Goal: Information Seeking & Learning: Learn about a topic

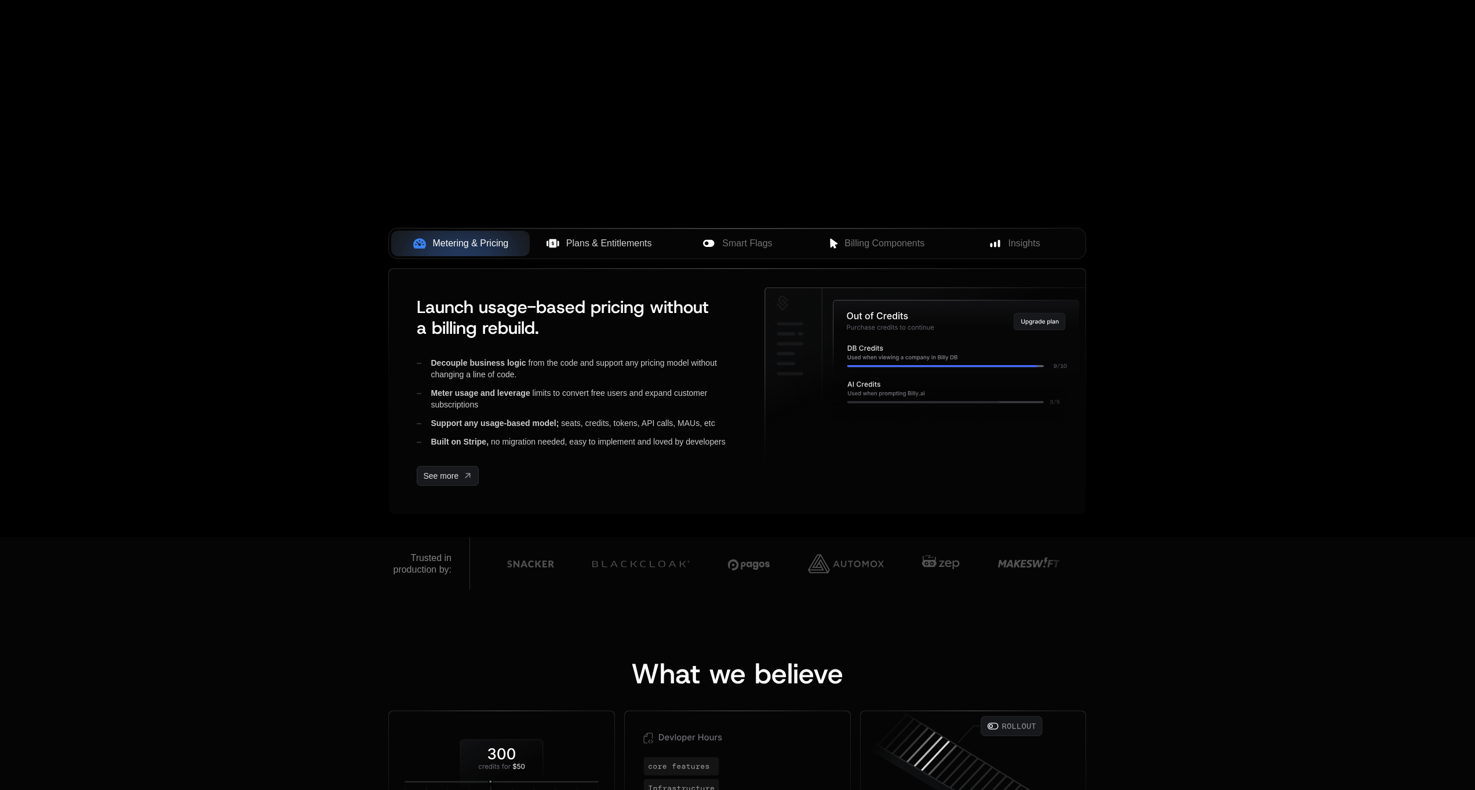
click at [608, 248] on span "Plans & Entitlements" at bounding box center [609, 243] width 86 height 14
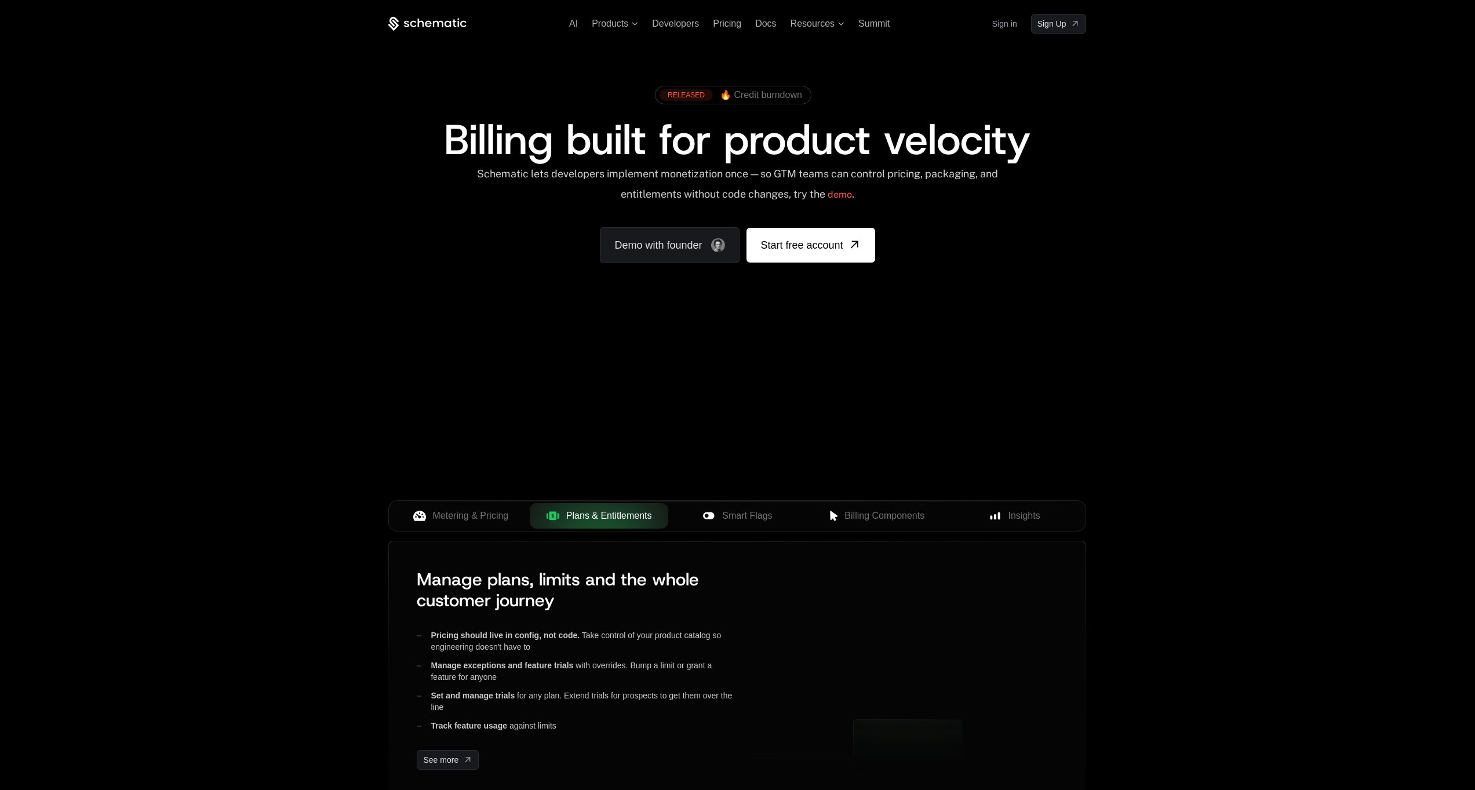
click at [360, 258] on div "AI Products Developers Pricing Docs Resources Summit Sign in Sign Up RELEASED 🔥…" at bounding box center [737, 173] width 1475 height 346
click at [271, 257] on div "AI Products Developers Pricing Docs Resources Summit Sign in Sign Up RELEASED 🔥…" at bounding box center [737, 173] width 1475 height 346
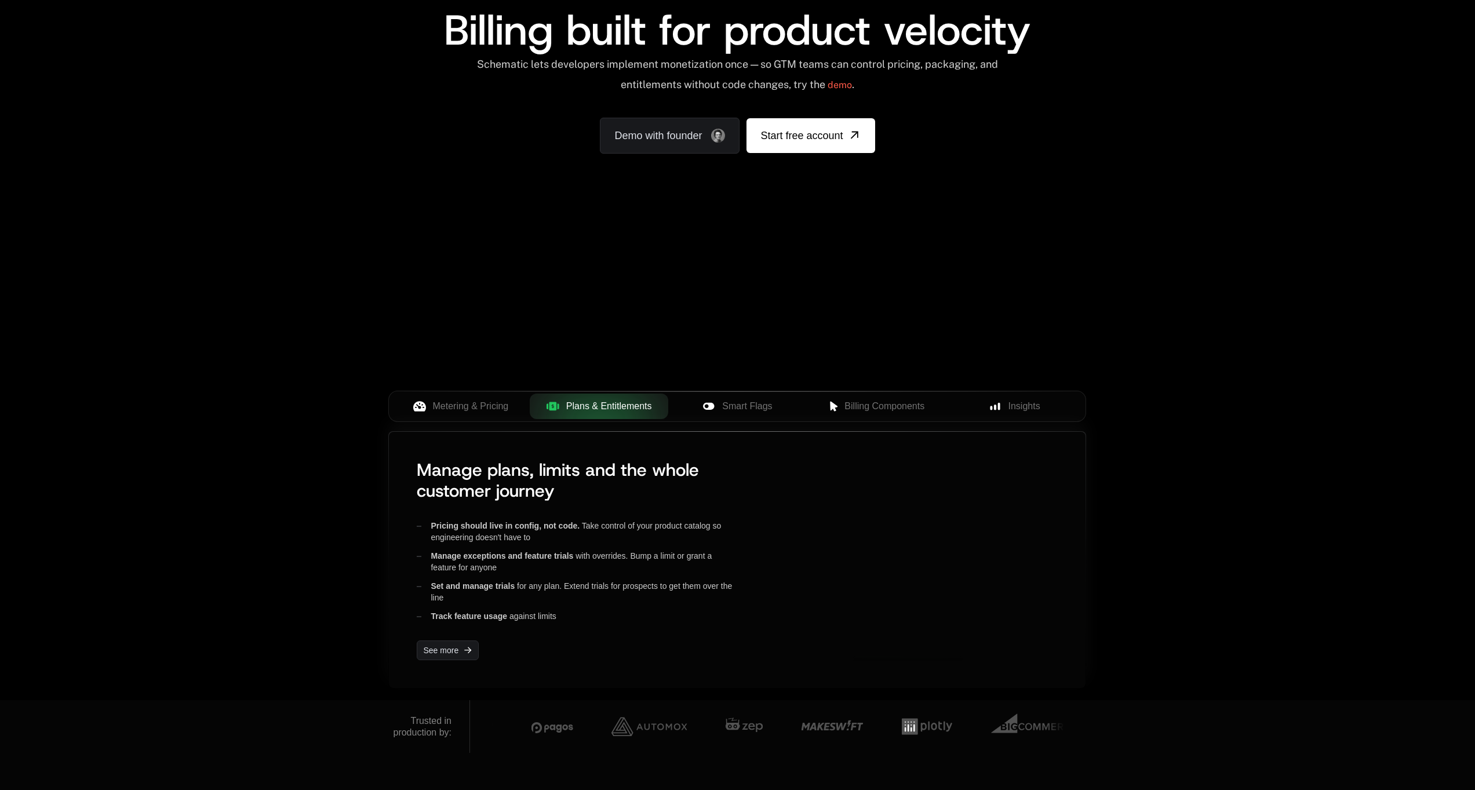
scroll to position [169, 0]
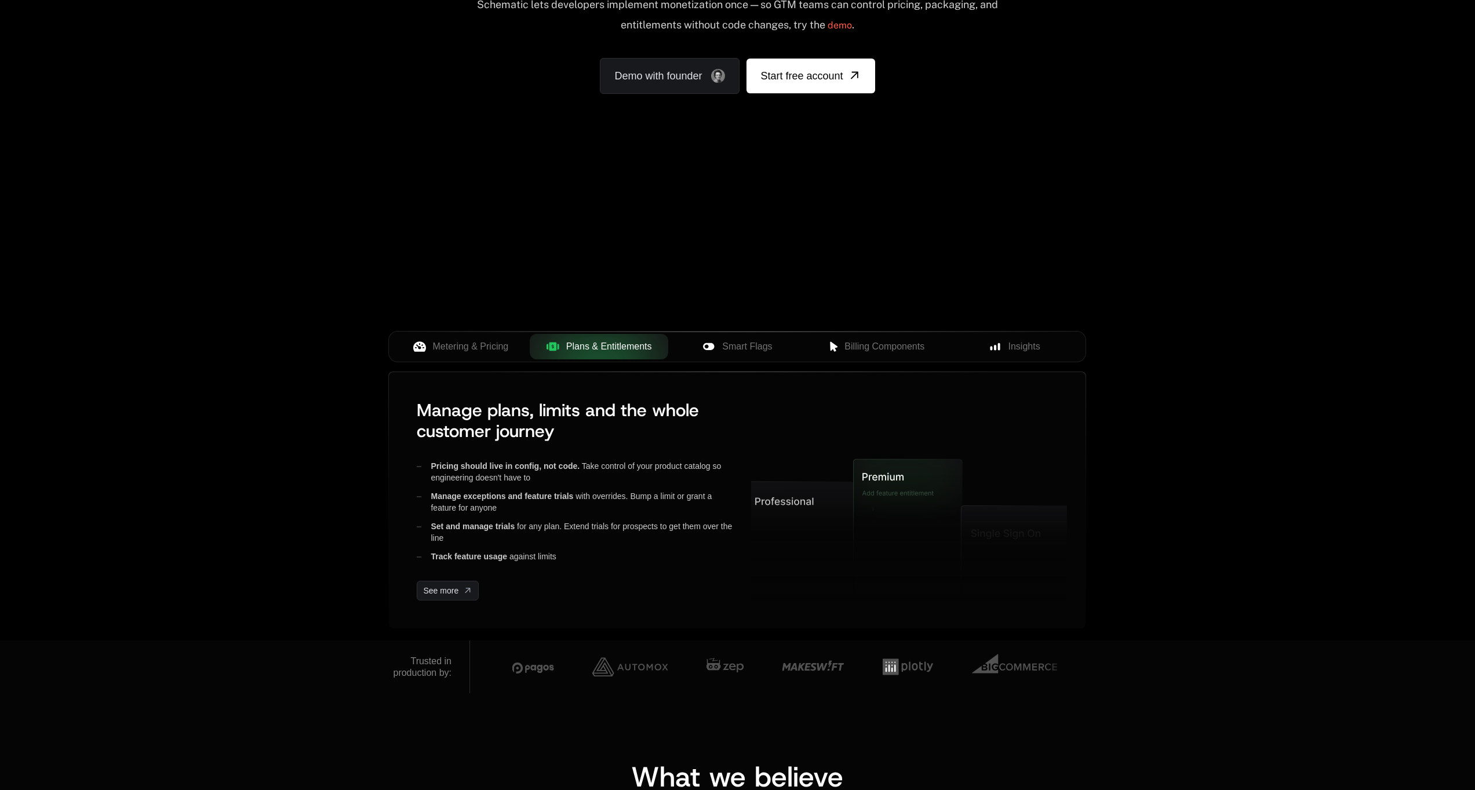
click at [763, 359] on div "Metering & Pricing Plans & Entitlements Smart Flags Billing Components Insights" at bounding box center [737, 346] width 698 height 31
click at [749, 343] on span "Smart Flags" at bounding box center [747, 347] width 50 height 14
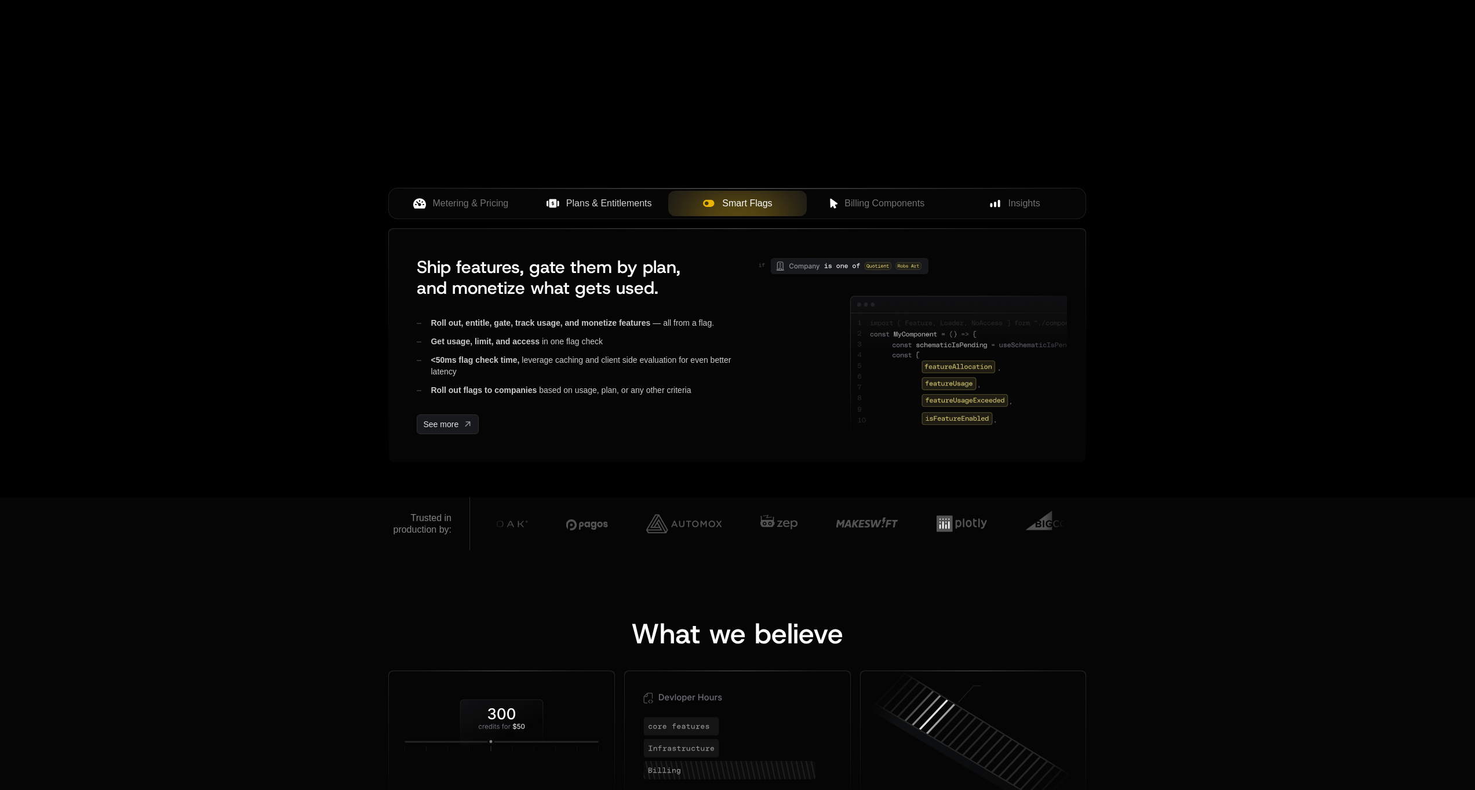
scroll to position [114, 0]
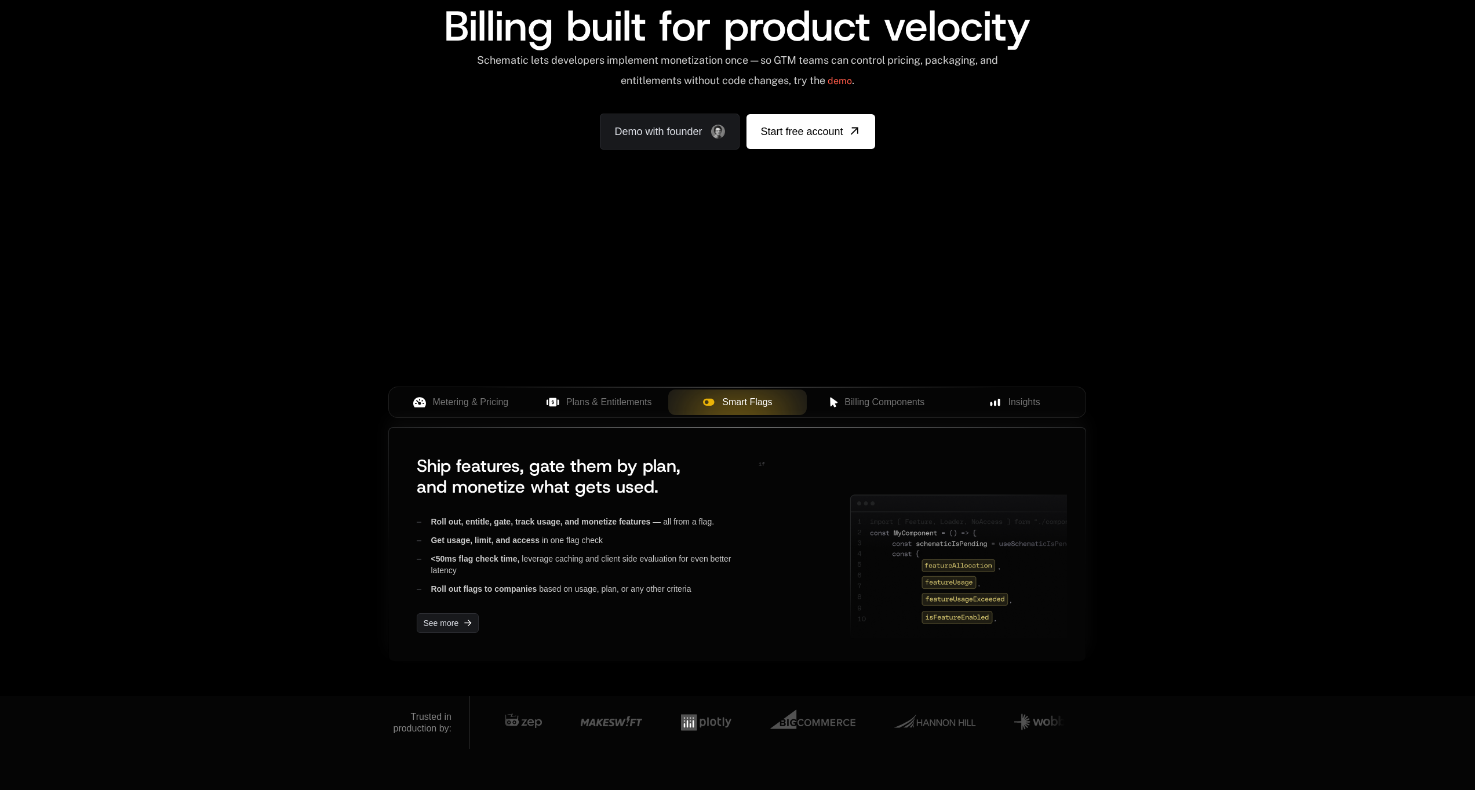
scroll to position [269, 0]
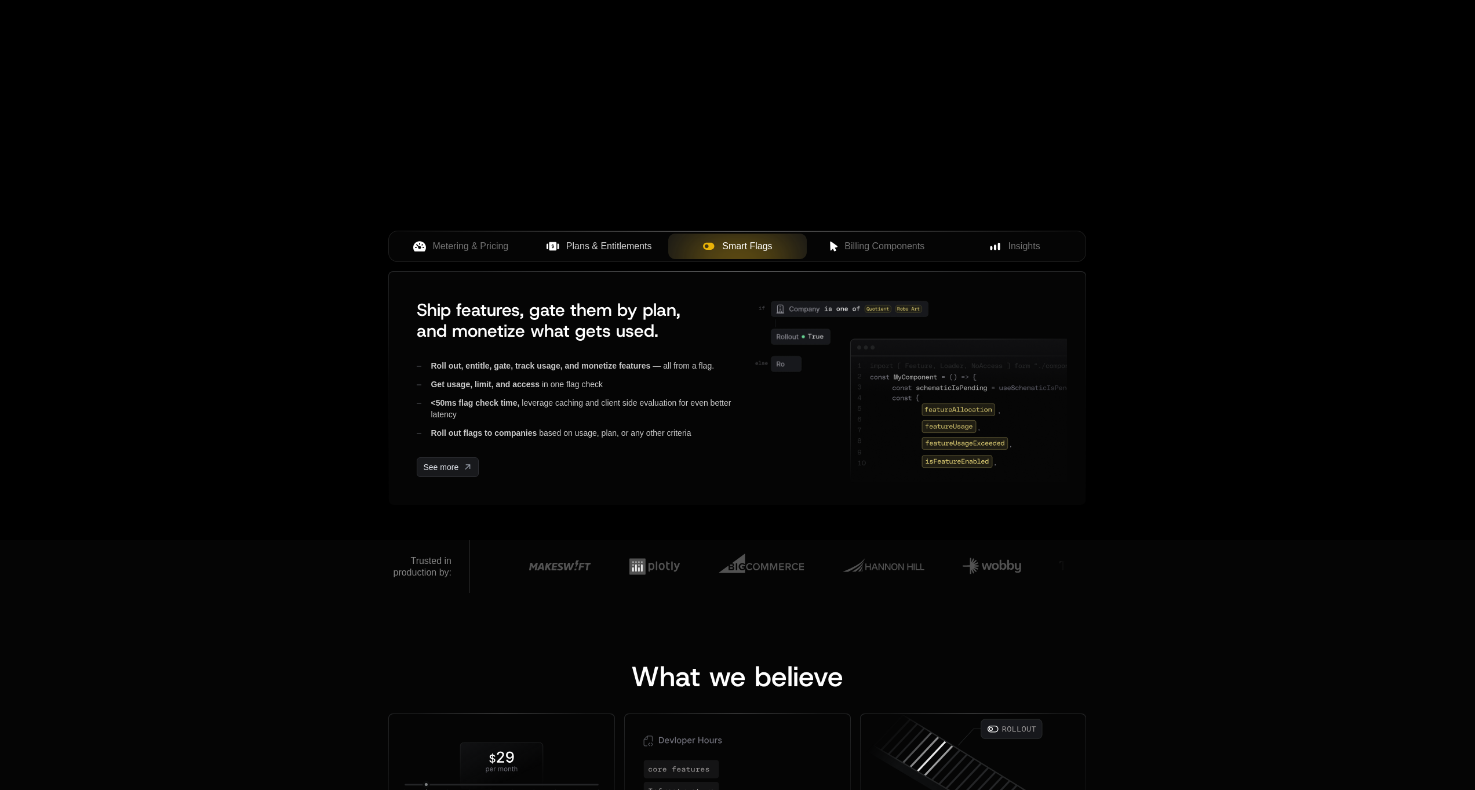
click at [606, 242] on span "Plans & Entitlements" at bounding box center [609, 246] width 86 height 14
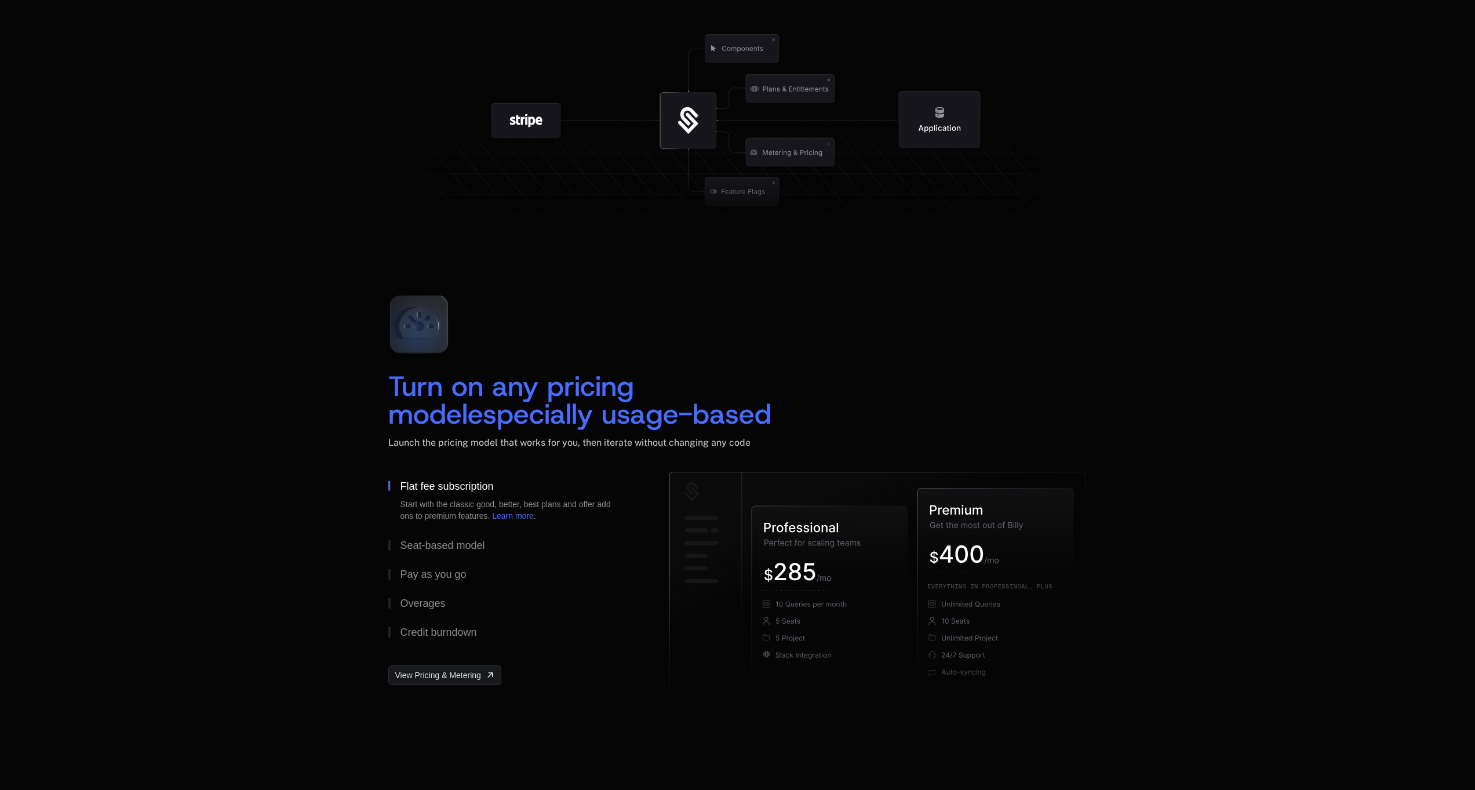
scroll to position [1770, 0]
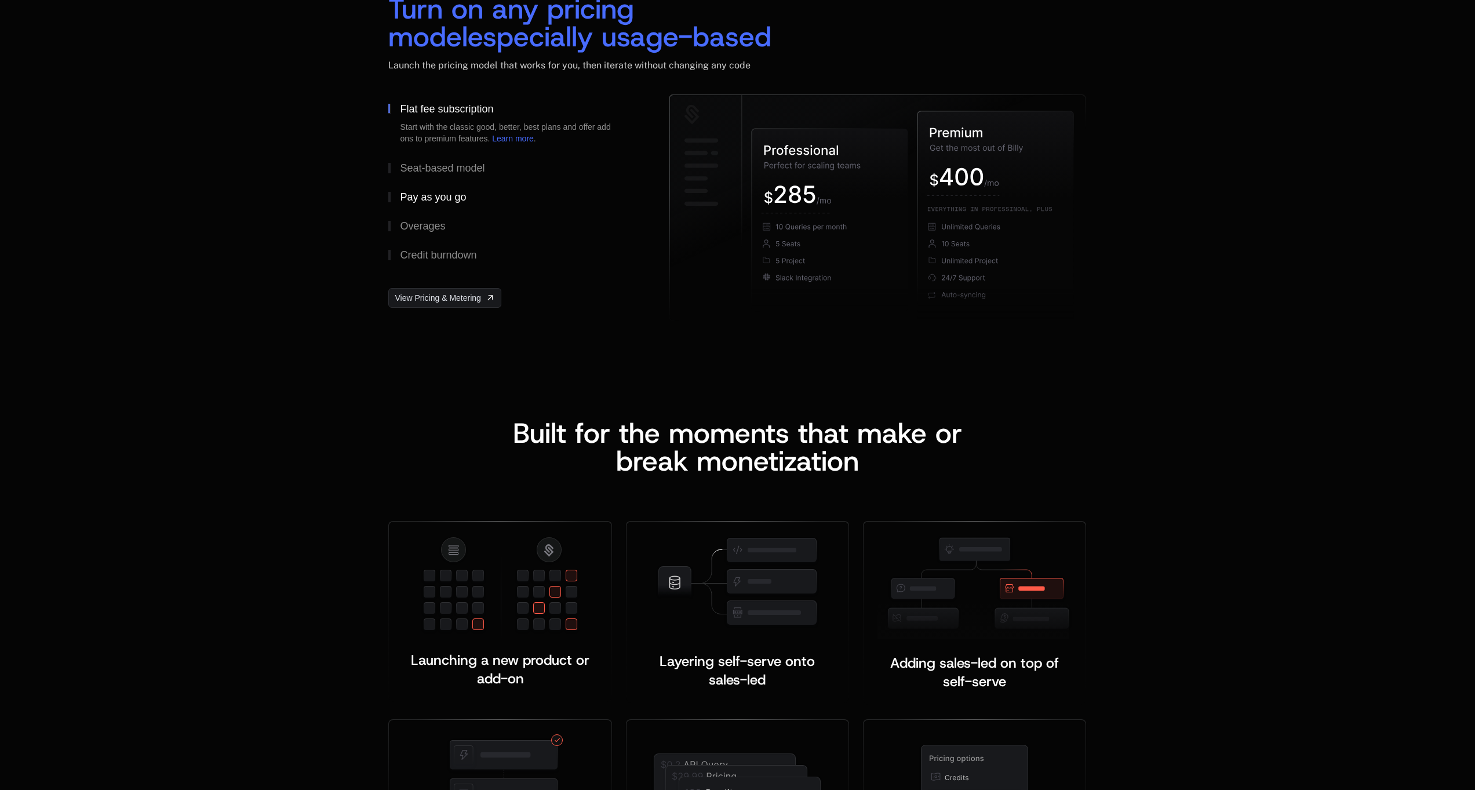
click at [424, 194] on div "Pay as you go" at bounding box center [433, 197] width 66 height 10
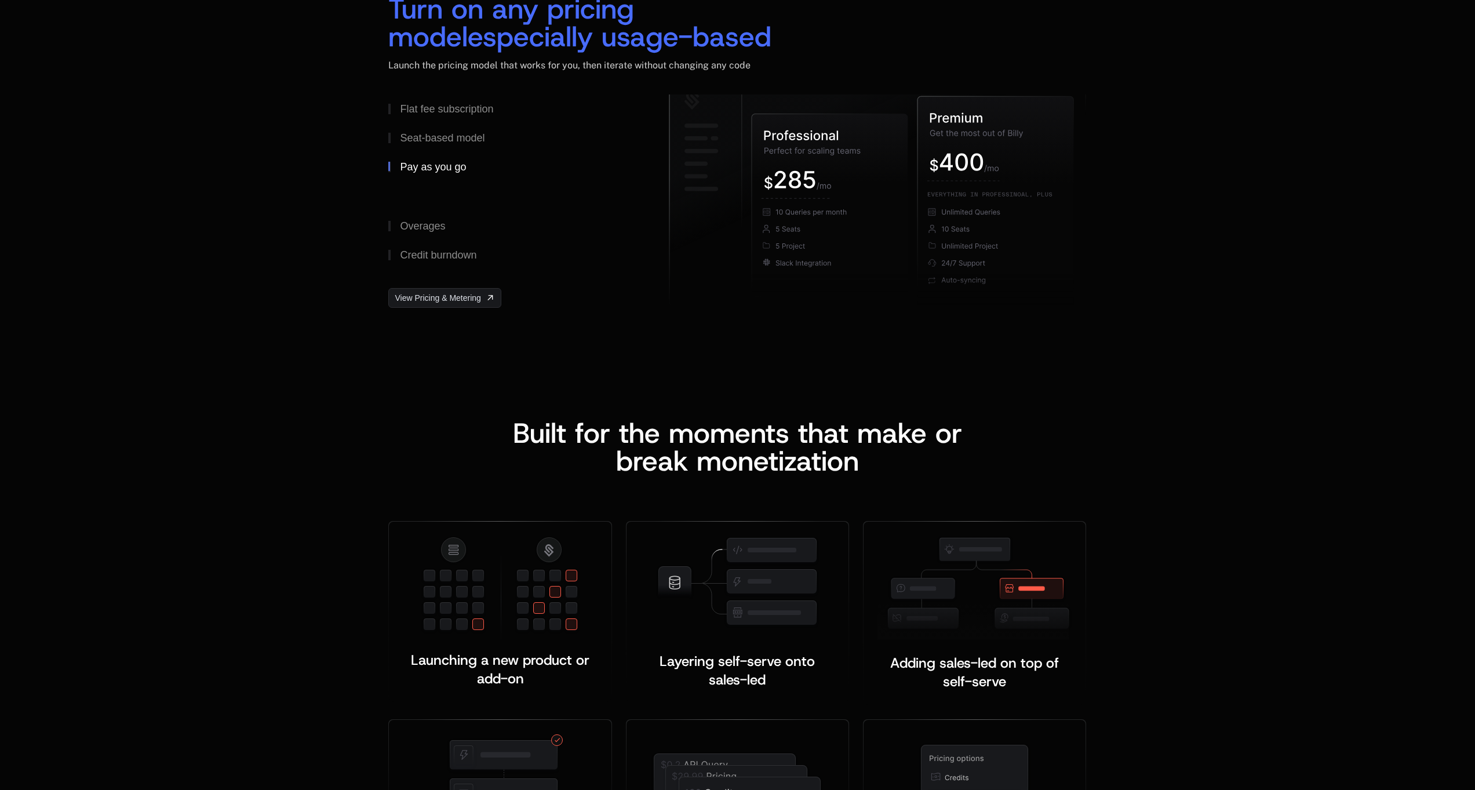
click at [423, 172] on button "Pay as you go Customers pay for only what the use, set hard limits to prevent r…" at bounding box center [509, 181] width 243 height 59
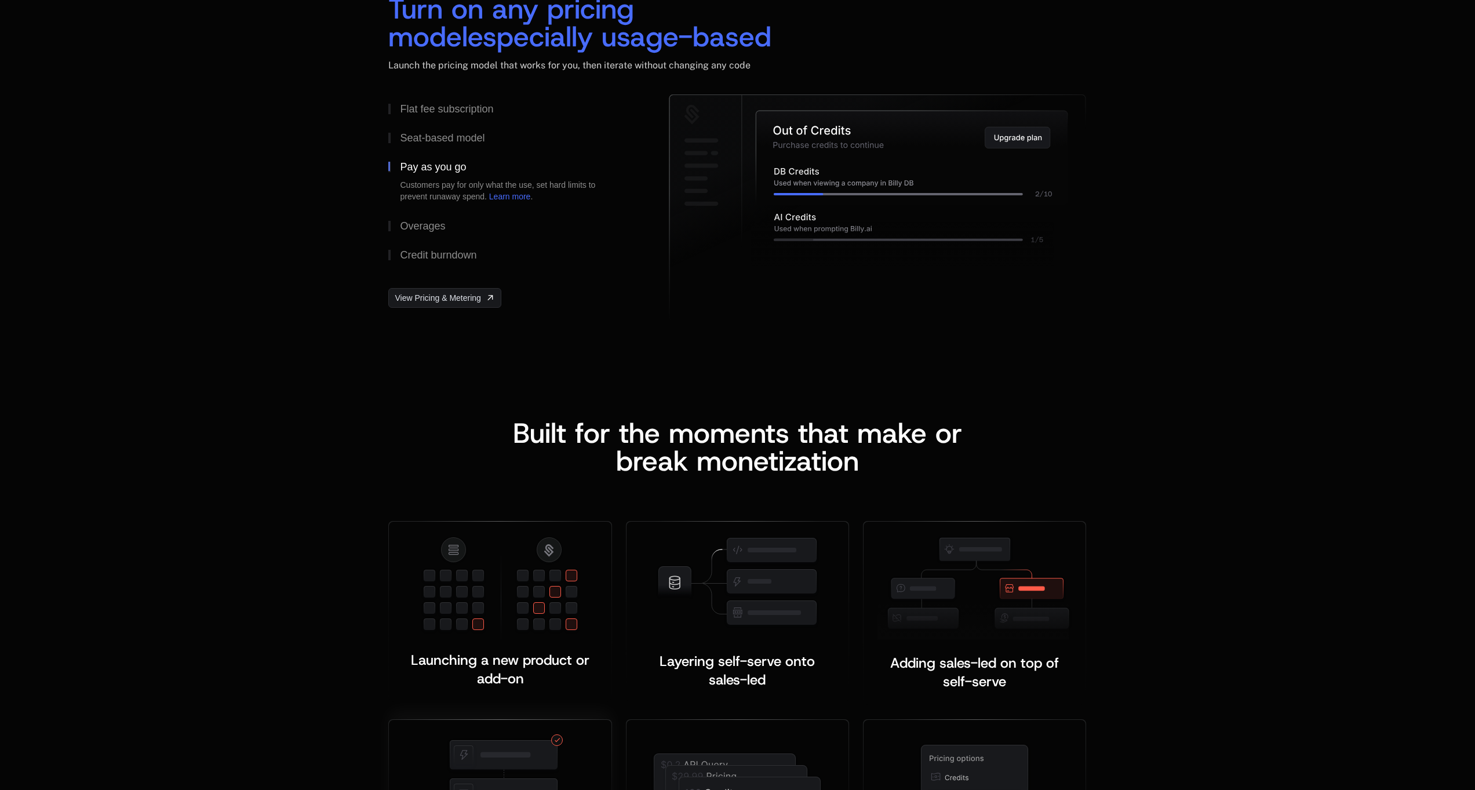
scroll to position [2111, 0]
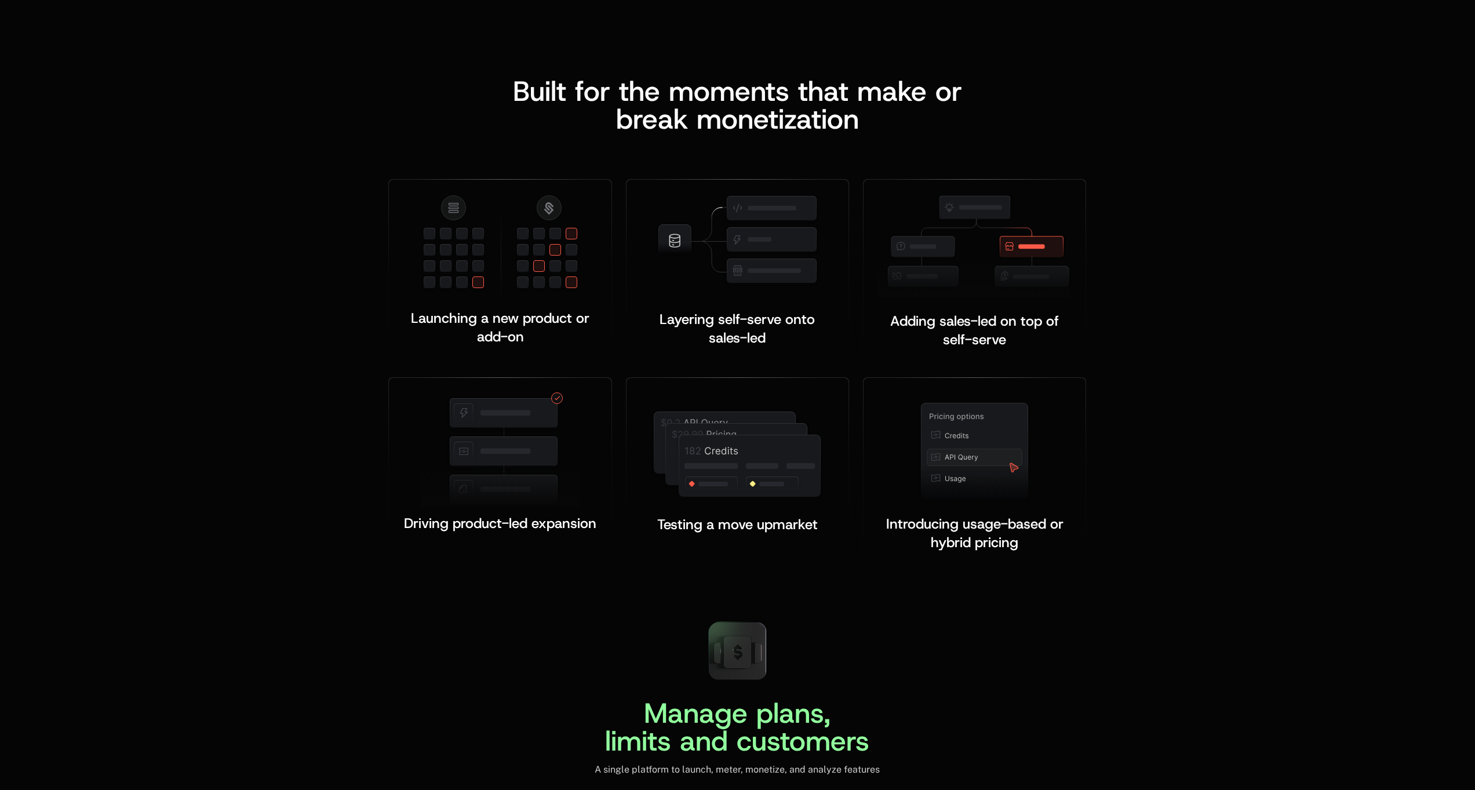
click at [270, 375] on div "Built for the moments that make or b reak monetization Launching a new product …" at bounding box center [737, 321] width 1475 height 581
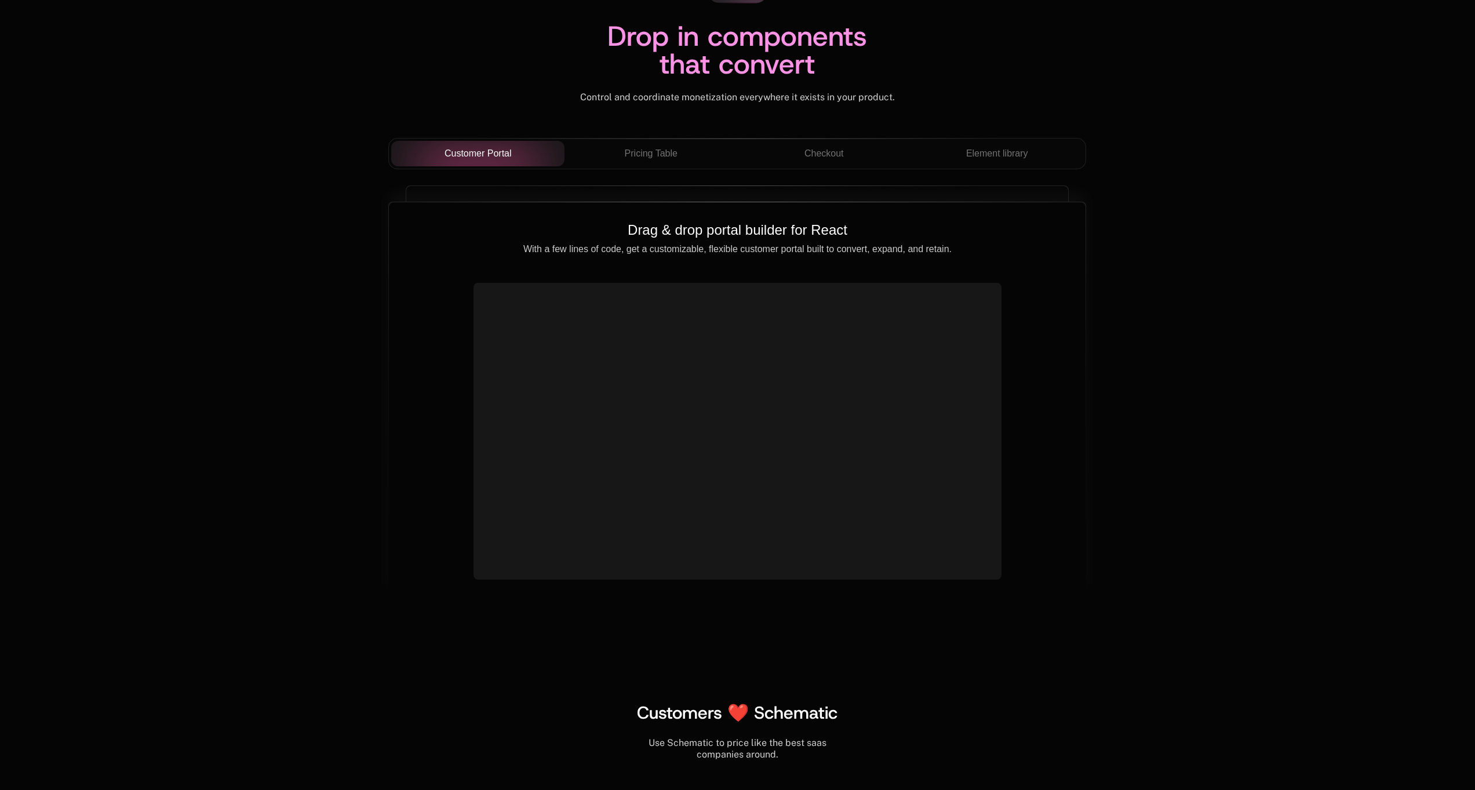
scroll to position [3840, 0]
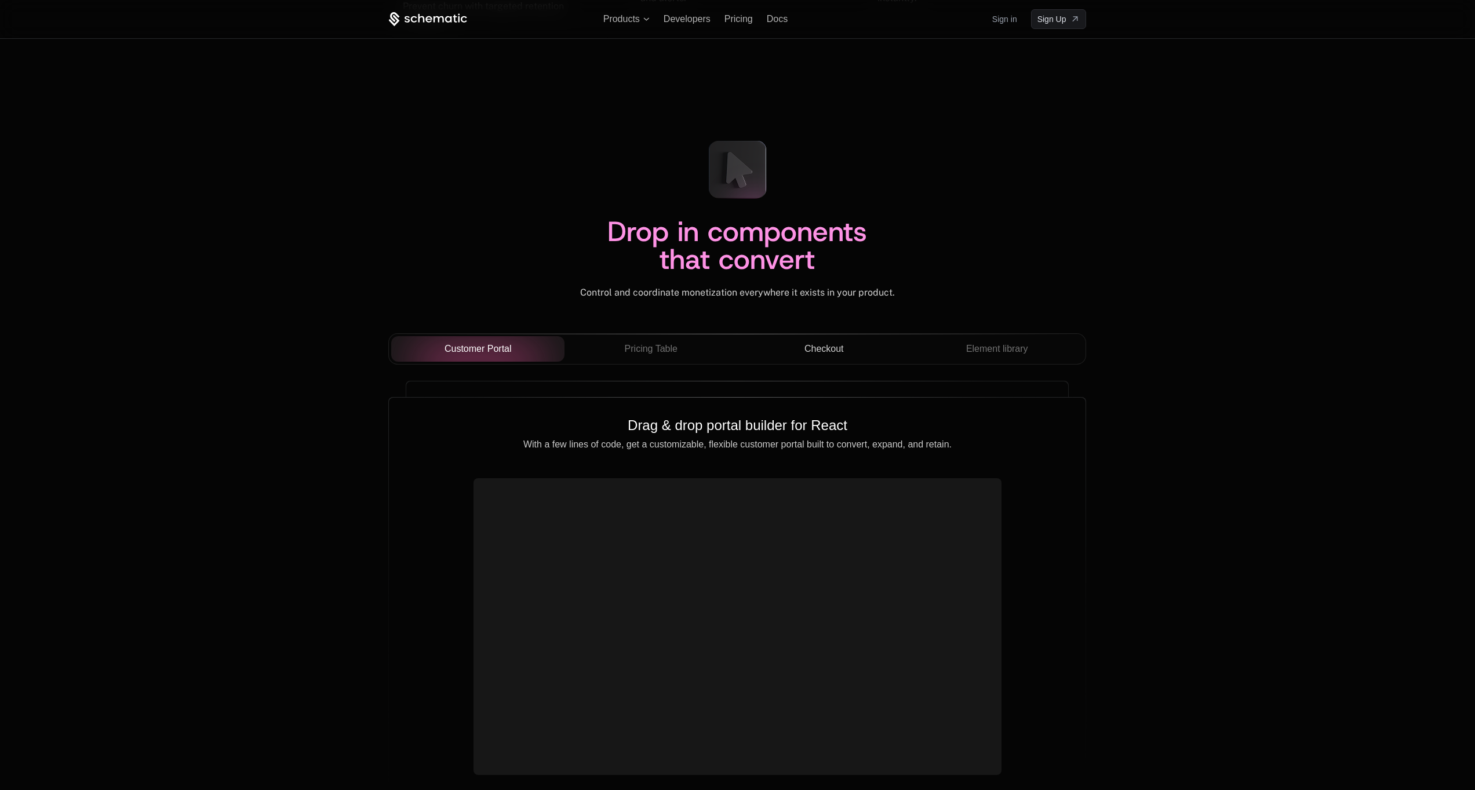
click at [837, 348] on span "Checkout" at bounding box center [823, 349] width 39 height 14
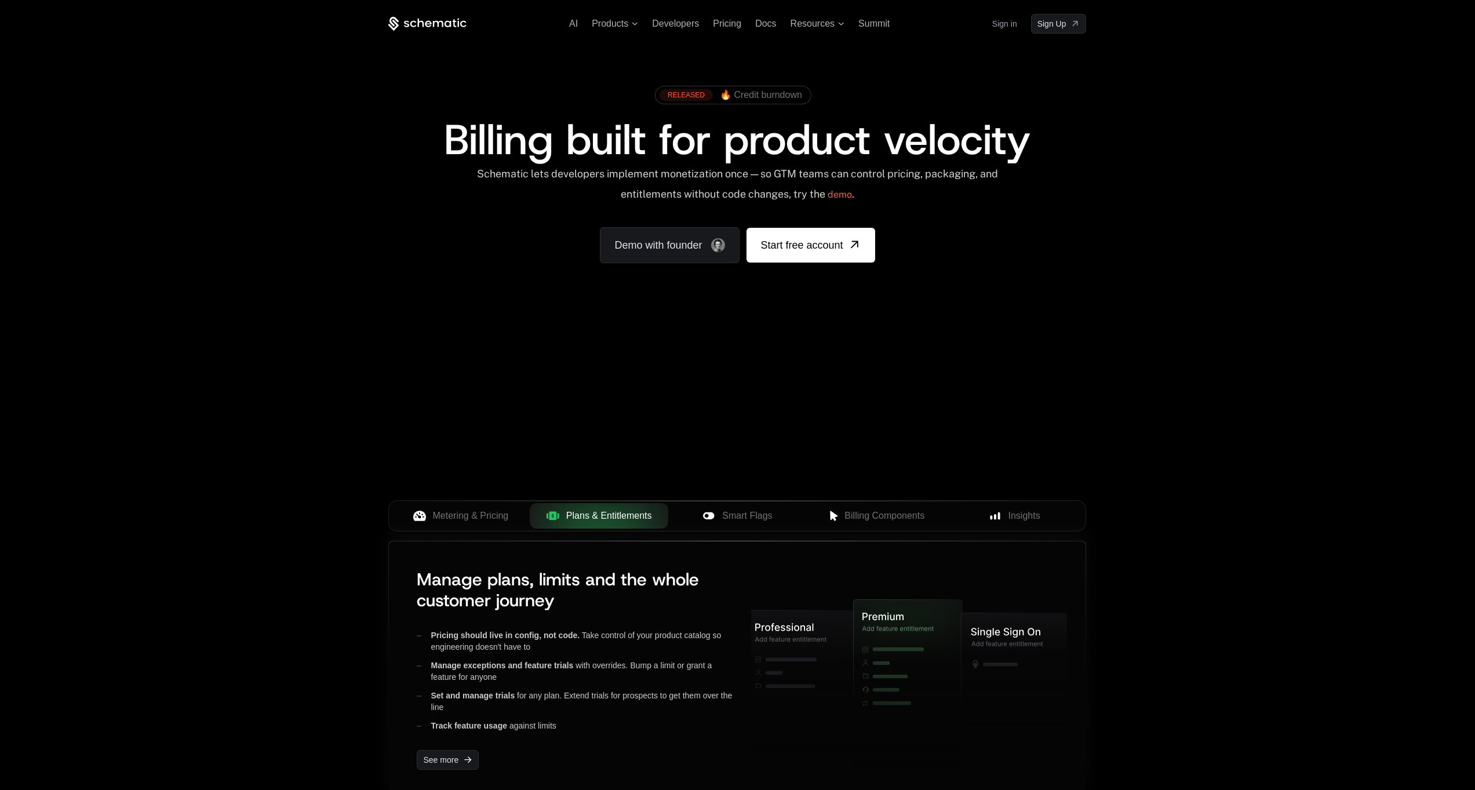
scroll to position [199, 0]
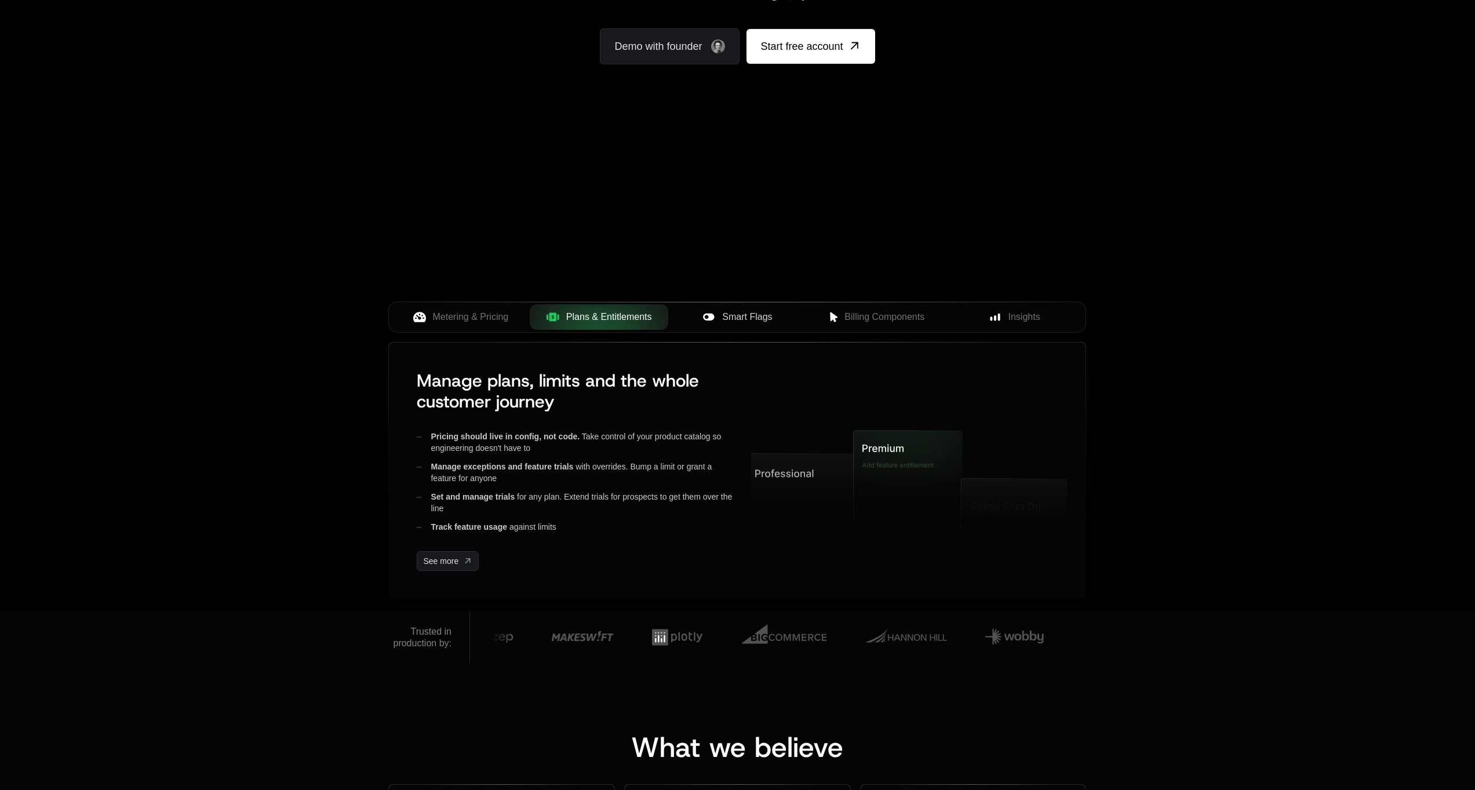
click at [729, 318] on span "Smart Flags" at bounding box center [747, 317] width 50 height 14
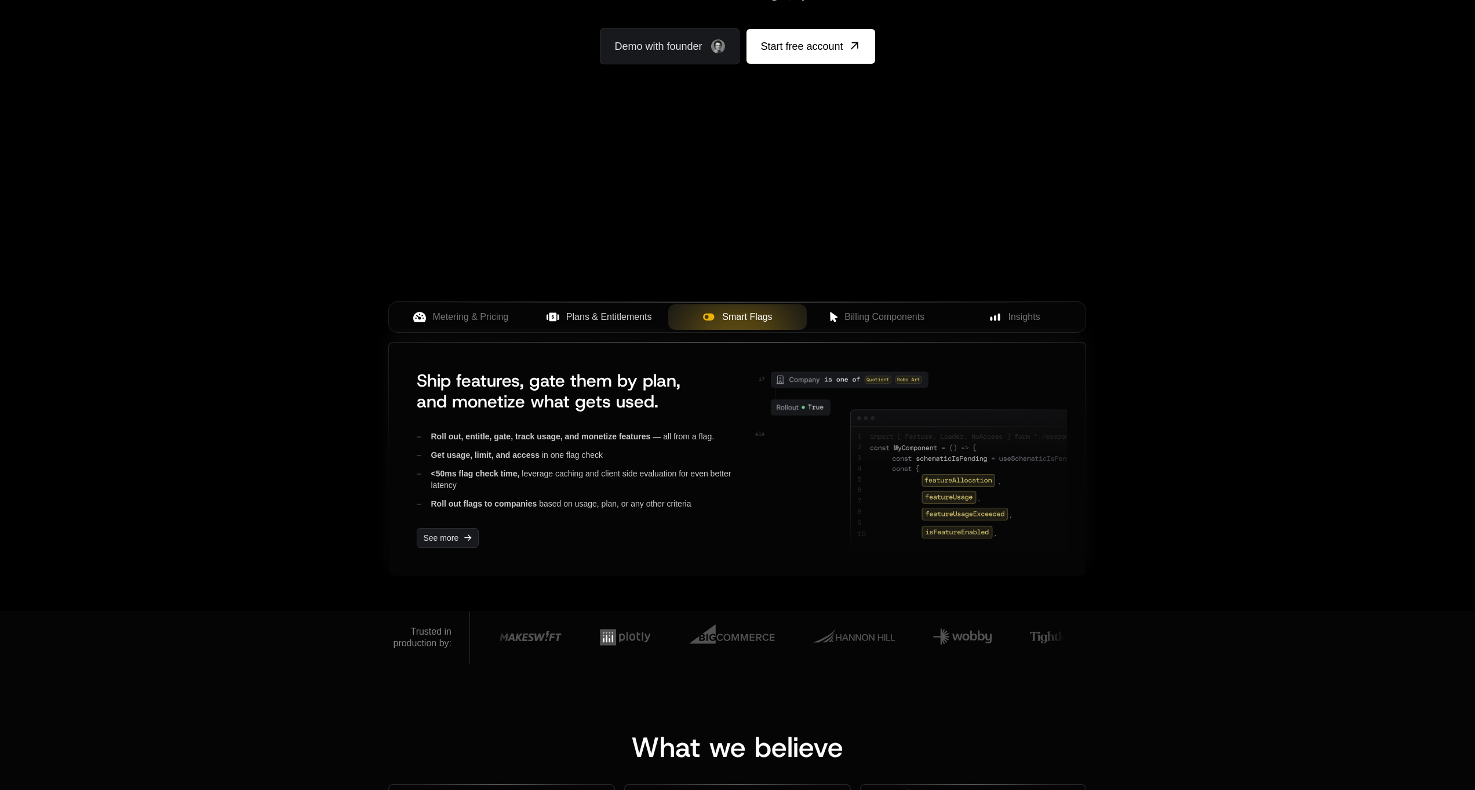
scroll to position [221, 0]
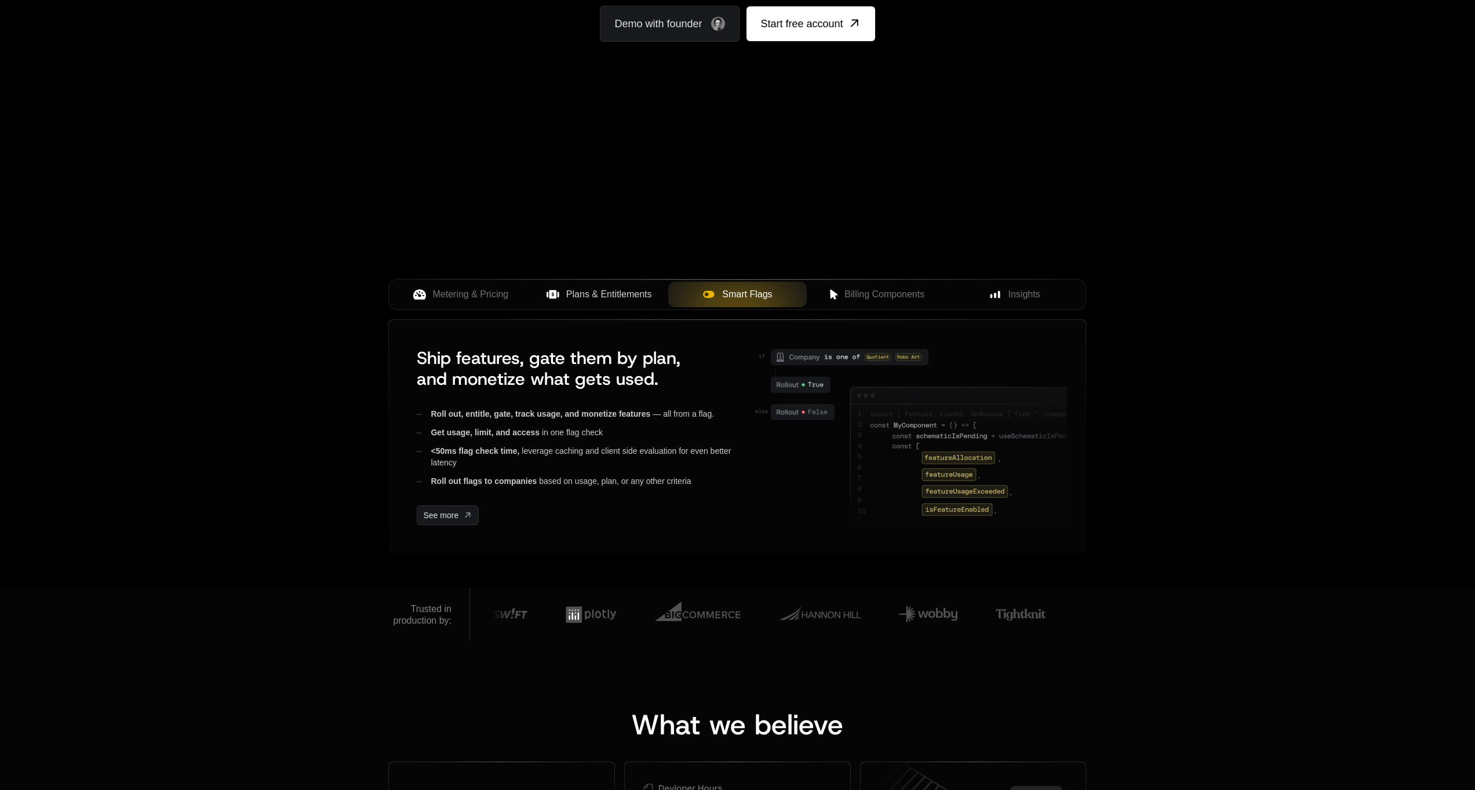
click at [315, 373] on div "AI Products Developers Pricing Docs Resources Summit Sign in Sign Up RELEASED 🔥…" at bounding box center [737, 183] width 1475 height 809
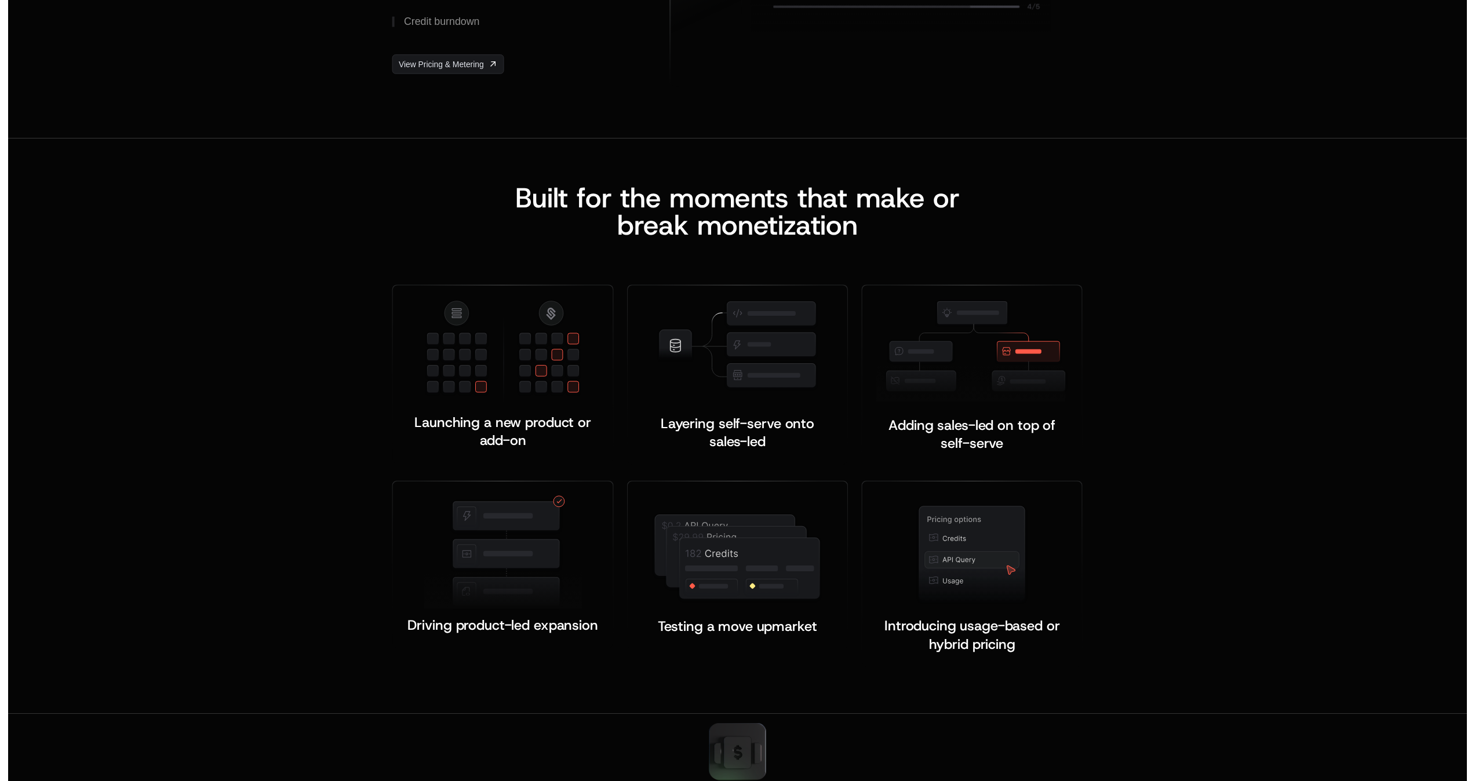
scroll to position [0, 0]
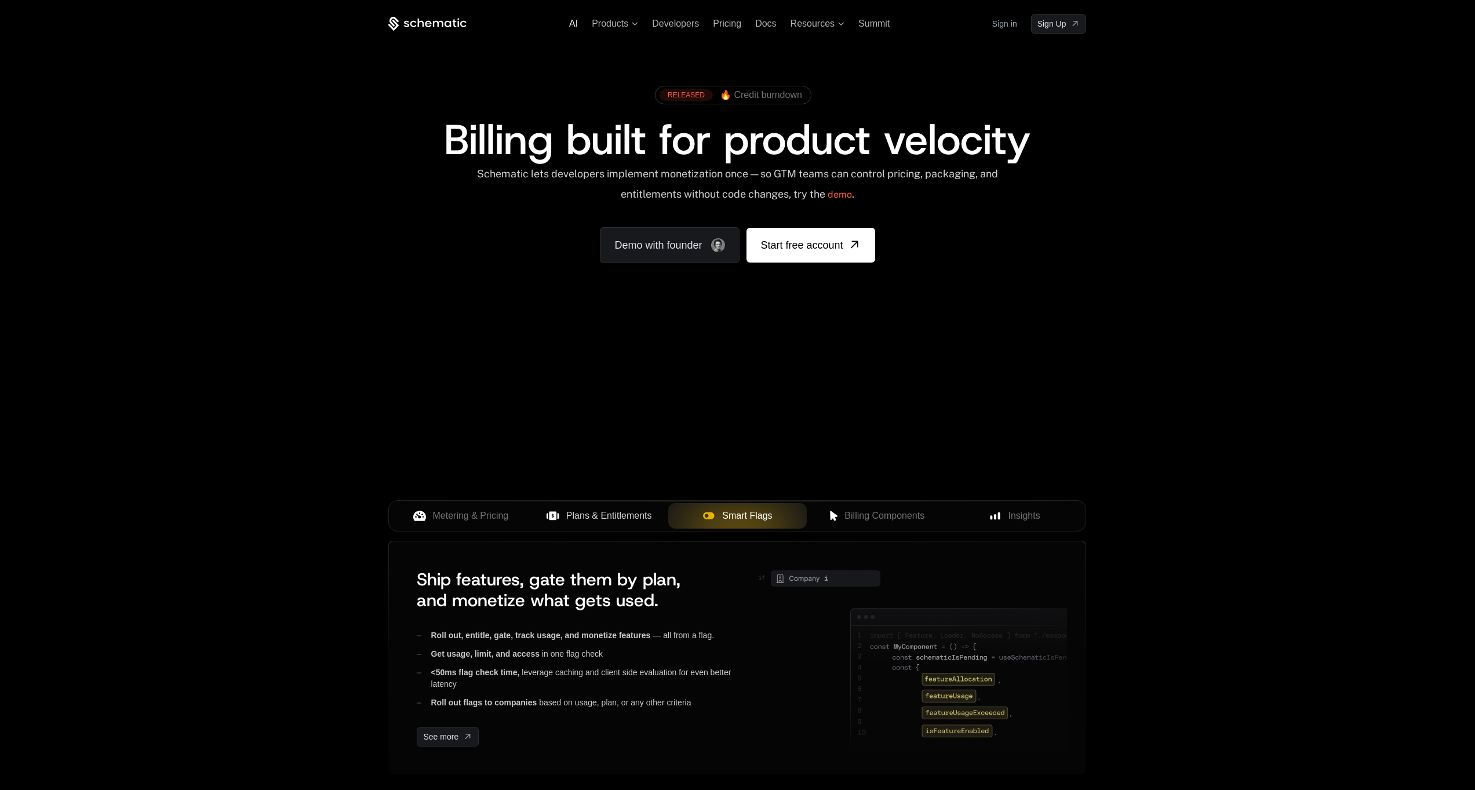
click at [572, 27] on span "AI" at bounding box center [573, 24] width 9 height 10
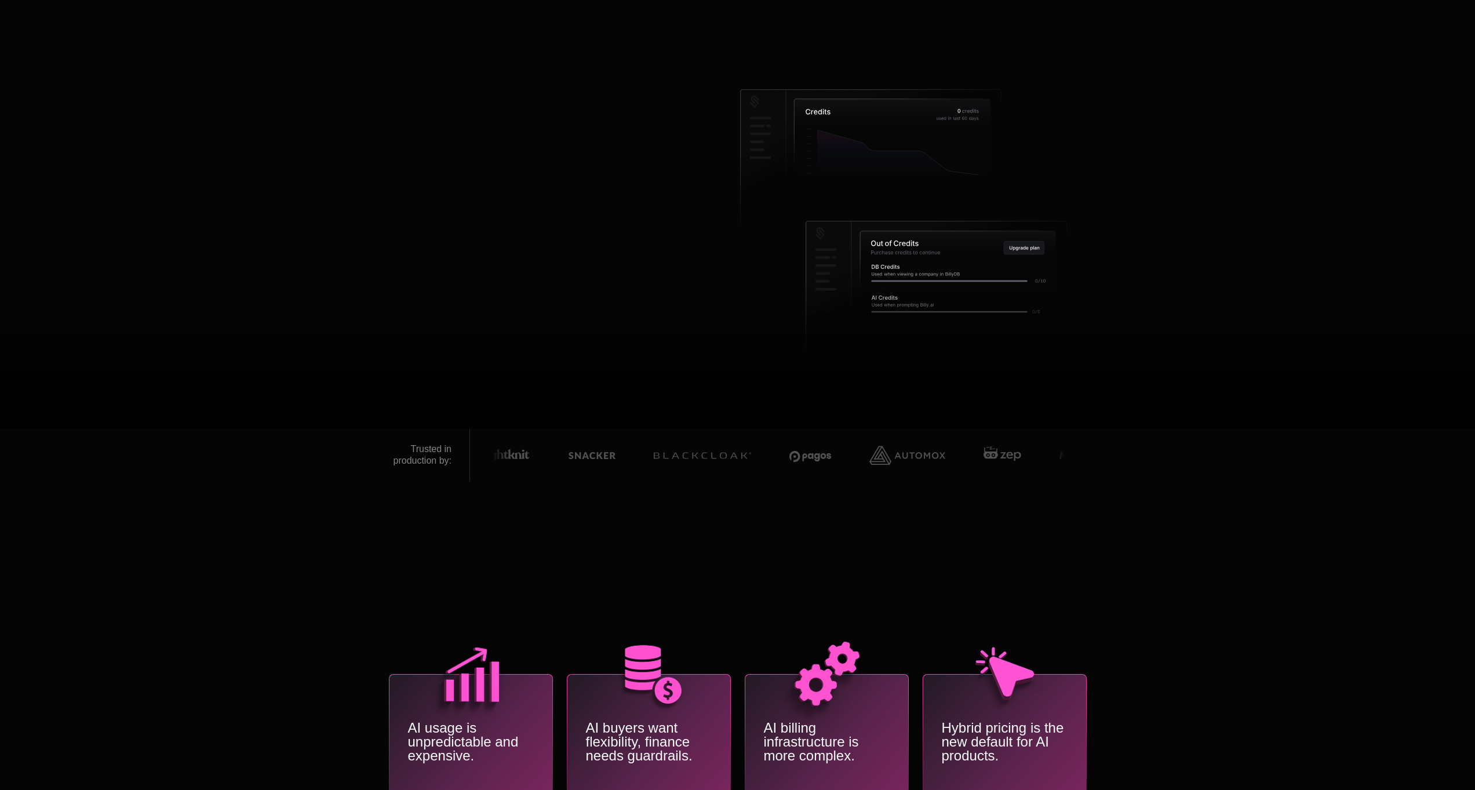
click at [279, 194] on div at bounding box center [737, 395] width 1475 height 790
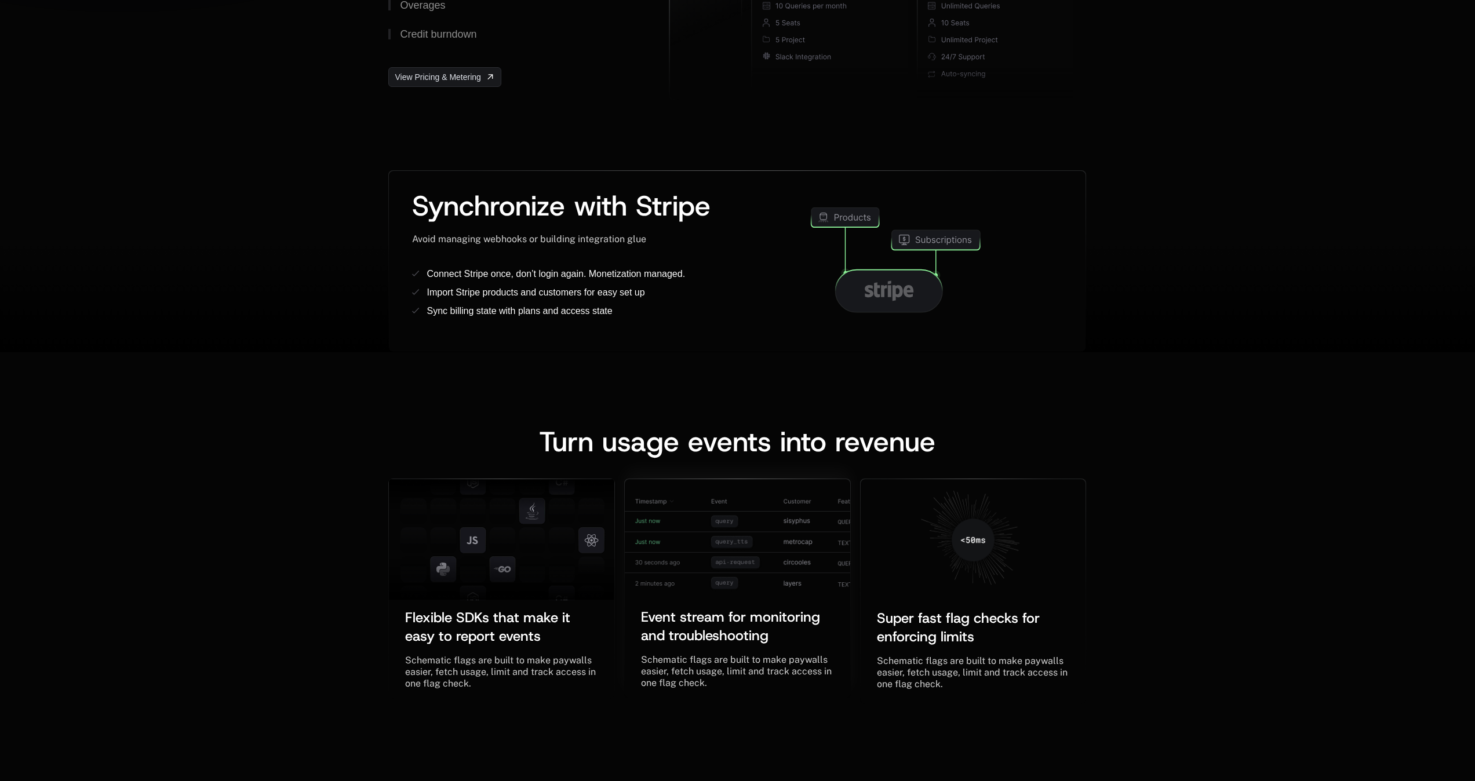
scroll to position [626, 0]
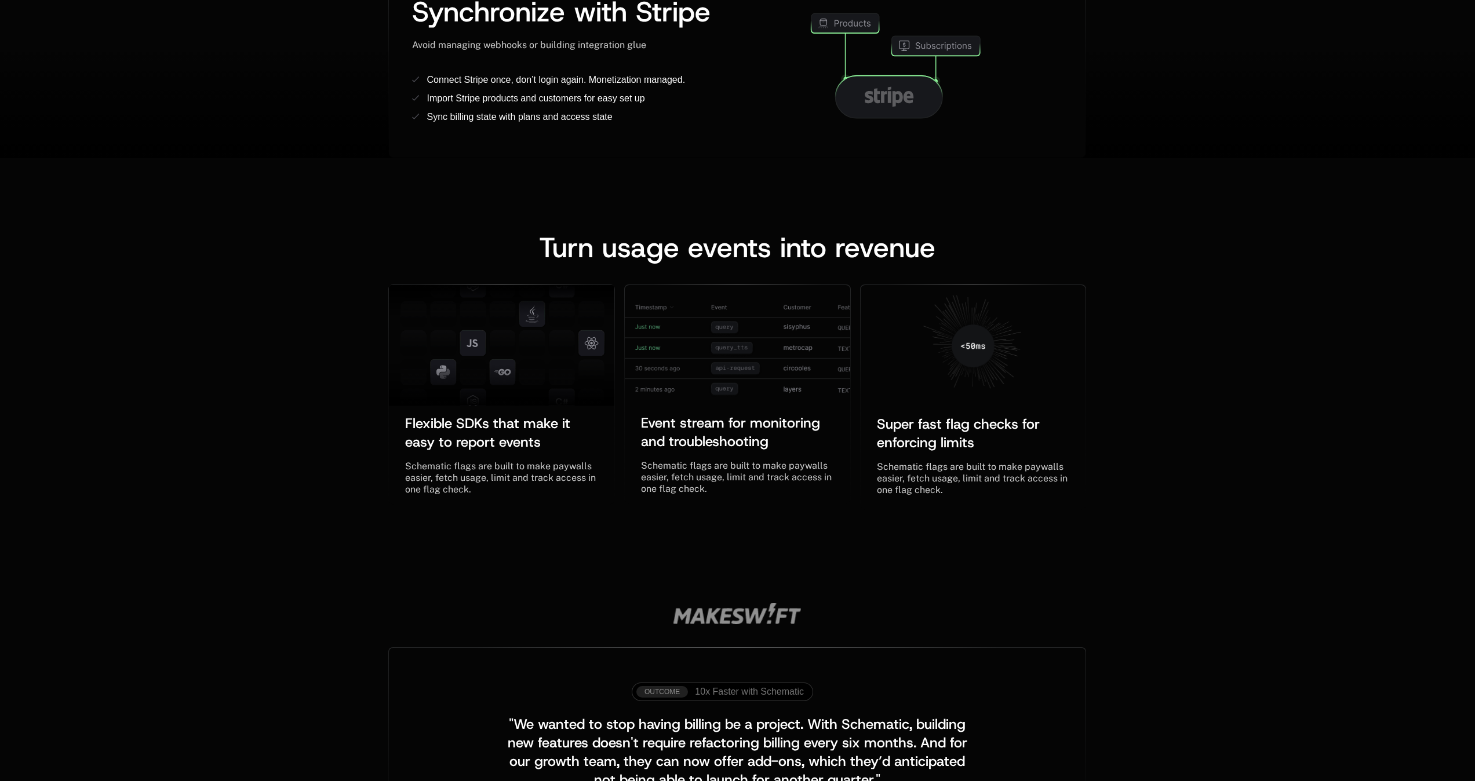
click at [625, 508] on div "Event stream for monitoring and troubleshooting ﻿ Schematic flags are built to …" at bounding box center [737, 397] width 236 height 226
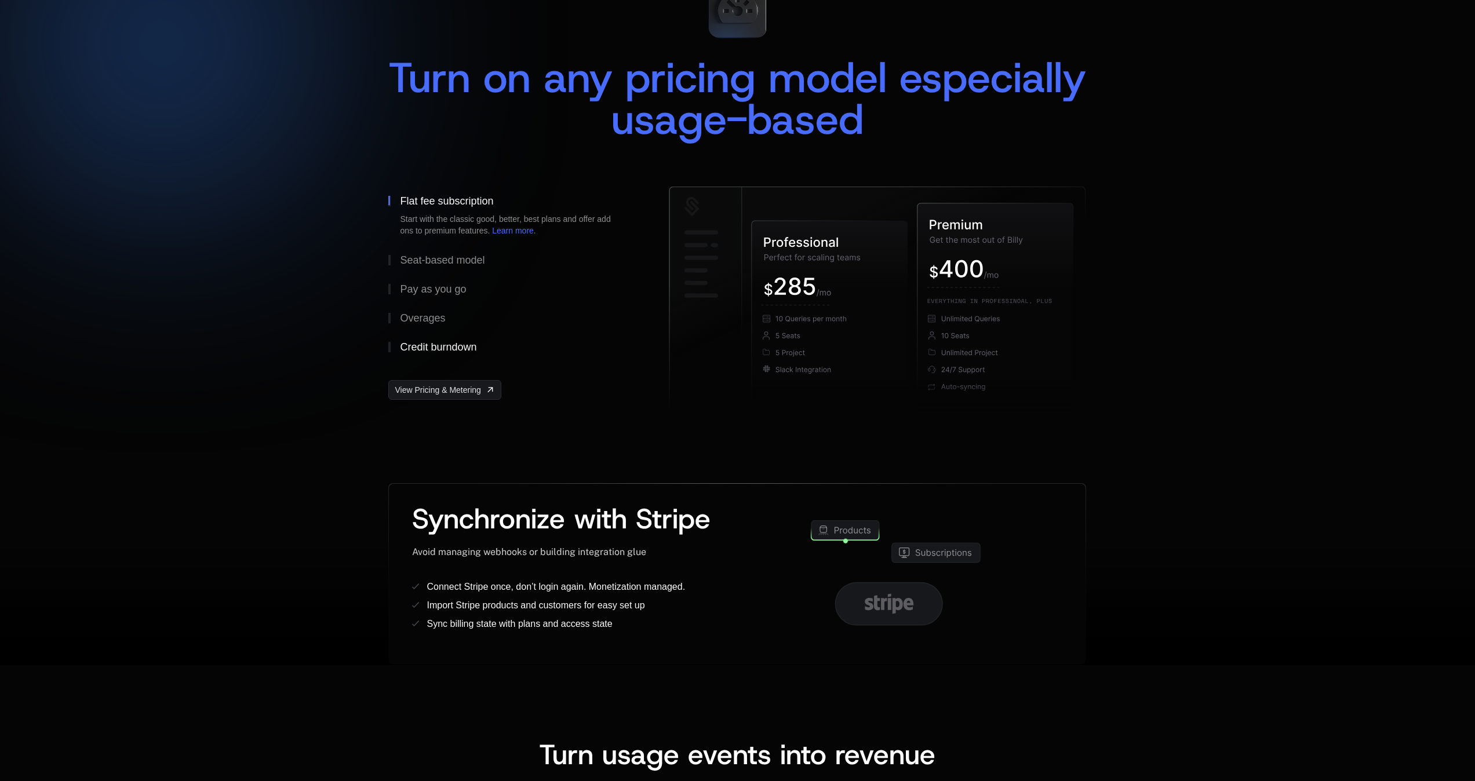
scroll to position [0, 0]
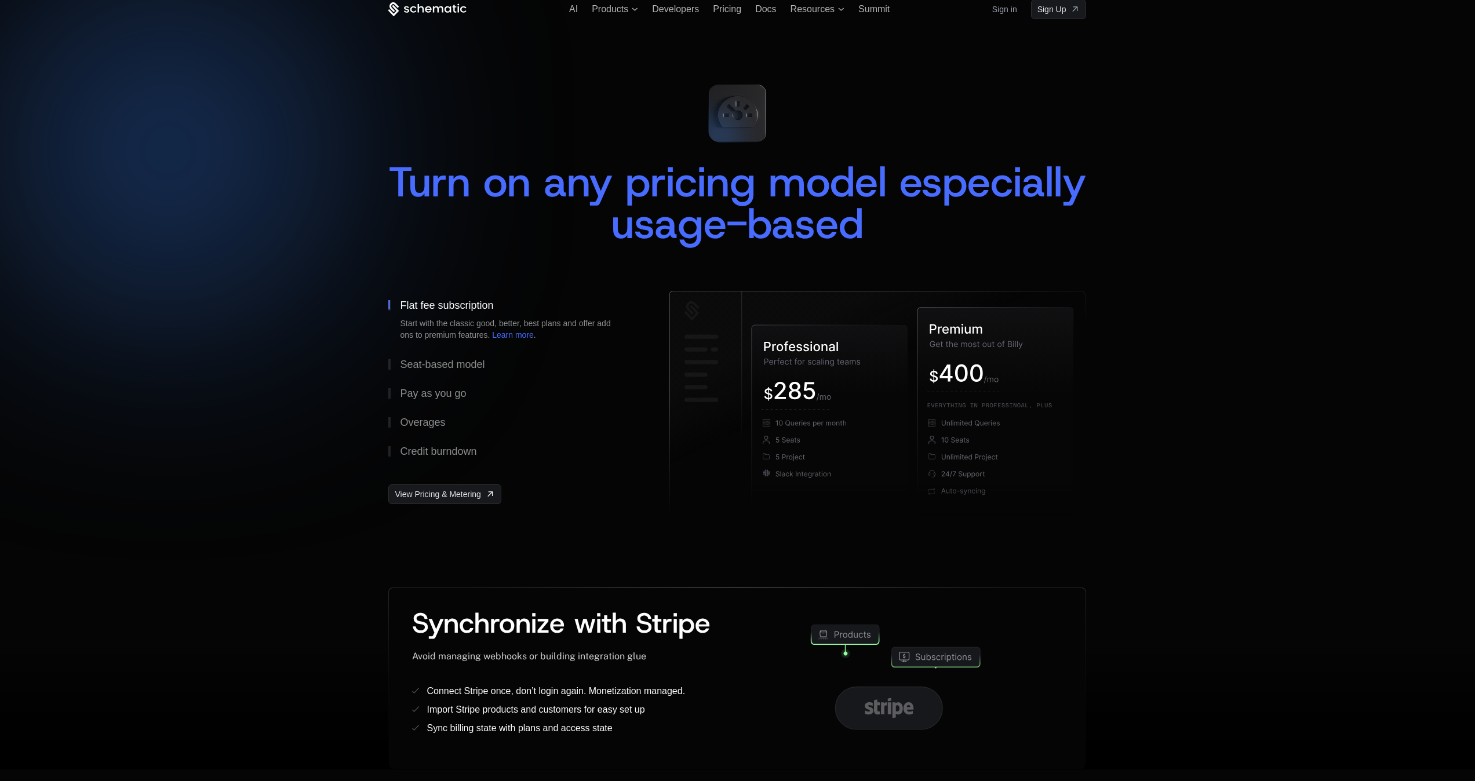
click at [477, 199] on div "Turn on any pricing model especially usage-based" at bounding box center [737, 202] width 698 height 83
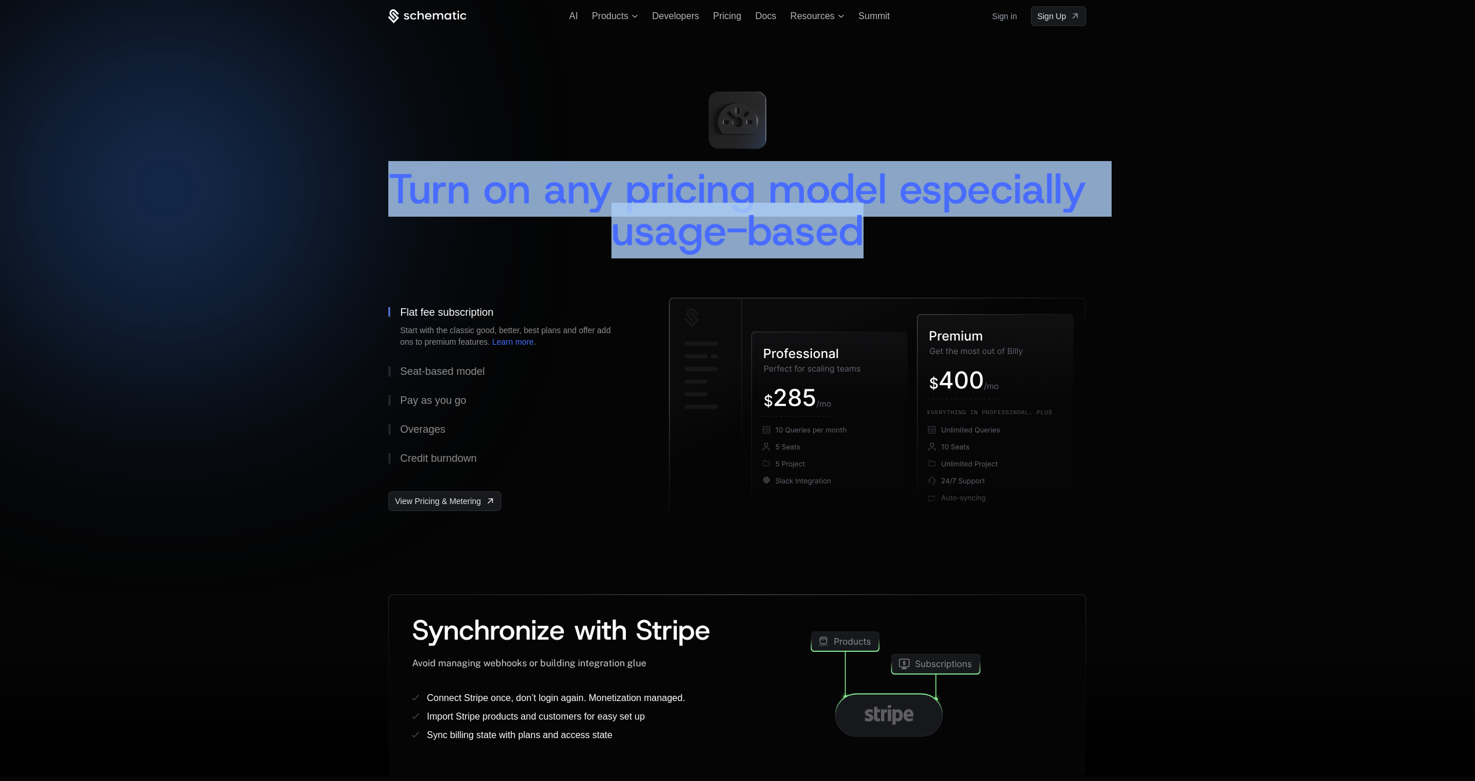
drag, startPoint x: 487, startPoint y: 189, endPoint x: 1054, endPoint y: 232, distance: 568.8
click at [1054, 232] on div "Turn on any pricing model especially usage-based" at bounding box center [737, 209] width 698 height 83
drag, startPoint x: 1054, startPoint y: 232, endPoint x: 1057, endPoint y: 238, distance: 6.8
click at [1054, 232] on div "Turn on any pricing model especially usage-based" at bounding box center [737, 209] width 698 height 83
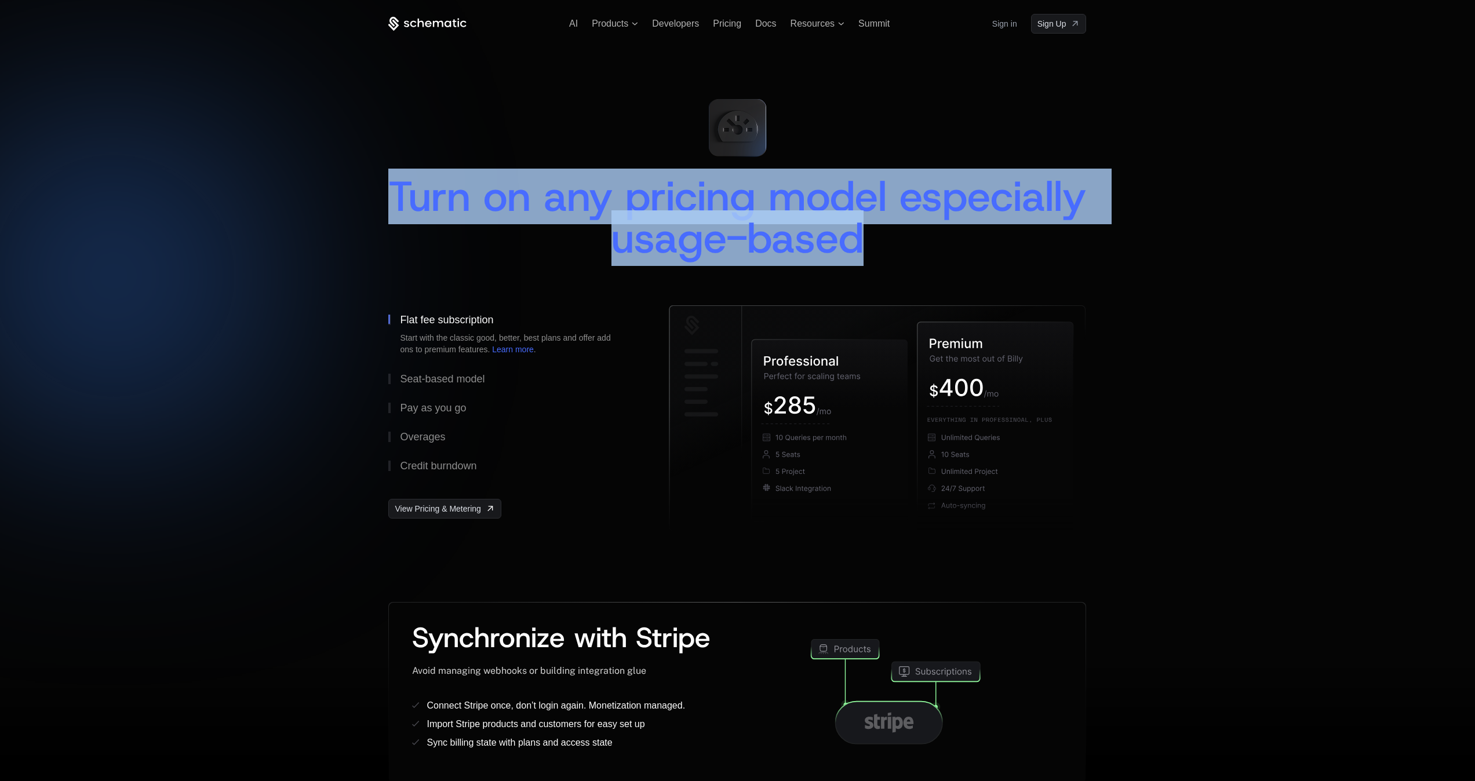
drag, startPoint x: 494, startPoint y: 188, endPoint x: 1009, endPoint y: 238, distance: 517.5
click at [1007, 237] on div "Turn on any pricing model especially usage-based" at bounding box center [737, 217] width 698 height 83
click at [1009, 238] on div "Turn on any pricing model especially usage-based" at bounding box center [737, 217] width 698 height 83
drag, startPoint x: 996, startPoint y: 240, endPoint x: 442, endPoint y: 184, distance: 557.3
click at [446, 186] on div "Turn on any pricing model especially usage-based" at bounding box center [737, 217] width 698 height 83
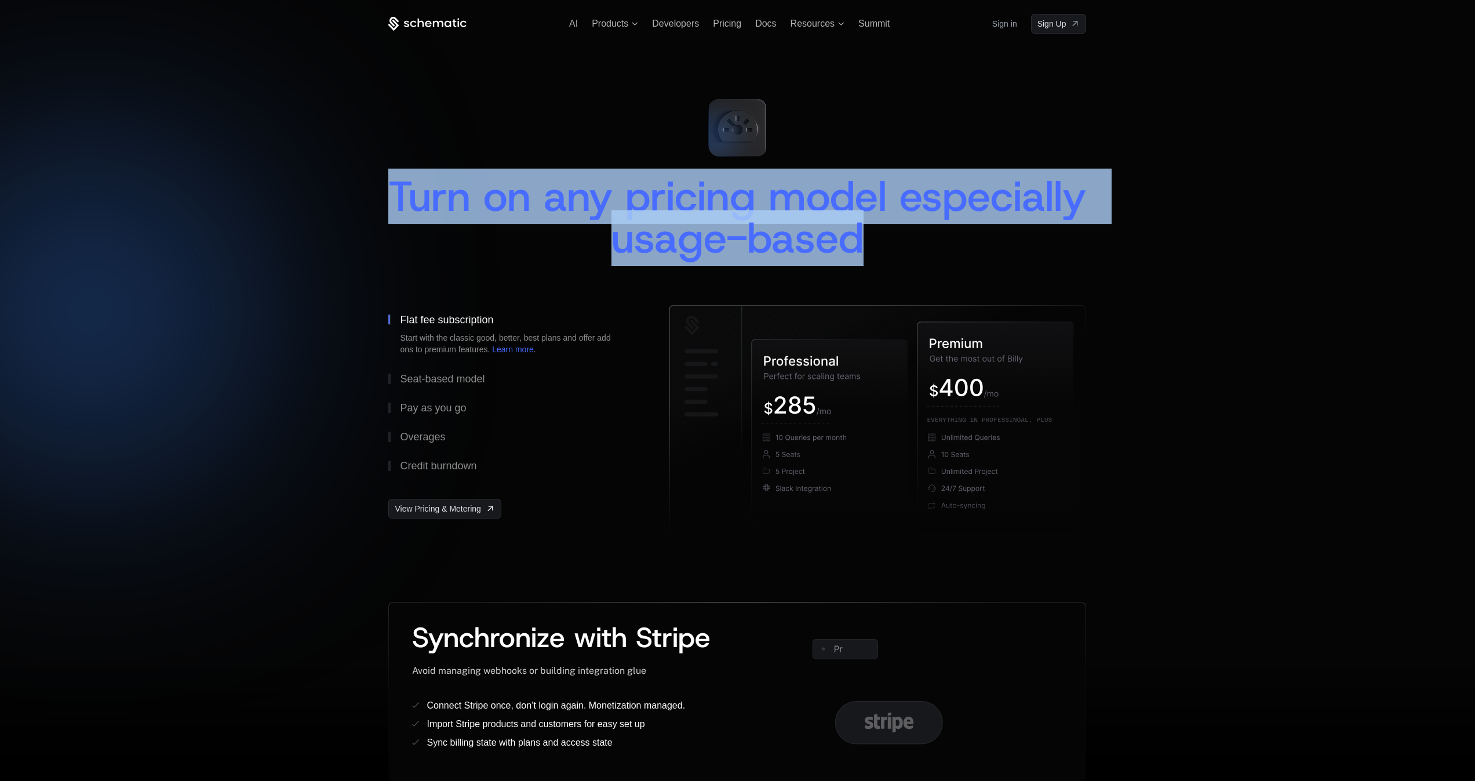
click at [441, 184] on div "Turn on any pricing model especially usage-based" at bounding box center [737, 217] width 698 height 83
drag, startPoint x: 490, startPoint y: 189, endPoint x: 960, endPoint y: 243, distance: 473.0
click at [960, 243] on div "Turn on any pricing model especially usage-based" at bounding box center [737, 217] width 698 height 83
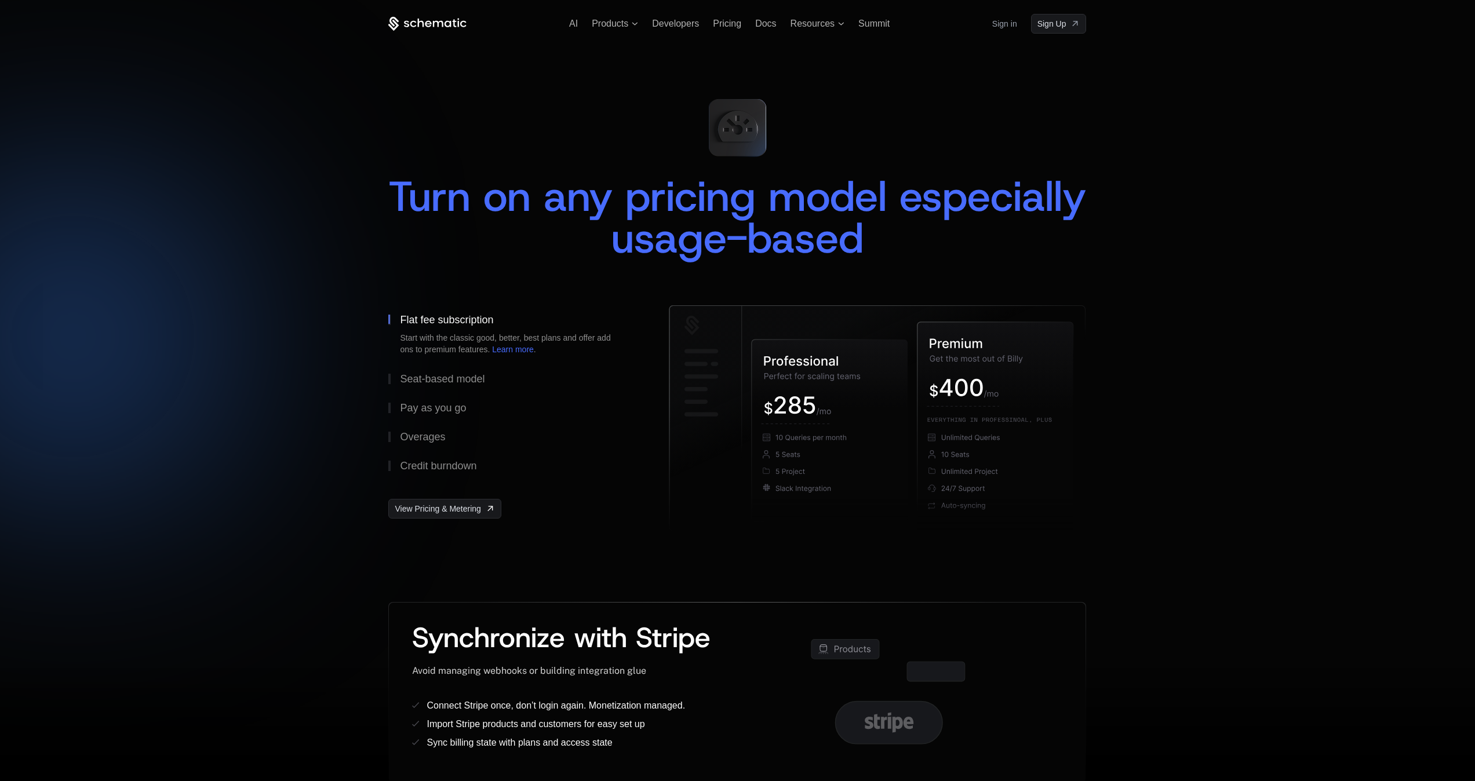
click at [993, 245] on div "Turn on any pricing model especially usage-based" at bounding box center [737, 217] width 698 height 83
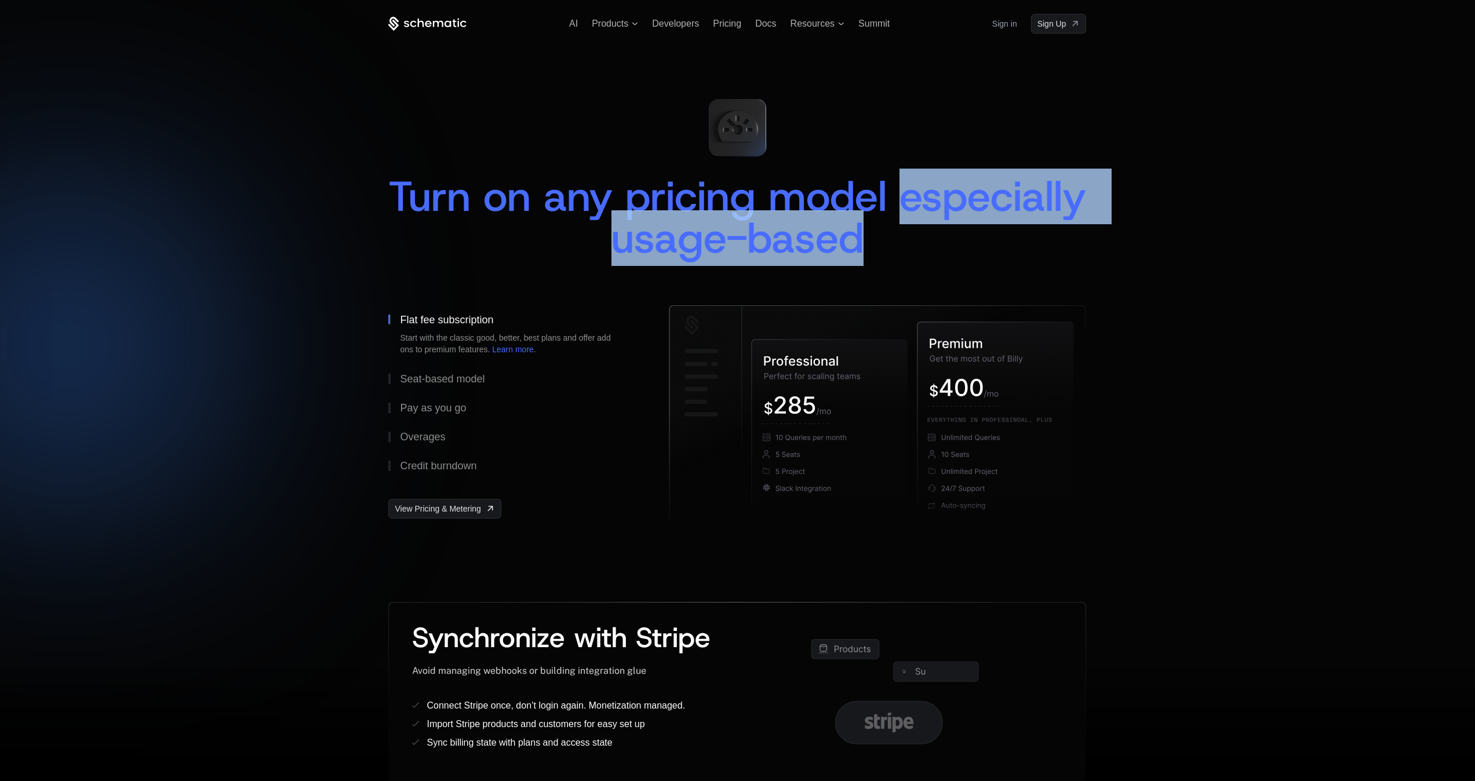
drag, startPoint x: 993, startPoint y: 245, endPoint x: 435, endPoint y: 224, distance: 558.4
click at [486, 228] on div "Turn on any pricing model especially usage-based" at bounding box center [737, 217] width 698 height 83
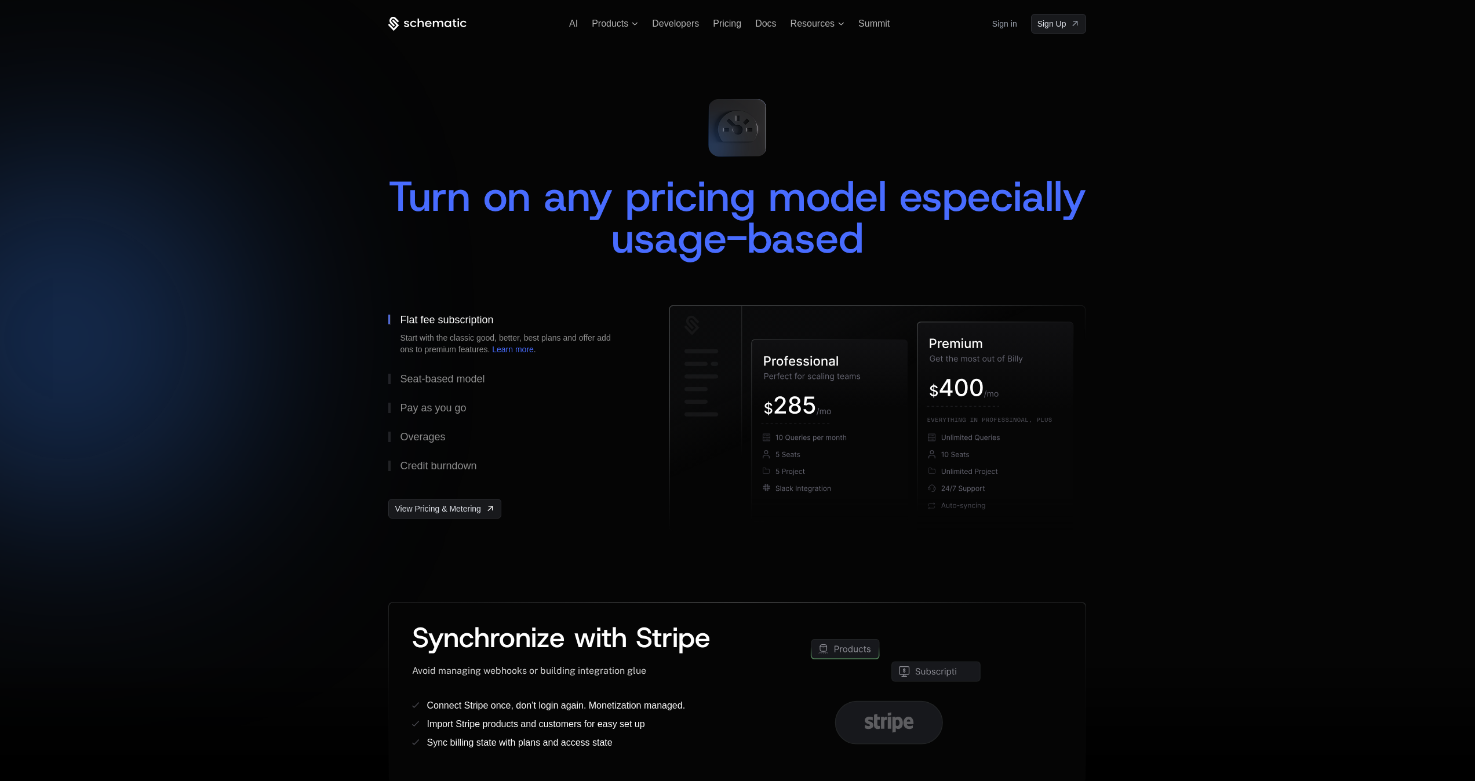
click at [384, 209] on div at bounding box center [737, 390] width 1475 height 781
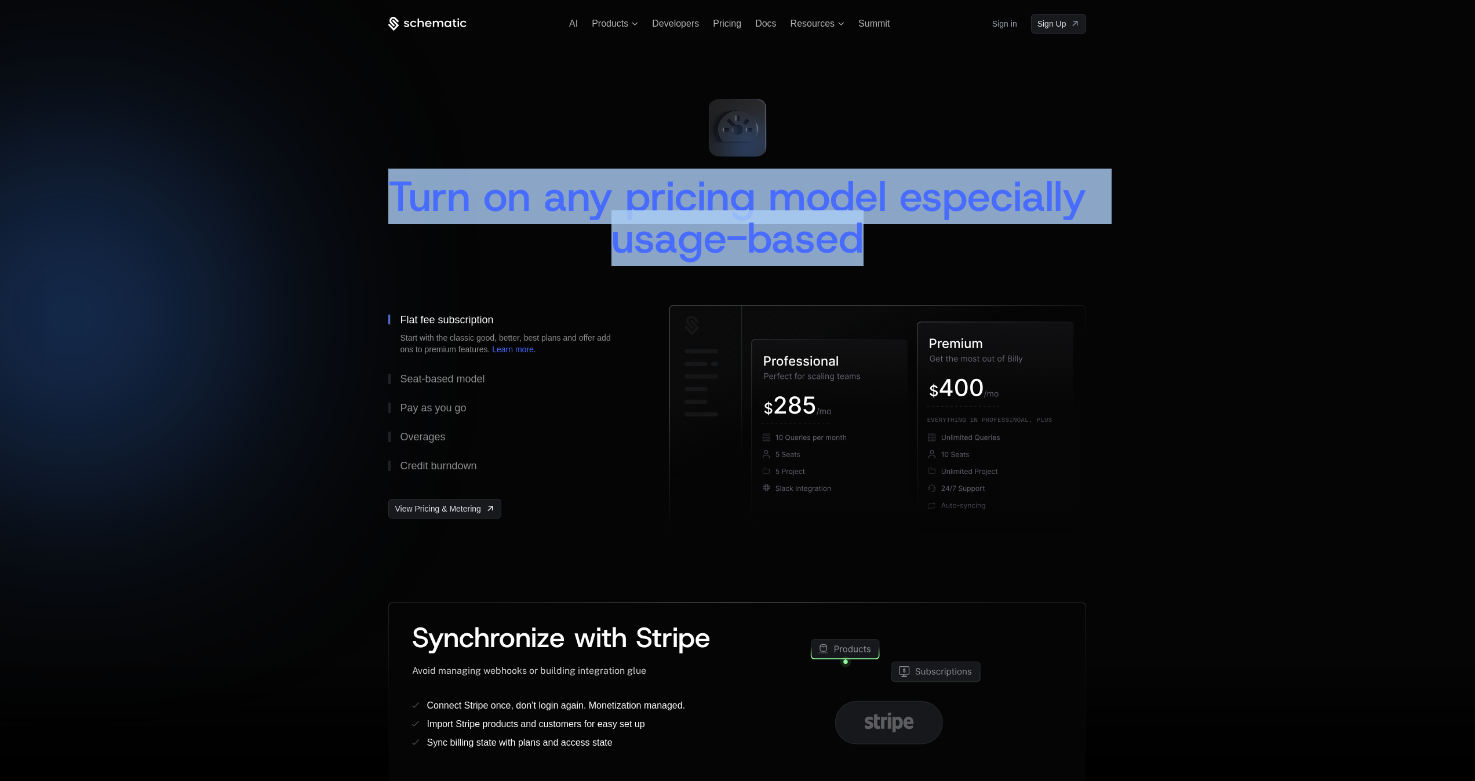
drag, startPoint x: 568, startPoint y: 191, endPoint x: 1002, endPoint y: 232, distance: 435.3
click at [1000, 231] on div "Turn on any pricing model especially usage-based" at bounding box center [737, 217] width 698 height 83
click at [1010, 233] on div "Turn on any pricing model especially usage-based" at bounding box center [737, 217] width 698 height 83
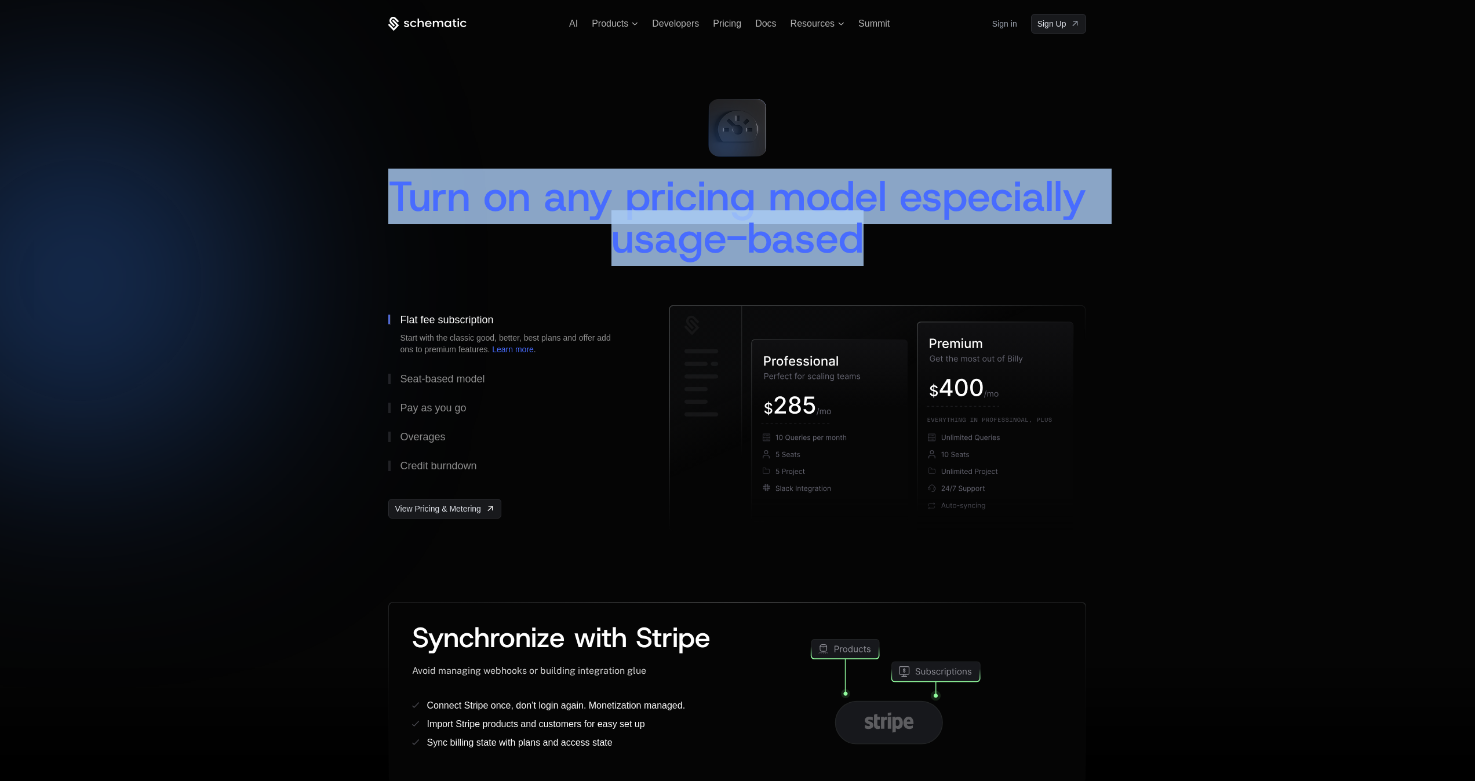
drag, startPoint x: 1010, startPoint y: 233, endPoint x: 428, endPoint y: 196, distance: 583.4
click at [428, 196] on div "Turn on any pricing model especially usage-based" at bounding box center [737, 217] width 698 height 83
drag, startPoint x: 428, startPoint y: 196, endPoint x: 1028, endPoint y: 237, distance: 601.6
click at [1028, 237] on div "Turn on any pricing model especially usage-based" at bounding box center [737, 217] width 698 height 83
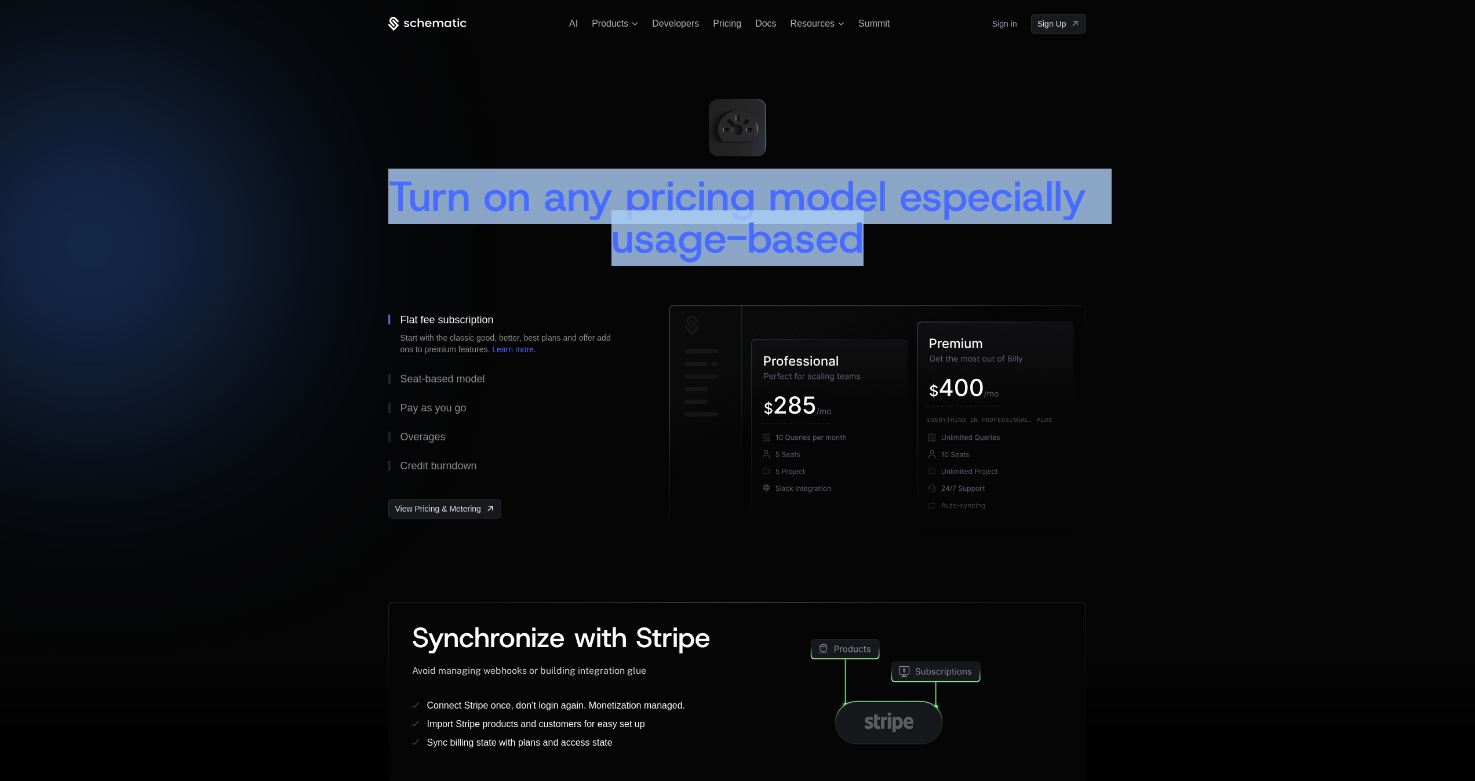
click at [1028, 237] on div "Turn on any pricing model especially usage-based" at bounding box center [737, 217] width 698 height 83
drag, startPoint x: 1024, startPoint y: 236, endPoint x: 353, endPoint y: 196, distance: 671.5
click at [374, 199] on div "AI Products Developers Pricing Docs Resources Summit Sign in Sign Up Turn on an…" at bounding box center [737, 392] width 1475 height 784
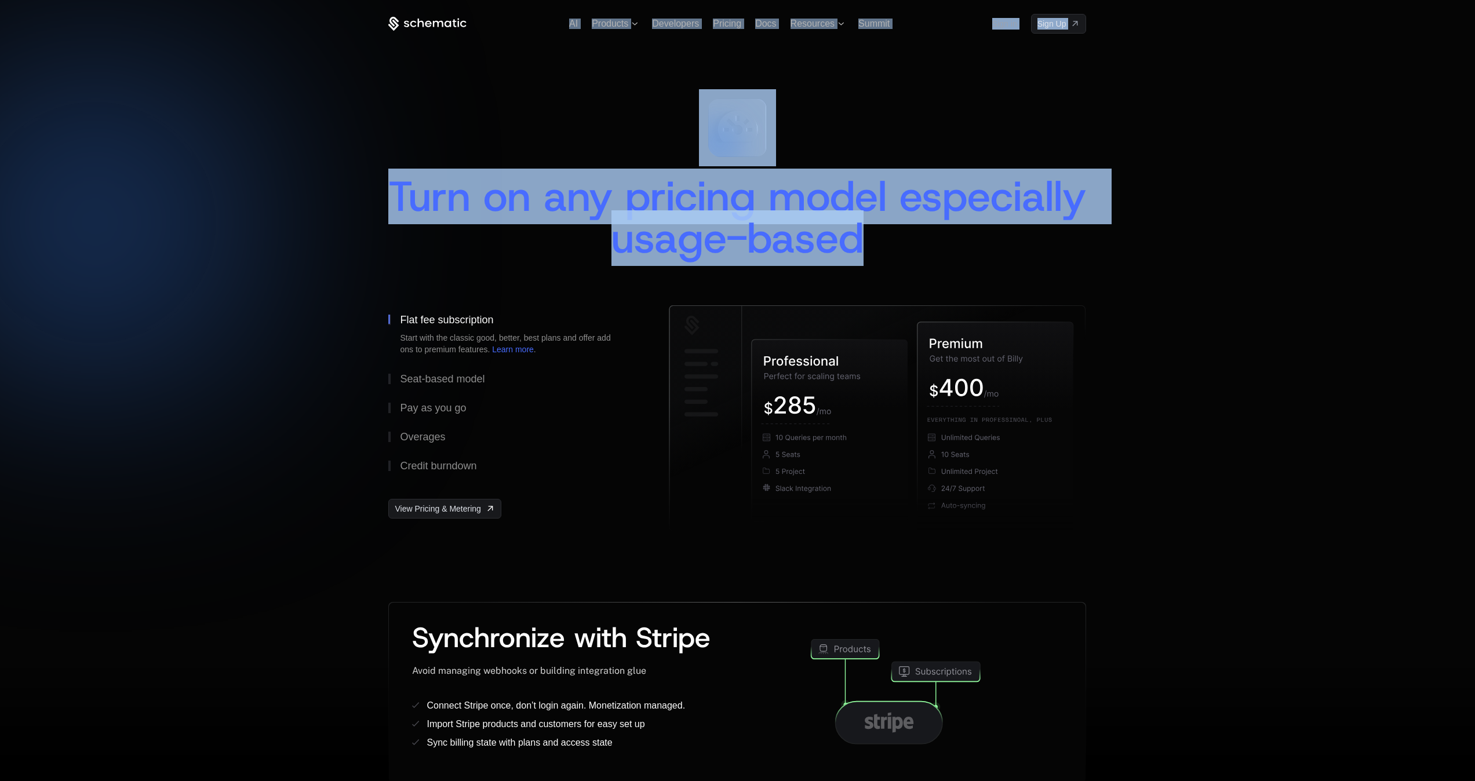
click at [353, 196] on div at bounding box center [737, 390] width 1475 height 781
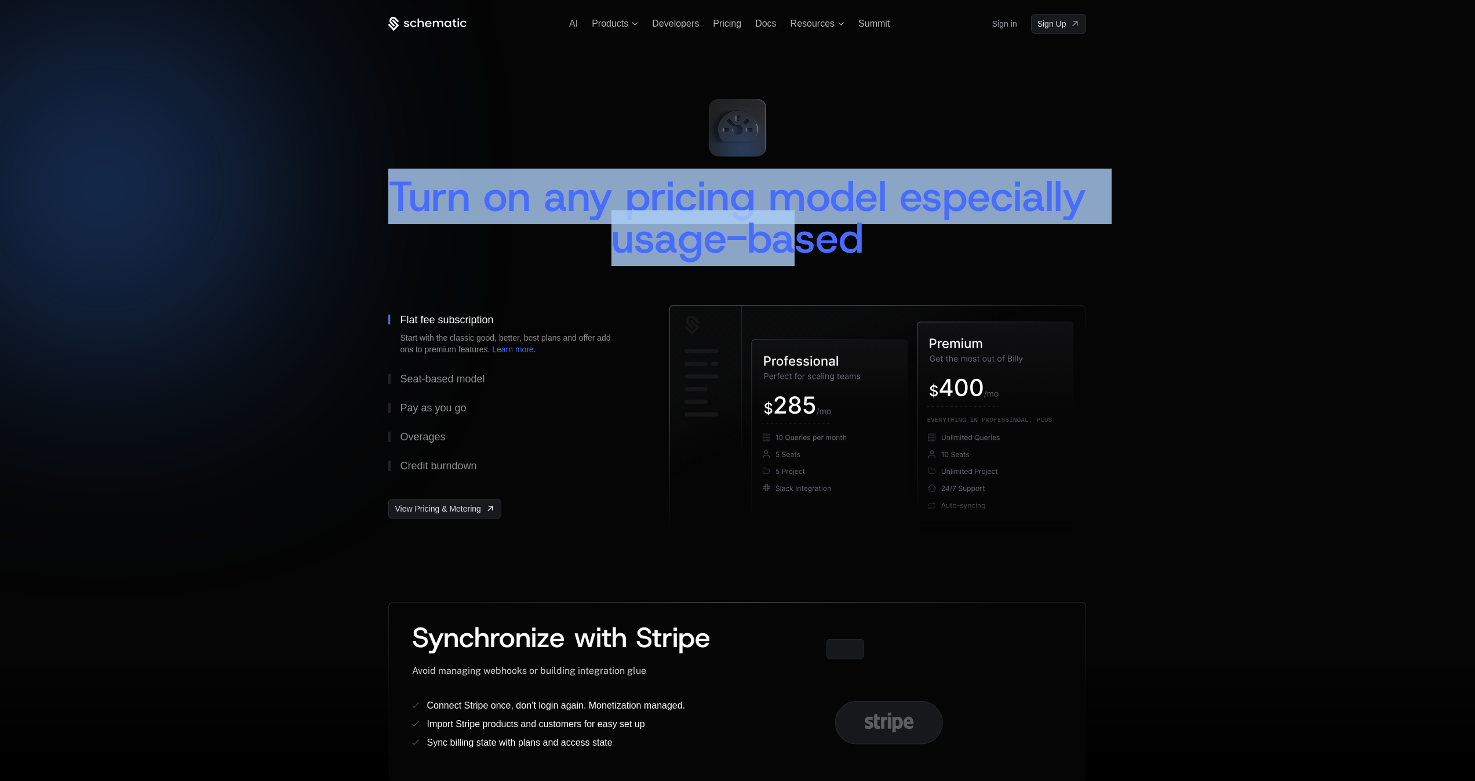
drag, startPoint x: 608, startPoint y: 208, endPoint x: 970, endPoint y: 228, distance: 362.1
click at [897, 222] on div "Turn on any pricing model especially usage-based" at bounding box center [737, 217] width 698 height 83
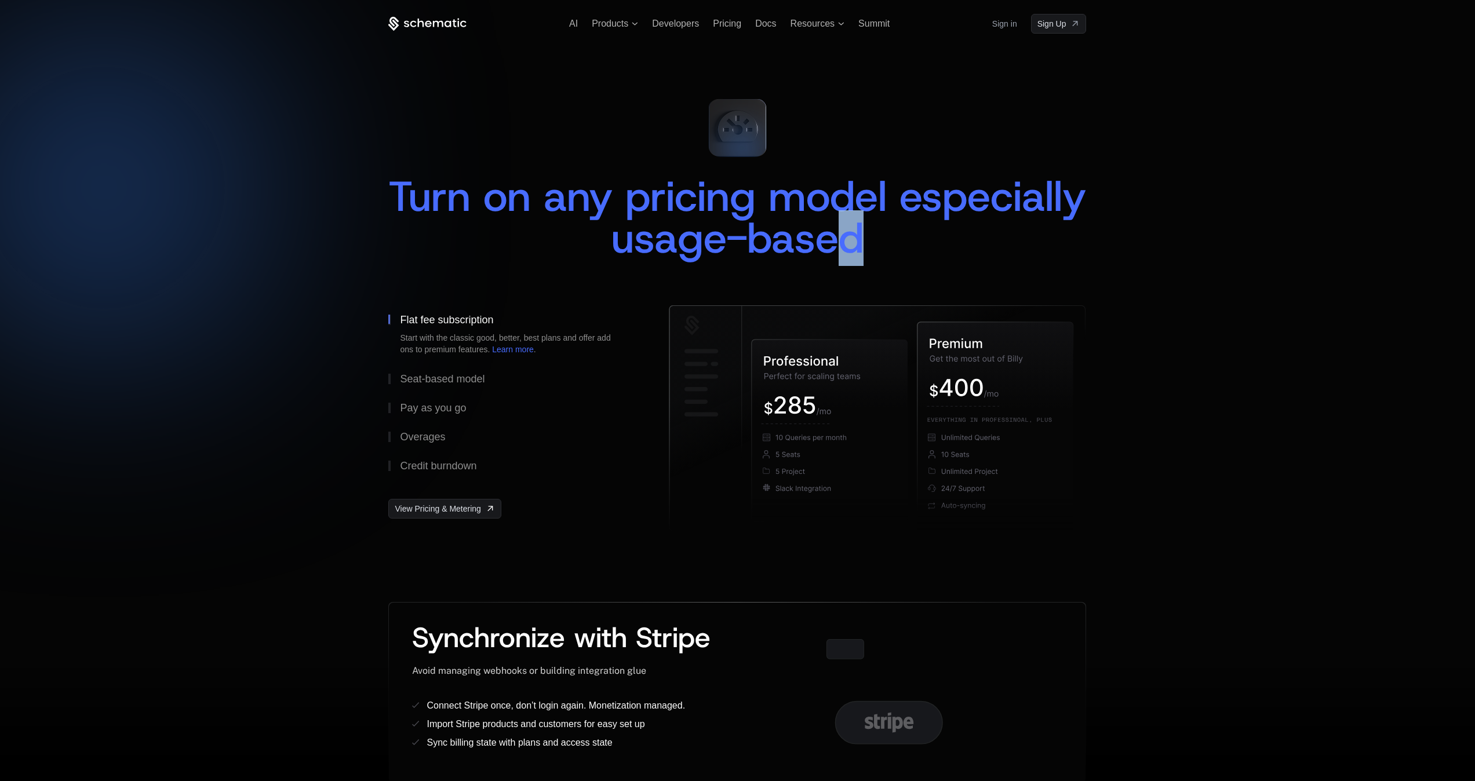
drag, startPoint x: 970, startPoint y: 228, endPoint x: 980, endPoint y: 229, distance: 9.9
click at [975, 229] on div "Turn on any pricing model especially usage-based" at bounding box center [737, 217] width 698 height 83
click at [981, 229] on div "Turn on any pricing model especially usage-based" at bounding box center [737, 217] width 698 height 83
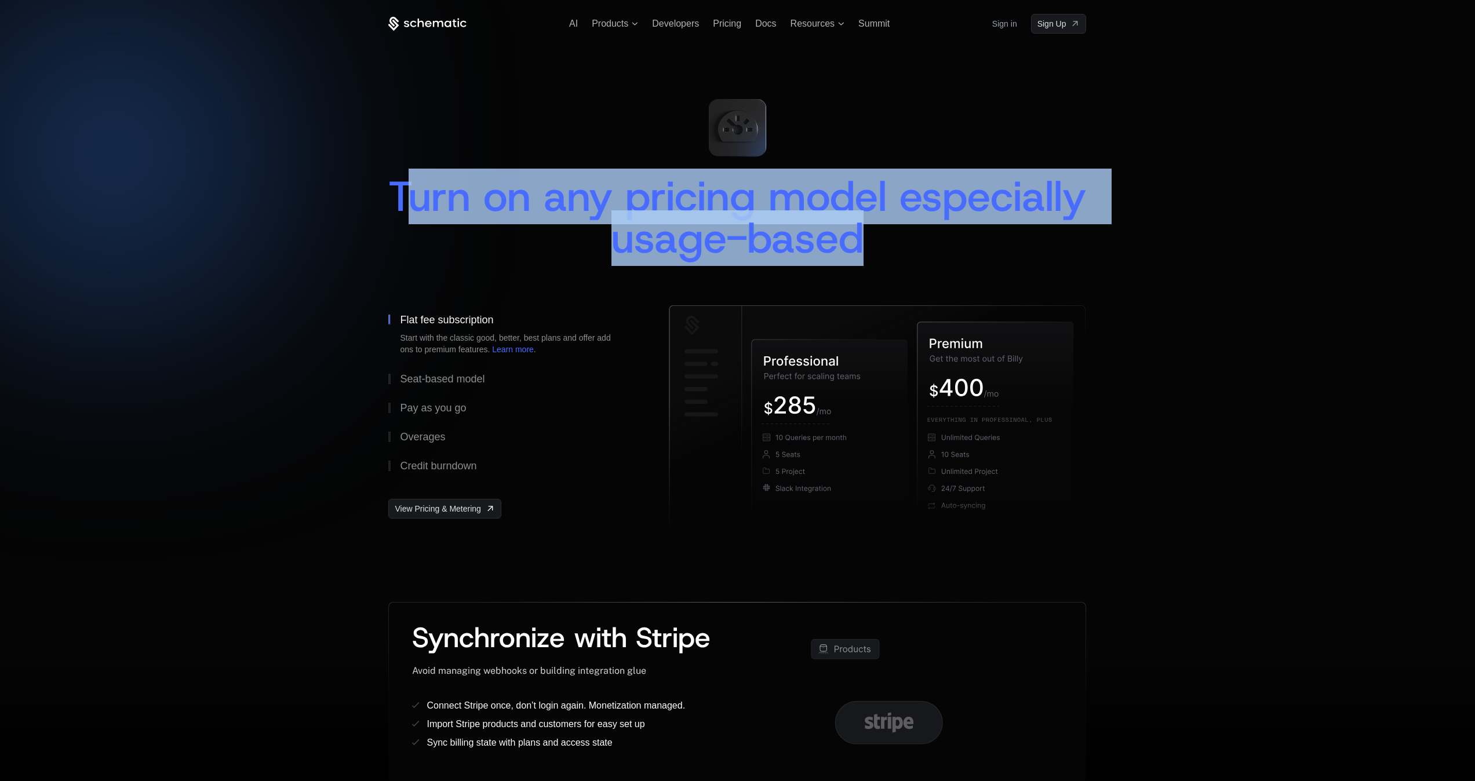
drag, startPoint x: 922, startPoint y: 236, endPoint x: 502, endPoint y: 201, distance: 421.0
click at [502, 201] on div "Turn on any pricing model especially usage-based" at bounding box center [737, 217] width 698 height 83
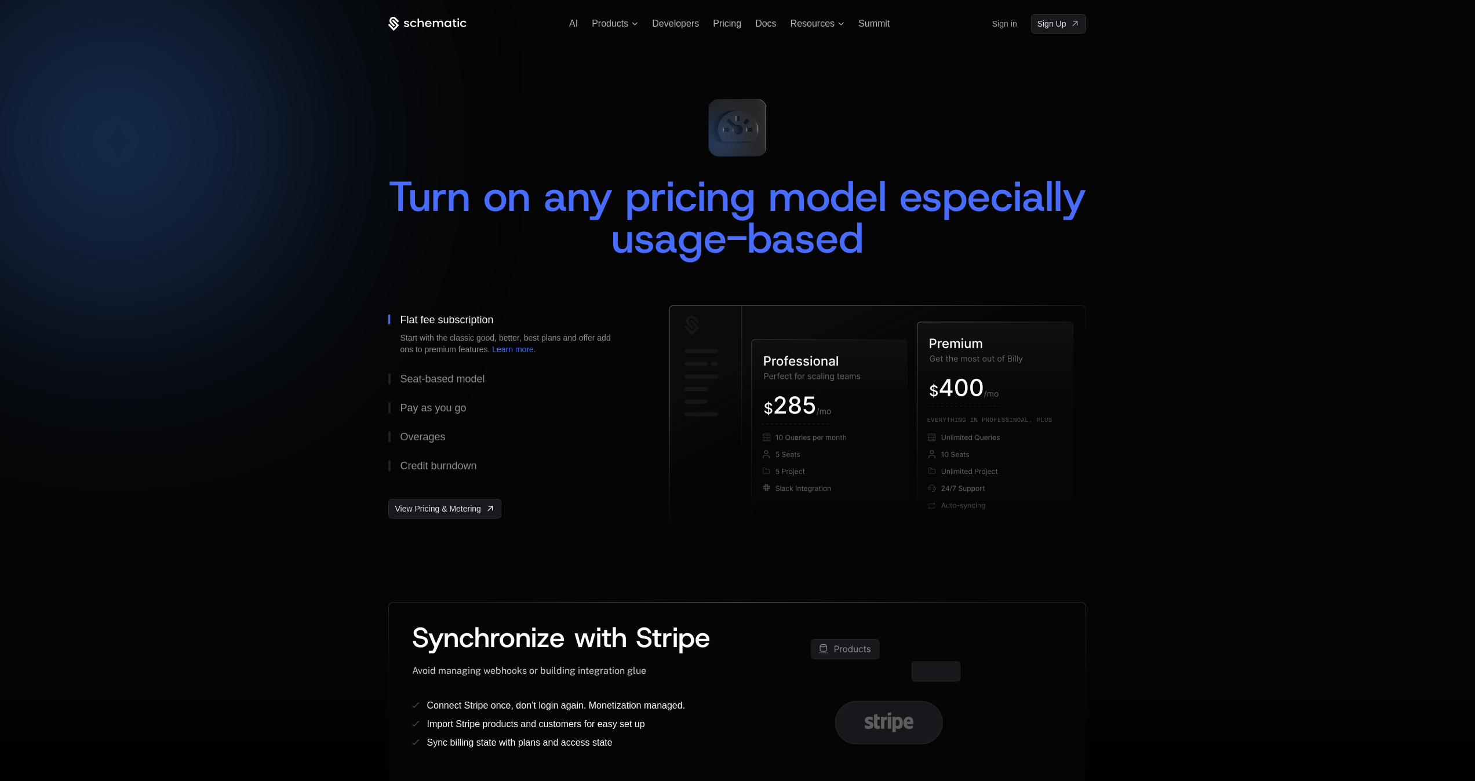
click at [484, 195] on div "Turn on any pricing model especially usage-based" at bounding box center [737, 217] width 698 height 83
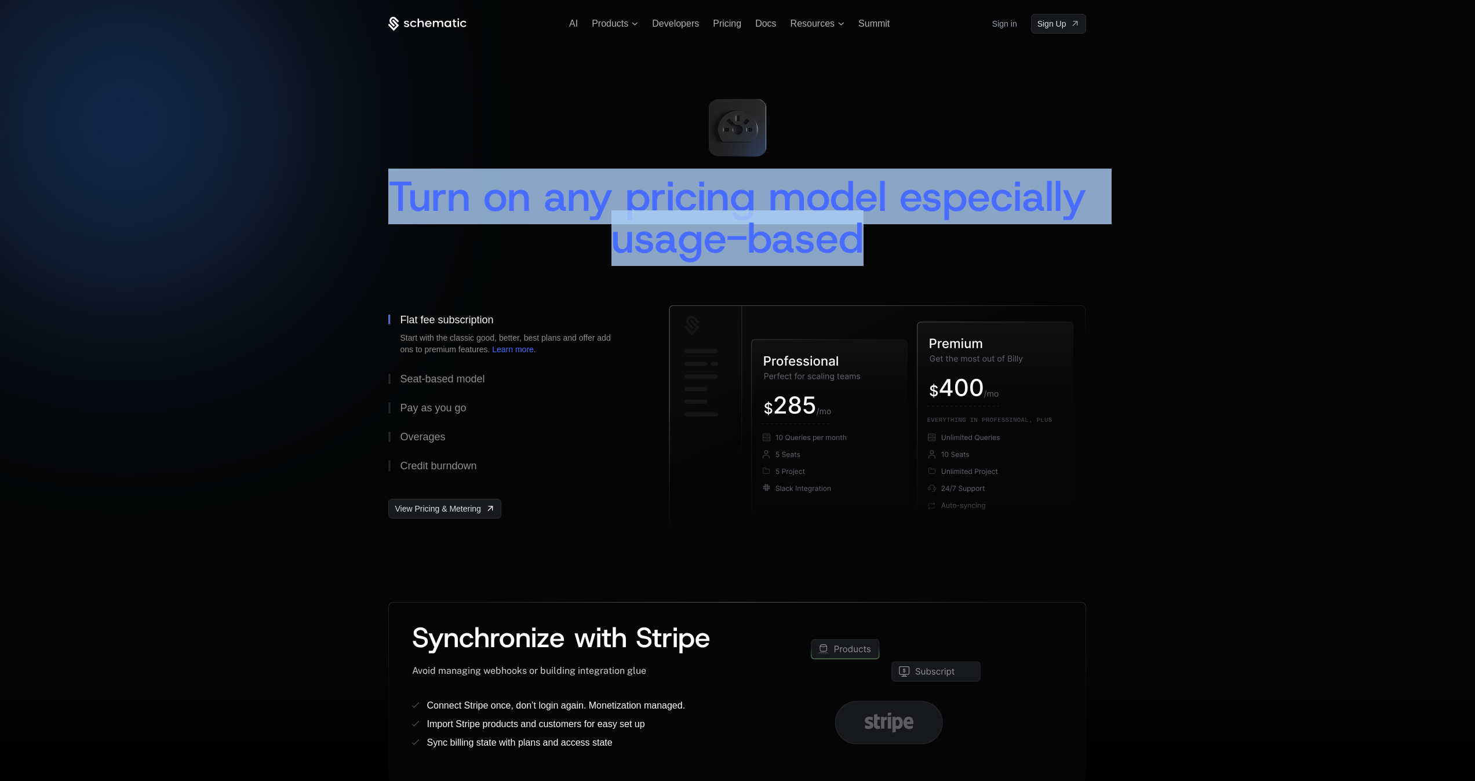
drag, startPoint x: 484, startPoint y: 195, endPoint x: 922, endPoint y: 241, distance: 440.4
click at [922, 241] on div "Turn on any pricing model especially usage-based" at bounding box center [737, 217] width 698 height 83
click at [925, 240] on span "Turn on any pricing model especially usage-based" at bounding box center [743, 217] width 710 height 97
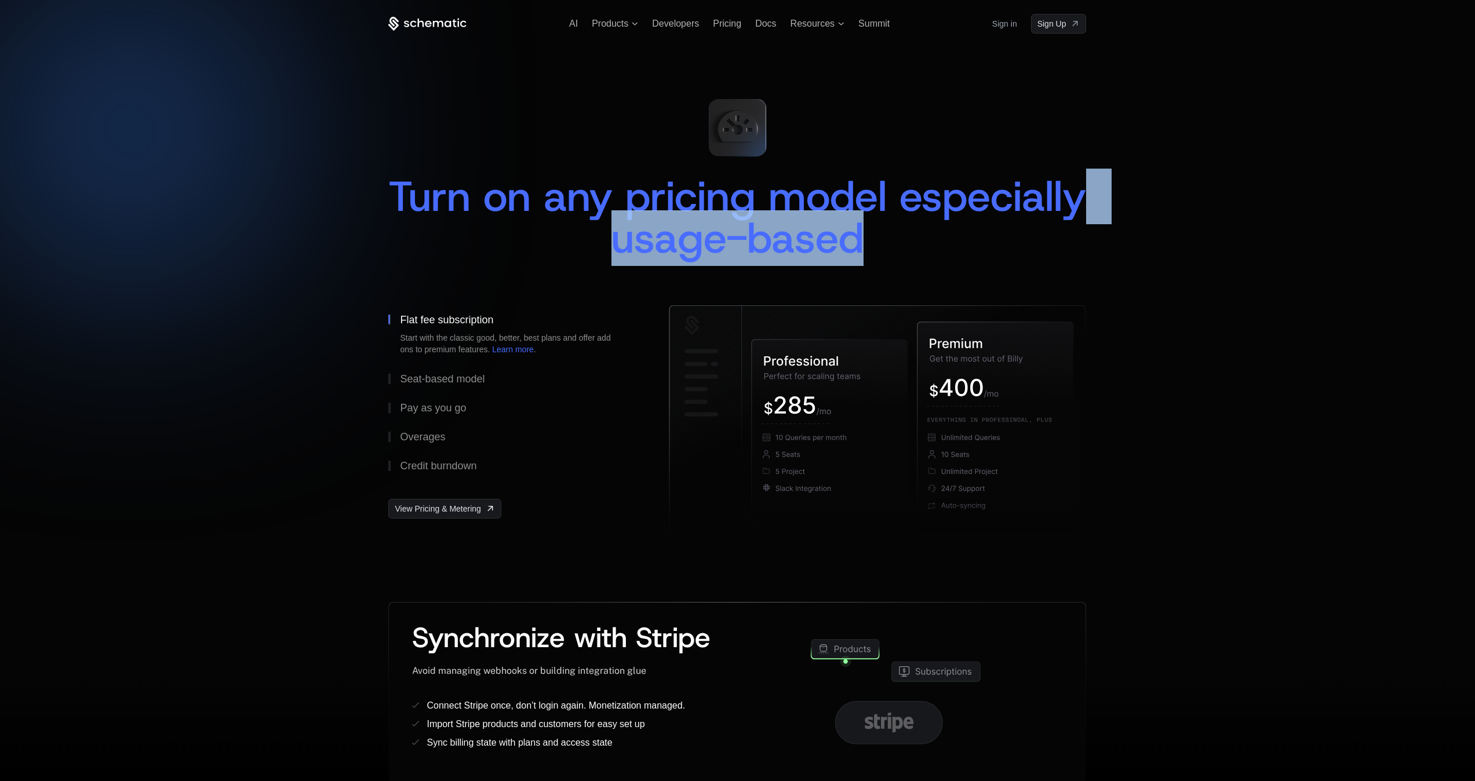
drag, startPoint x: 925, startPoint y: 240, endPoint x: 669, endPoint y: 227, distance: 257.0
click at [669, 227] on span "Turn on any pricing model especially usage-based" at bounding box center [743, 217] width 710 height 97
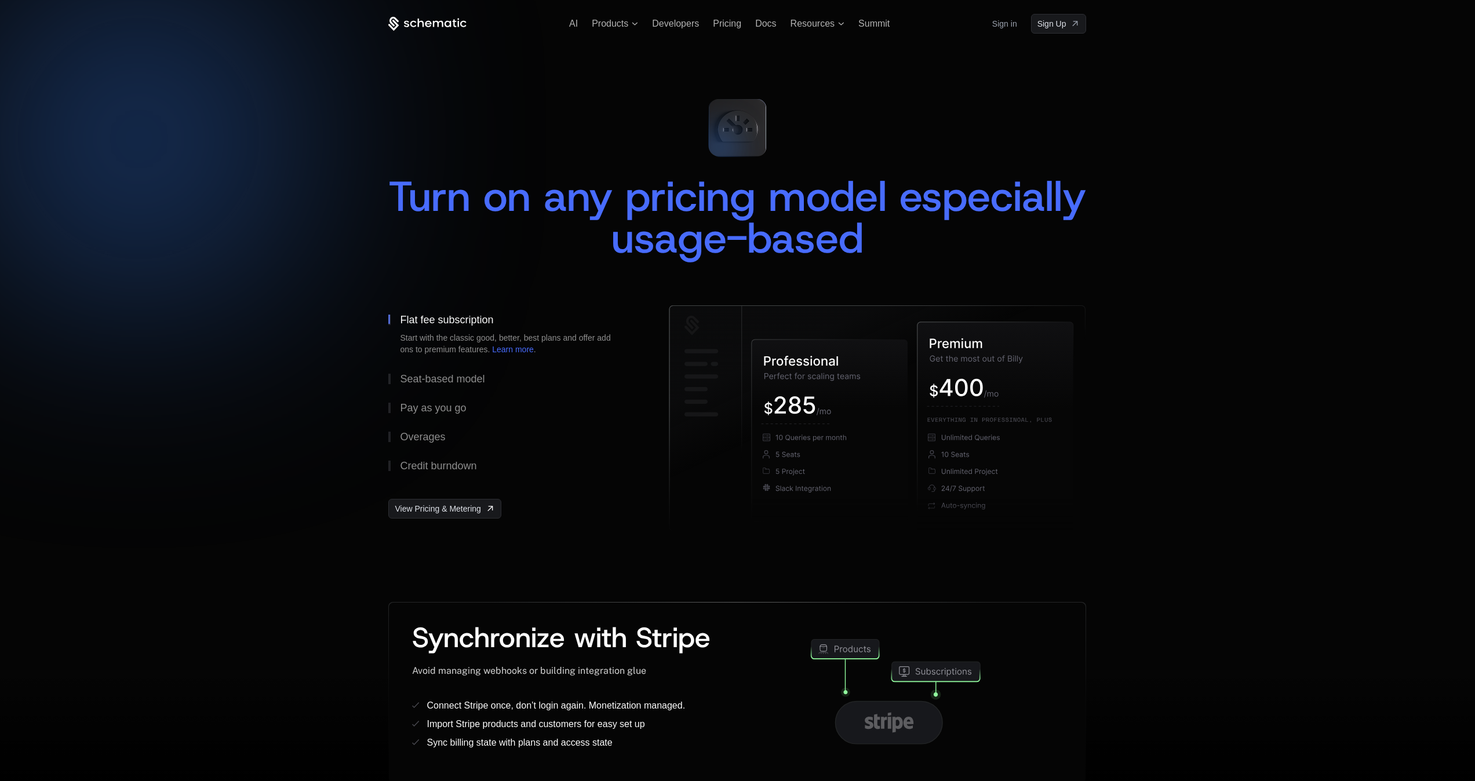
click at [488, 206] on span "Turn on any pricing model especially usage-based" at bounding box center [743, 217] width 710 height 97
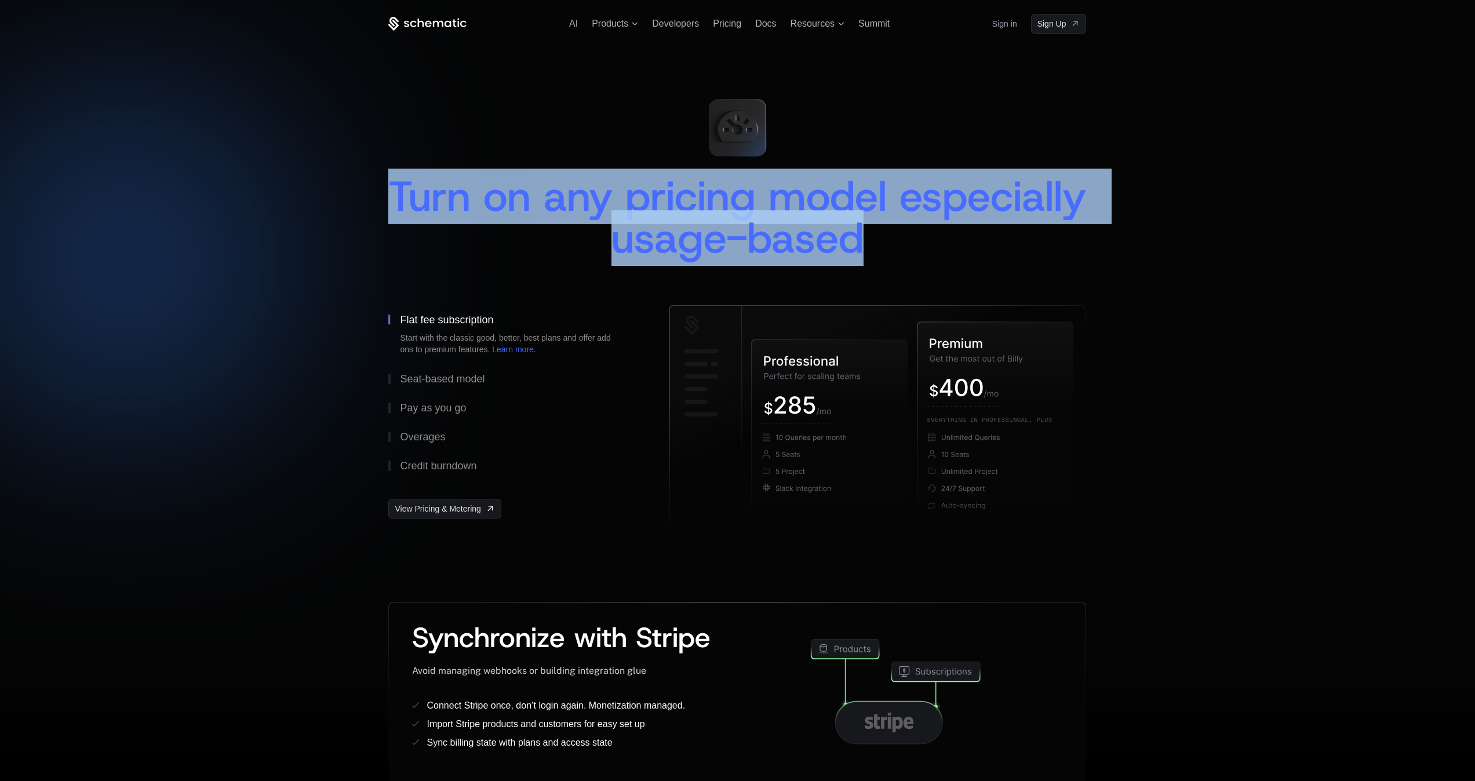
drag, startPoint x: 495, startPoint y: 194, endPoint x: 955, endPoint y: 245, distance: 462.9
click at [955, 245] on span "Turn on any pricing model especially usage-based" at bounding box center [743, 217] width 710 height 97
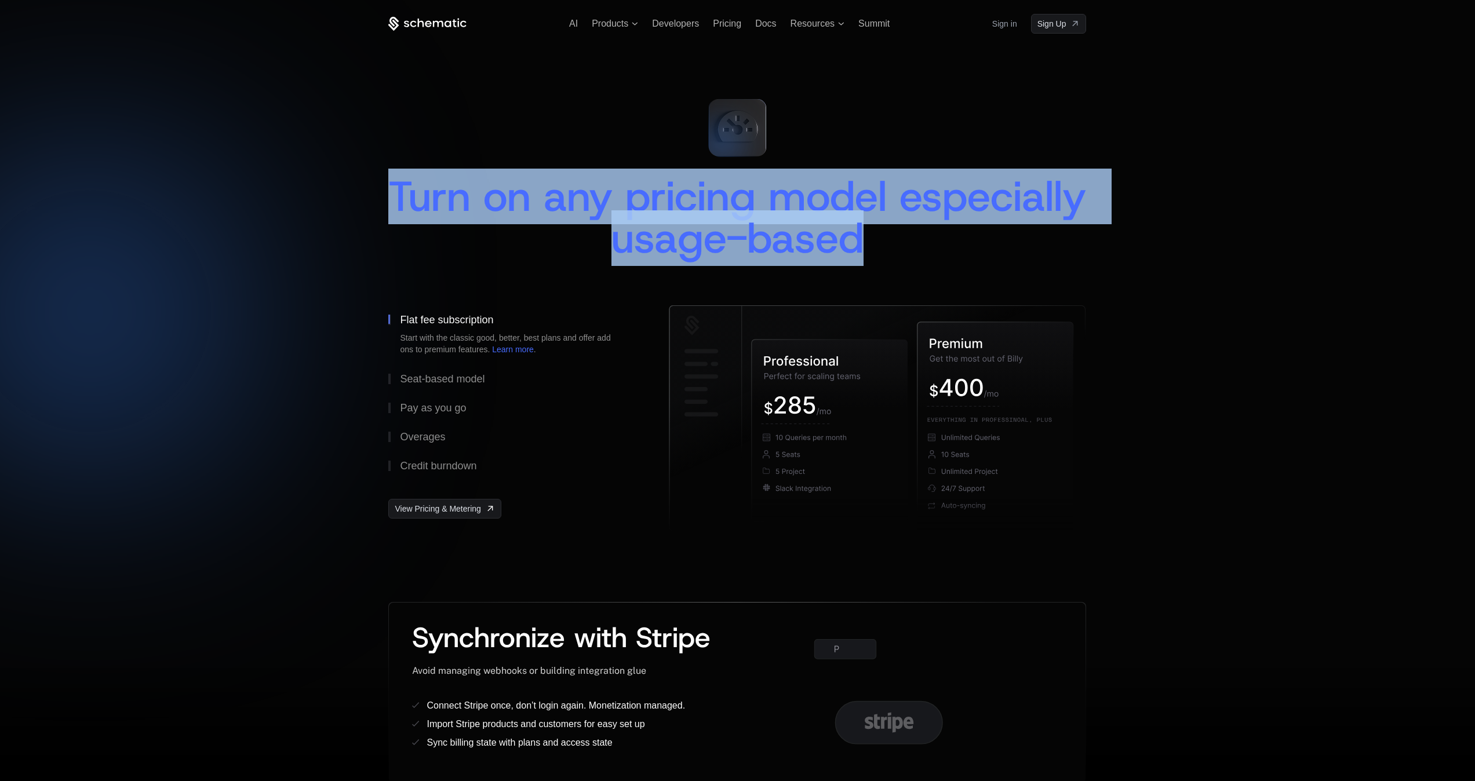
drag, startPoint x: 955, startPoint y: 245, endPoint x: 512, endPoint y: 199, distance: 446.2
click at [512, 199] on span "Turn on any pricing model especially usage-based" at bounding box center [743, 217] width 710 height 97
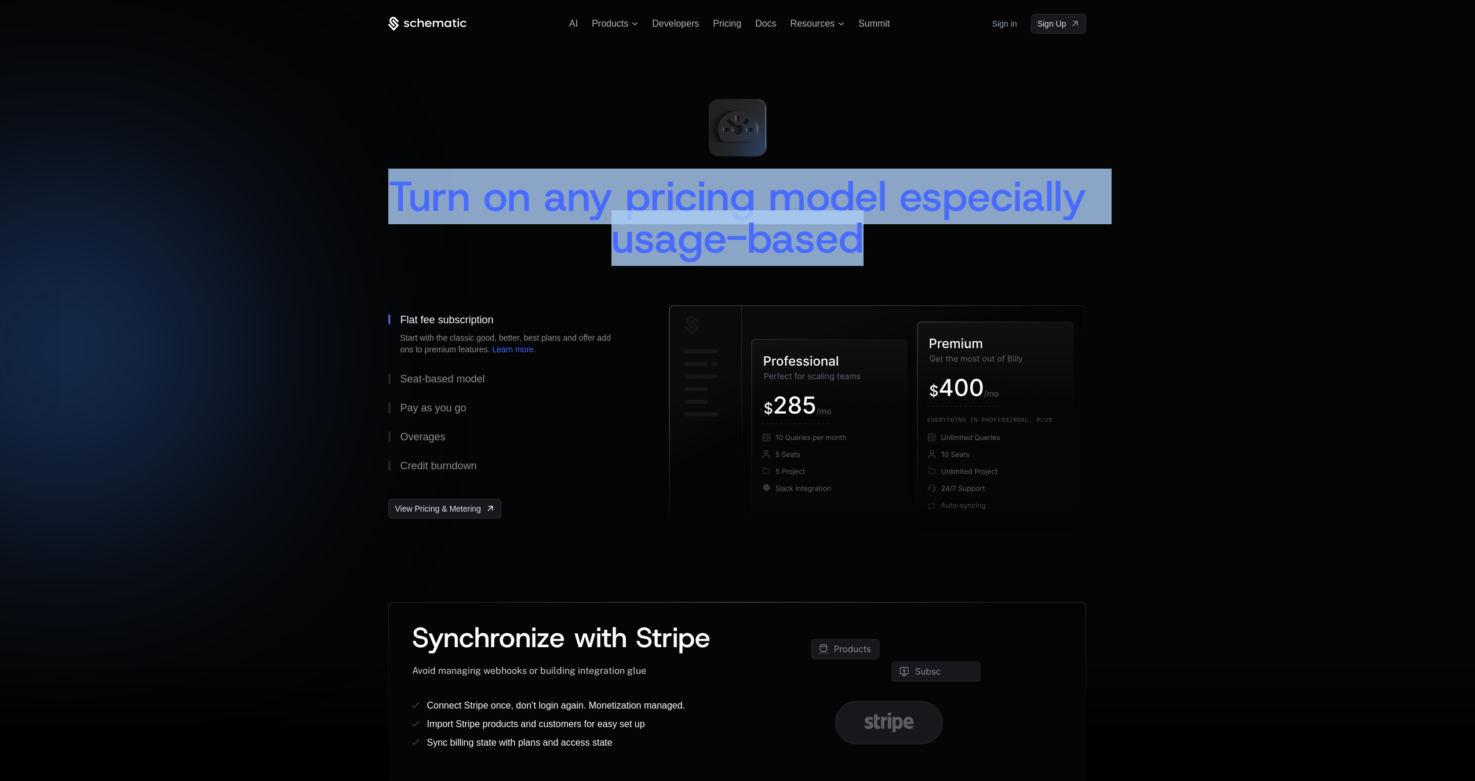
drag, startPoint x: 512, startPoint y: 199, endPoint x: 921, endPoint y: 223, distance: 409.8
click at [921, 223] on span "Turn on any pricing model especially usage-based" at bounding box center [743, 217] width 710 height 97
click at [948, 234] on span "Turn on any pricing model especially usage-based" at bounding box center [743, 217] width 710 height 97
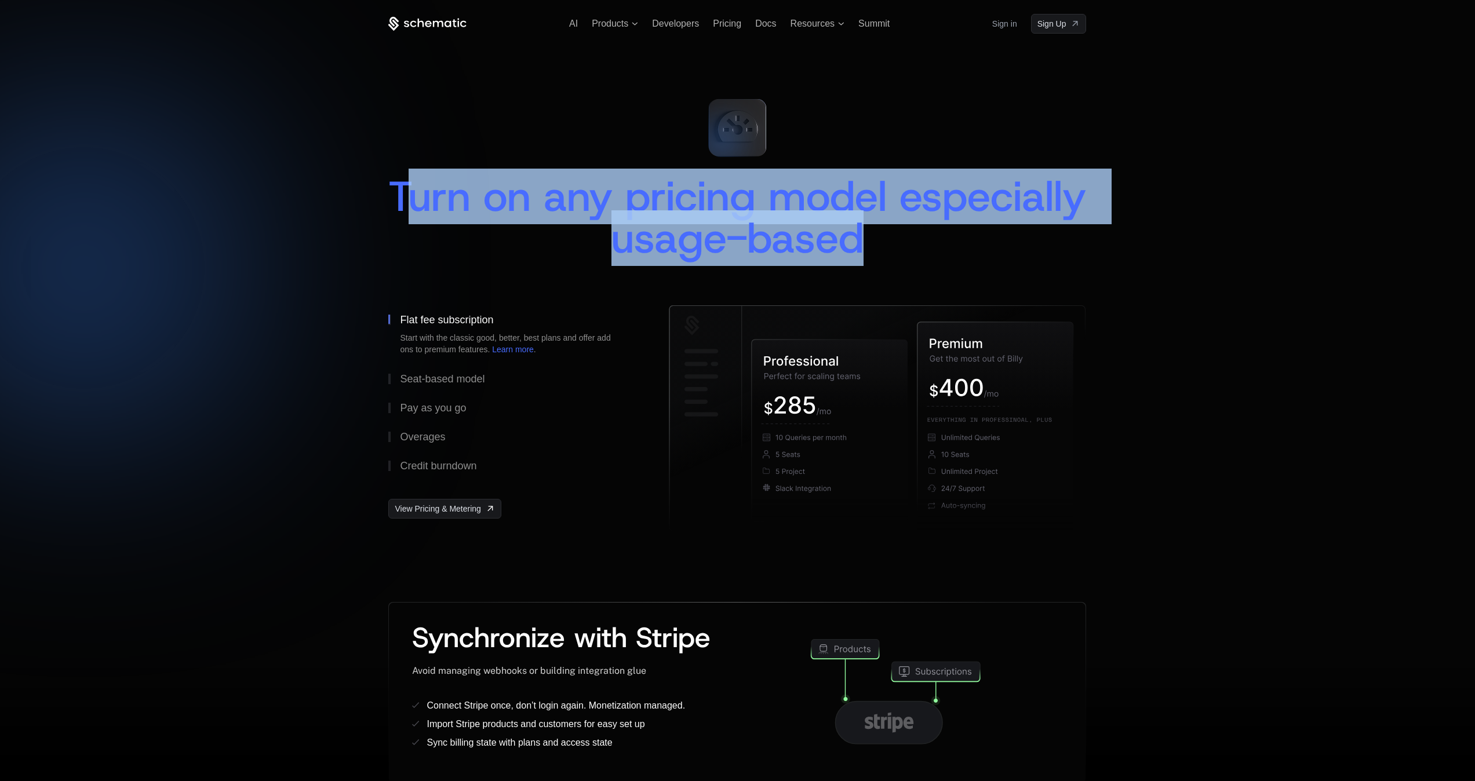
drag, startPoint x: 954, startPoint y: 241, endPoint x: 502, endPoint y: 194, distance: 454.4
click at [502, 194] on span "Turn on any pricing model especially usage-based" at bounding box center [743, 217] width 710 height 97
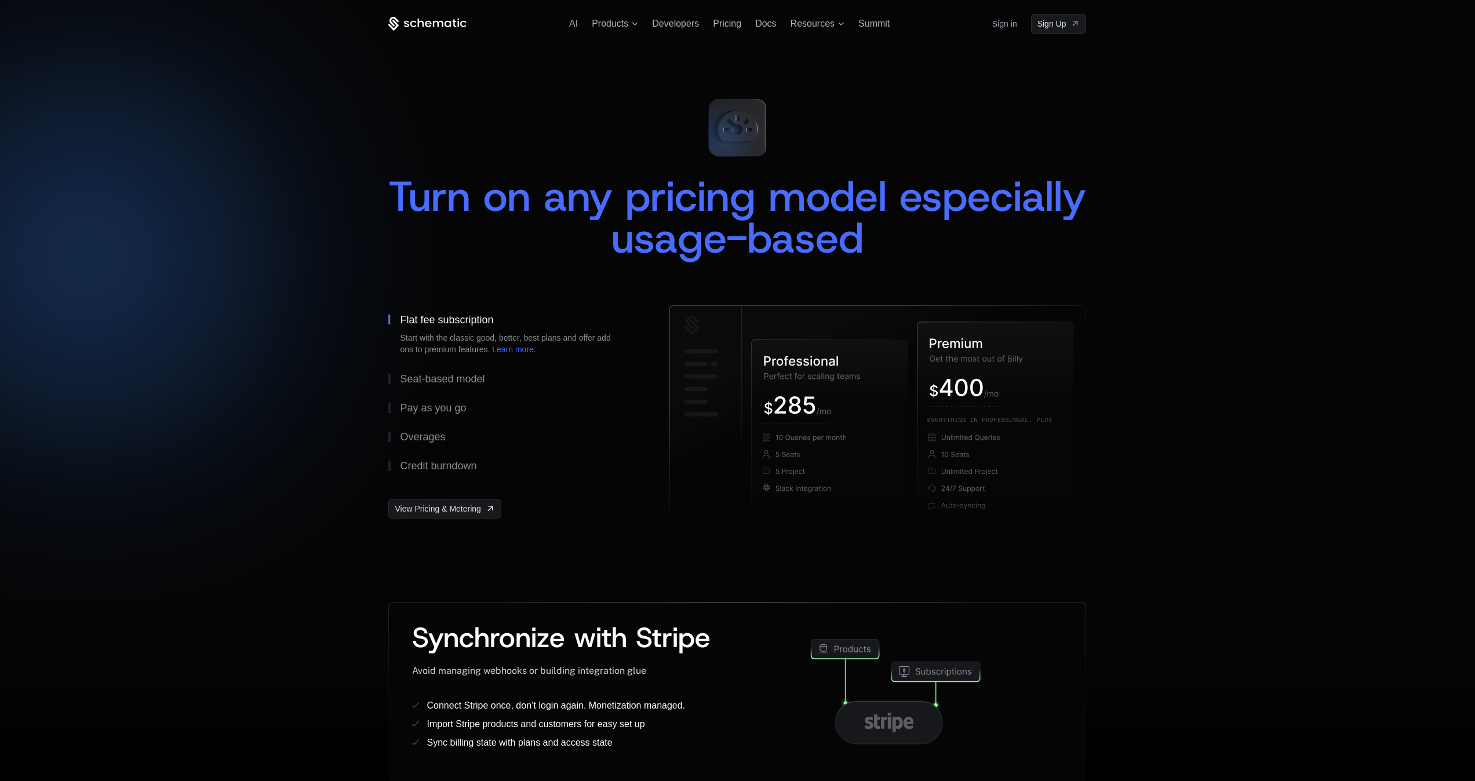
click at [499, 194] on span "Turn on any pricing model especially usage-based" at bounding box center [743, 217] width 710 height 97
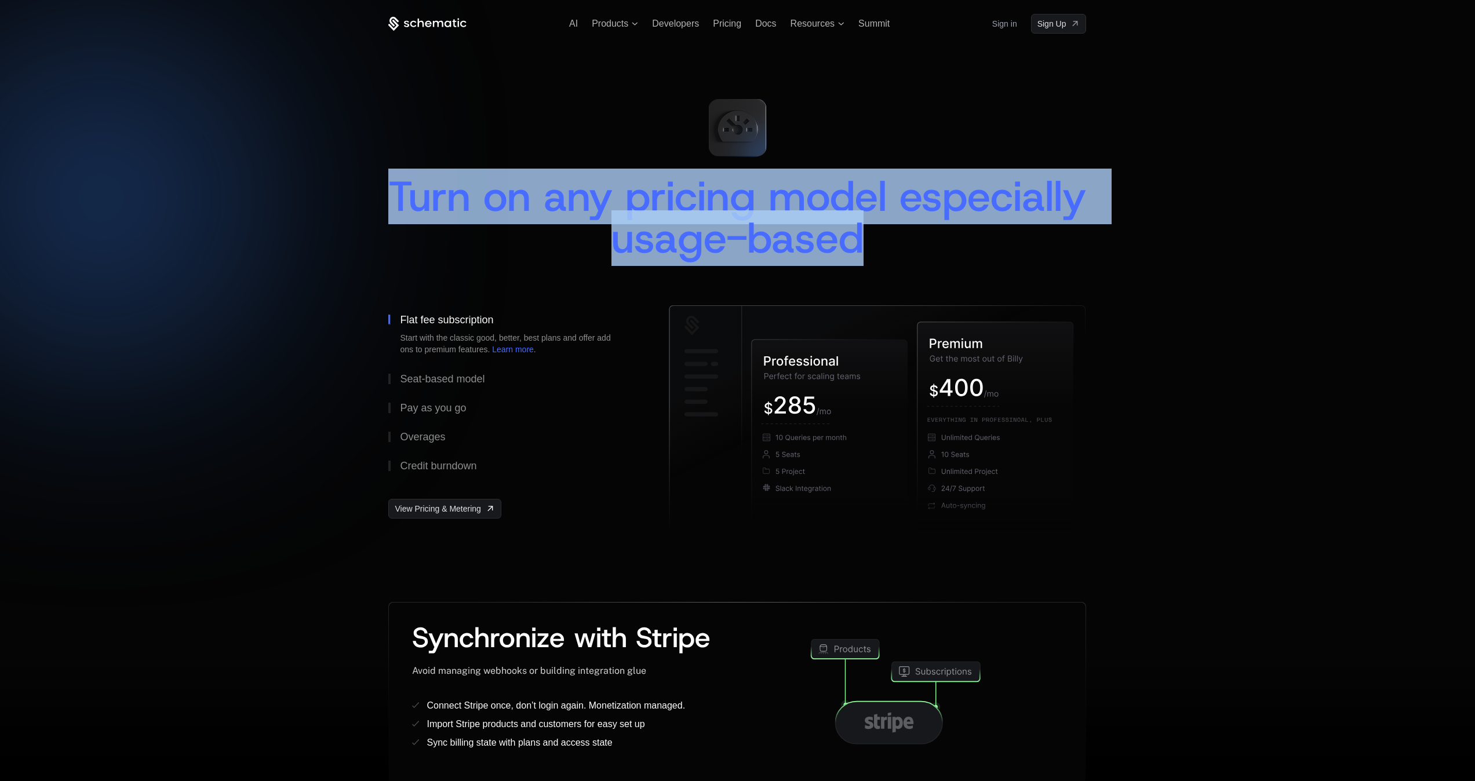
drag, startPoint x: 499, startPoint y: 194, endPoint x: 935, endPoint y: 232, distance: 437.3
click at [935, 232] on span "Turn on any pricing model especially usage-based" at bounding box center [743, 217] width 710 height 97
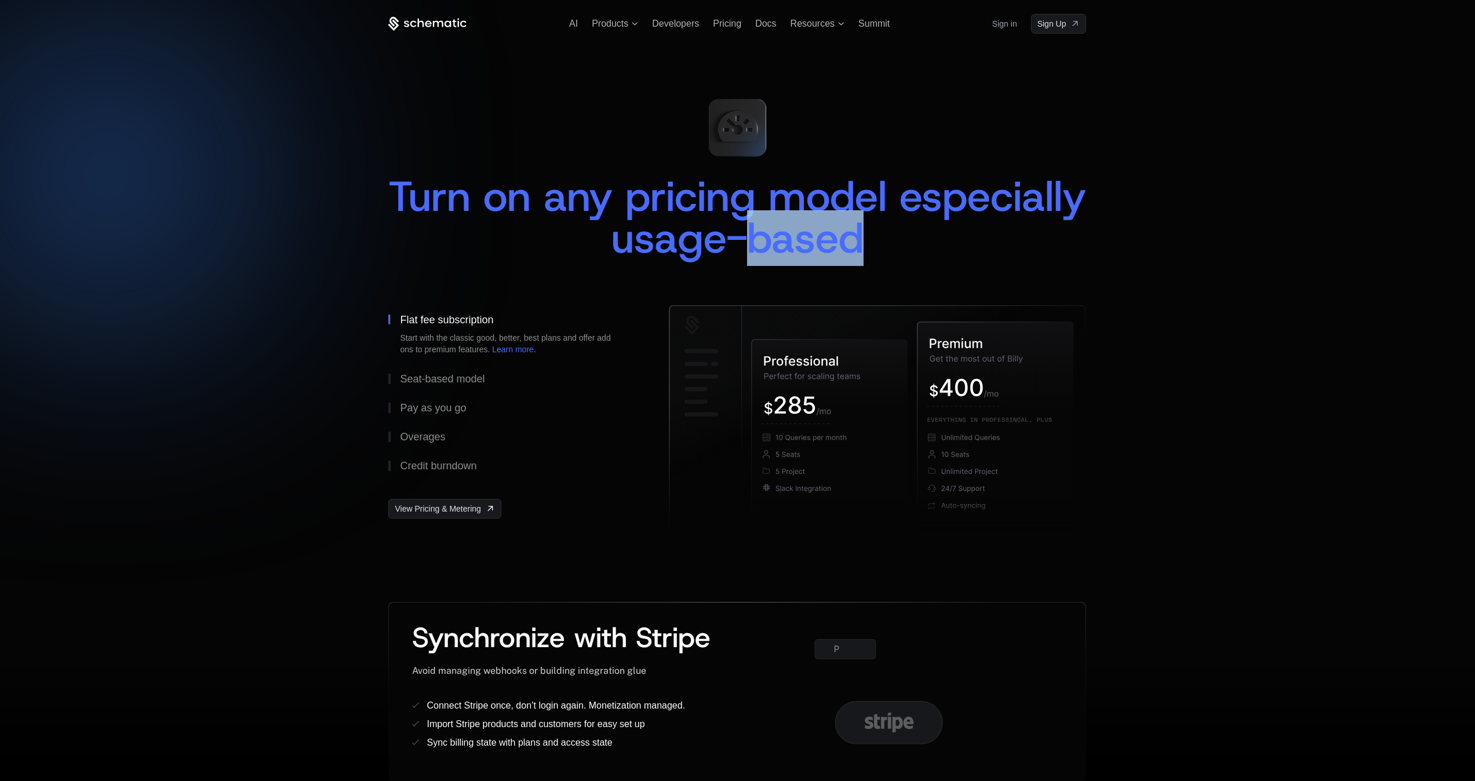
click at [950, 238] on span "Turn on any pricing model especially usage-based" at bounding box center [743, 217] width 710 height 97
drag, startPoint x: 955, startPoint y: 240, endPoint x: 670, endPoint y: 213, distance: 286.9
click at [707, 218] on span "Turn on any pricing model especially usage-based" at bounding box center [743, 217] width 710 height 97
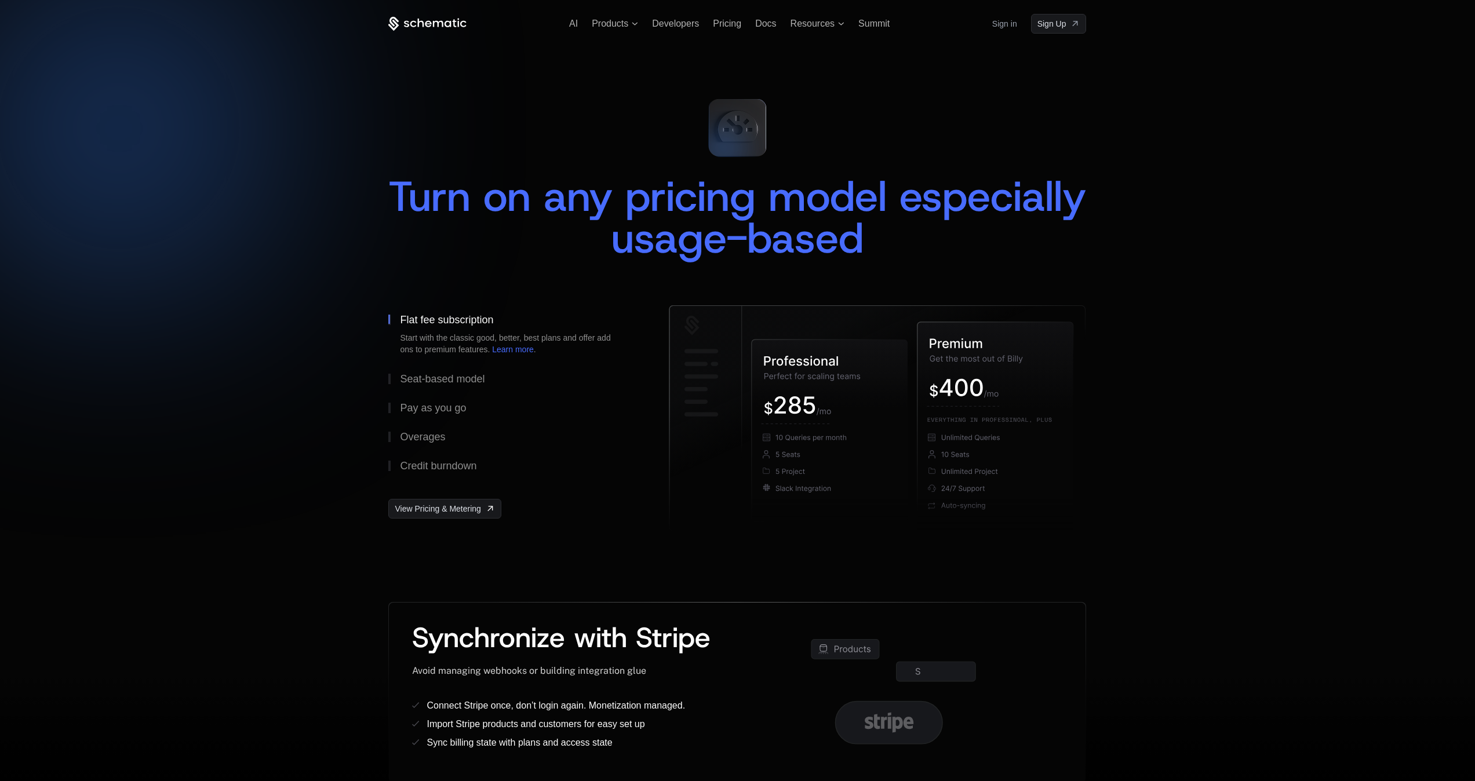
click at [513, 213] on span "Turn on any pricing model especially usage-based" at bounding box center [743, 217] width 710 height 97
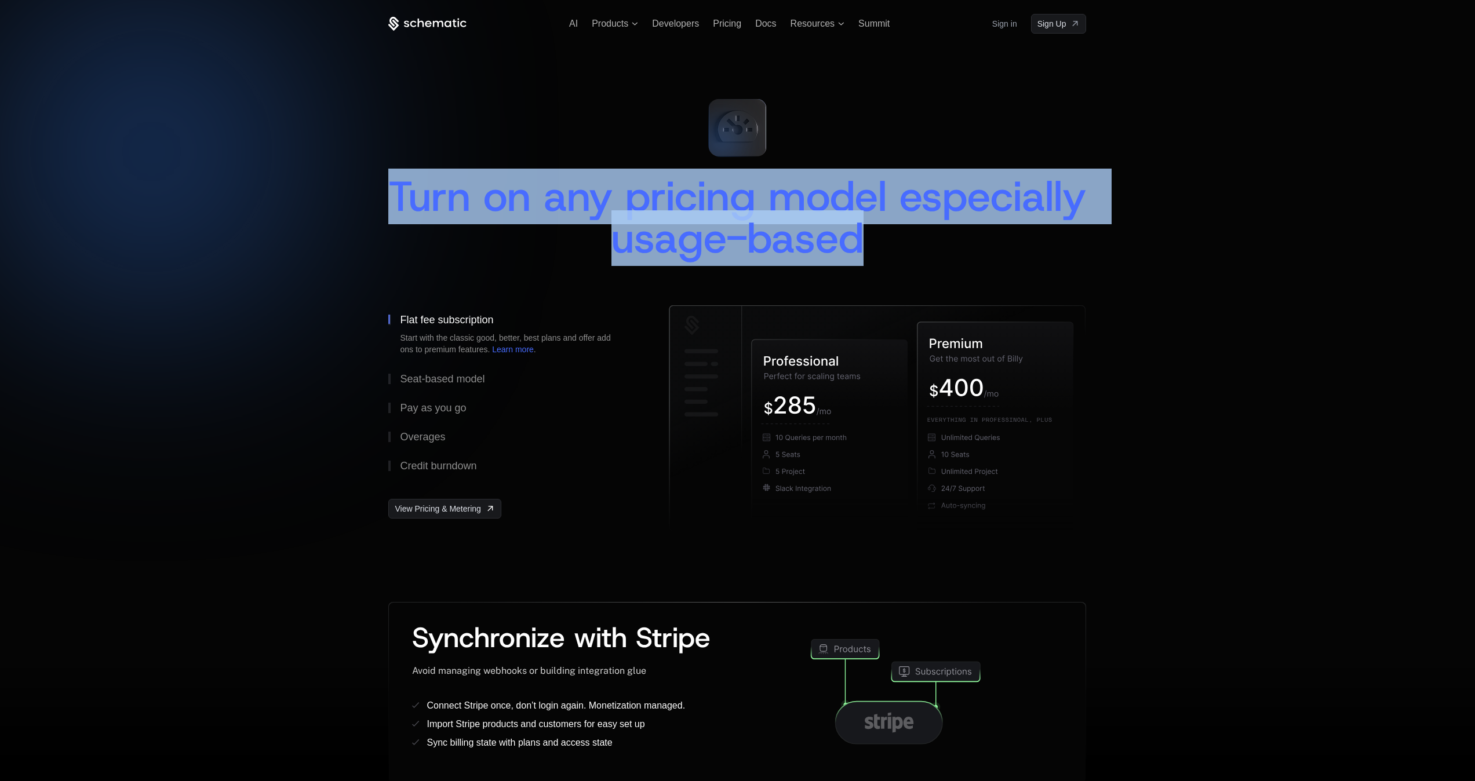
drag, startPoint x: 973, startPoint y: 239, endPoint x: 488, endPoint y: 192, distance: 486.7
click at [488, 192] on div "Turn on any pricing model especially usage-based" at bounding box center [737, 217] width 698 height 83
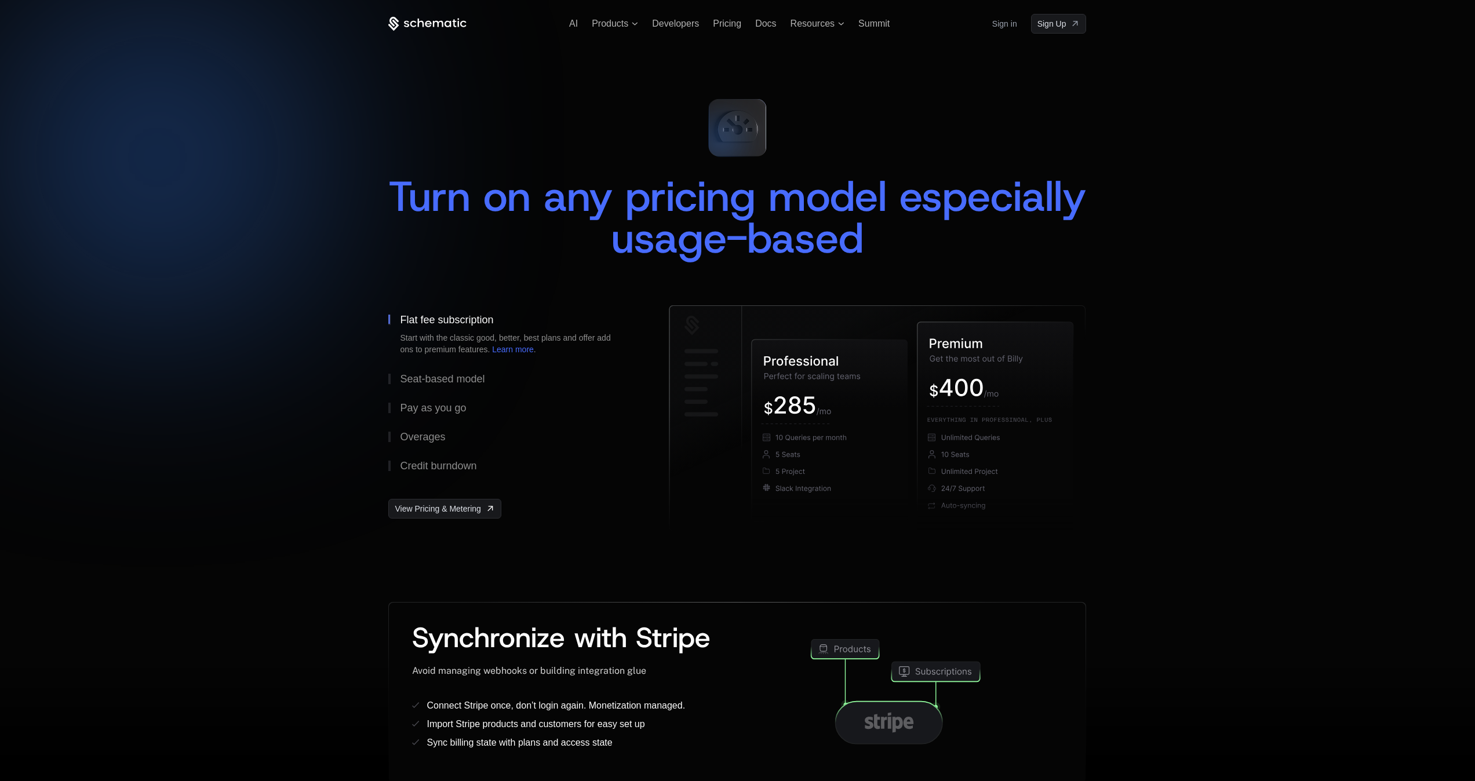
click at [494, 191] on span "Turn on any pricing model especially usage-based" at bounding box center [743, 217] width 710 height 97
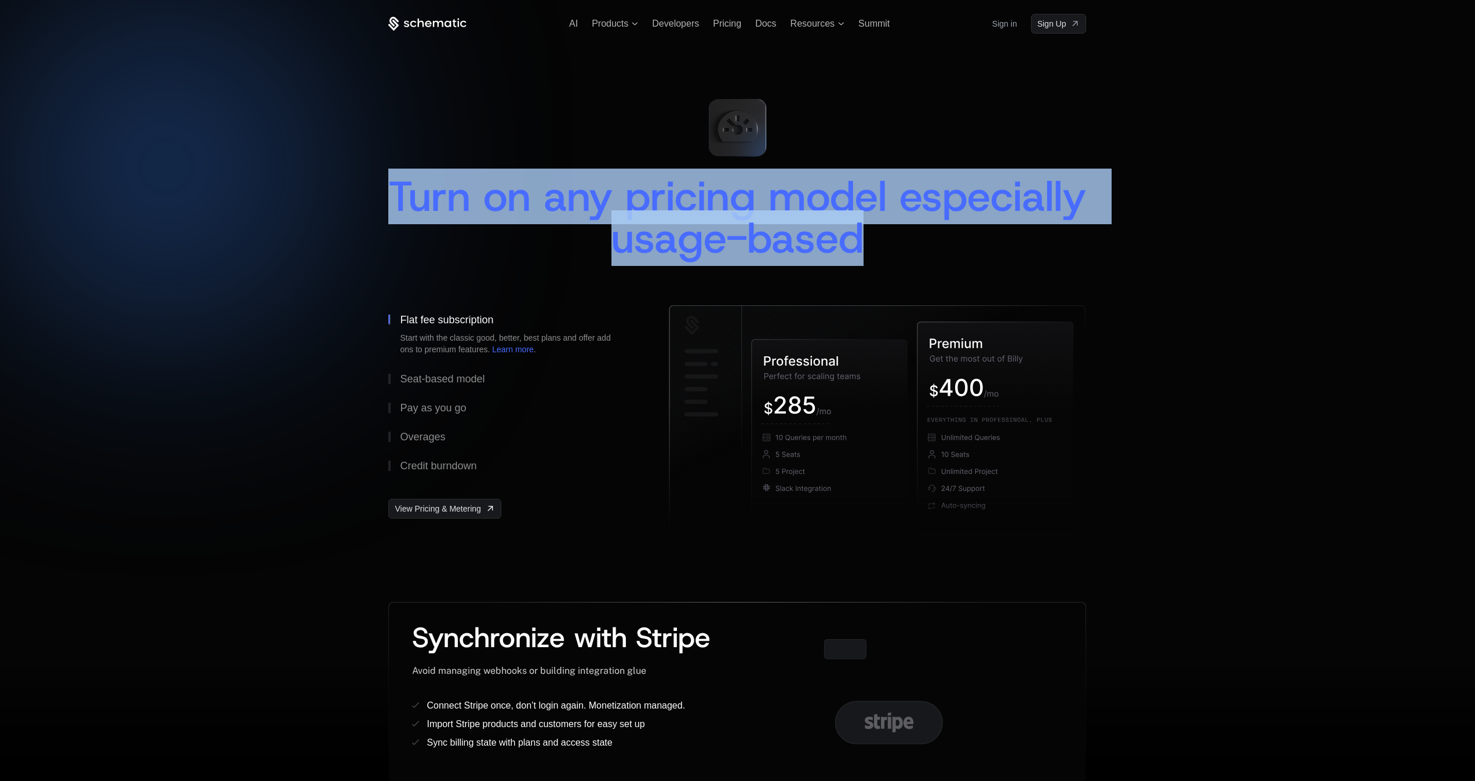
drag, startPoint x: 499, startPoint y: 193, endPoint x: 957, endPoint y: 228, distance: 458.5
click at [957, 228] on span "Turn on any pricing model especially usage-based" at bounding box center [743, 217] width 710 height 97
drag, startPoint x: 950, startPoint y: 237, endPoint x: 531, endPoint y: 185, distance: 422.7
click at [531, 185] on span "Turn on any pricing model especially usage-based" at bounding box center [743, 217] width 710 height 97
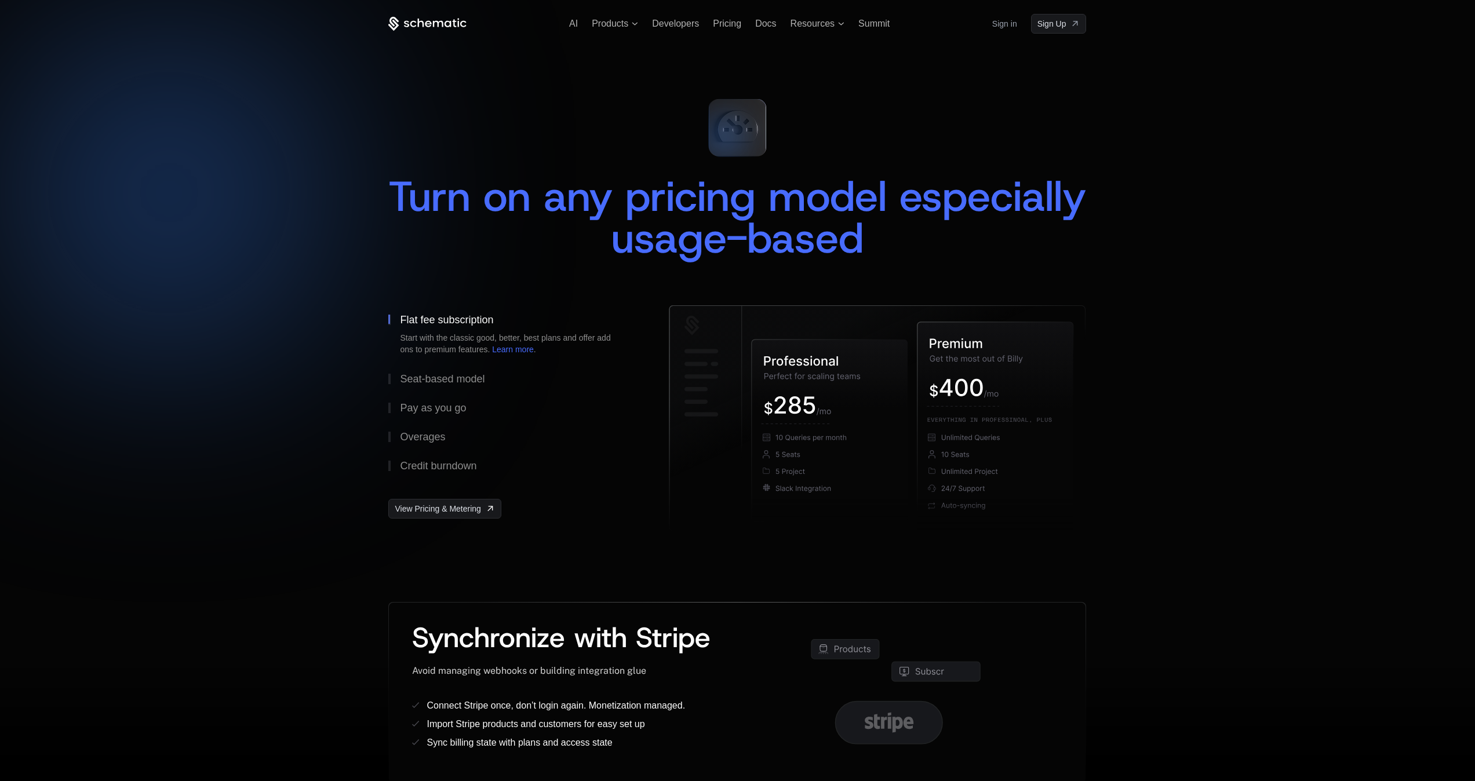
click at [521, 185] on span "Turn on any pricing model especially usage-based" at bounding box center [743, 217] width 710 height 97
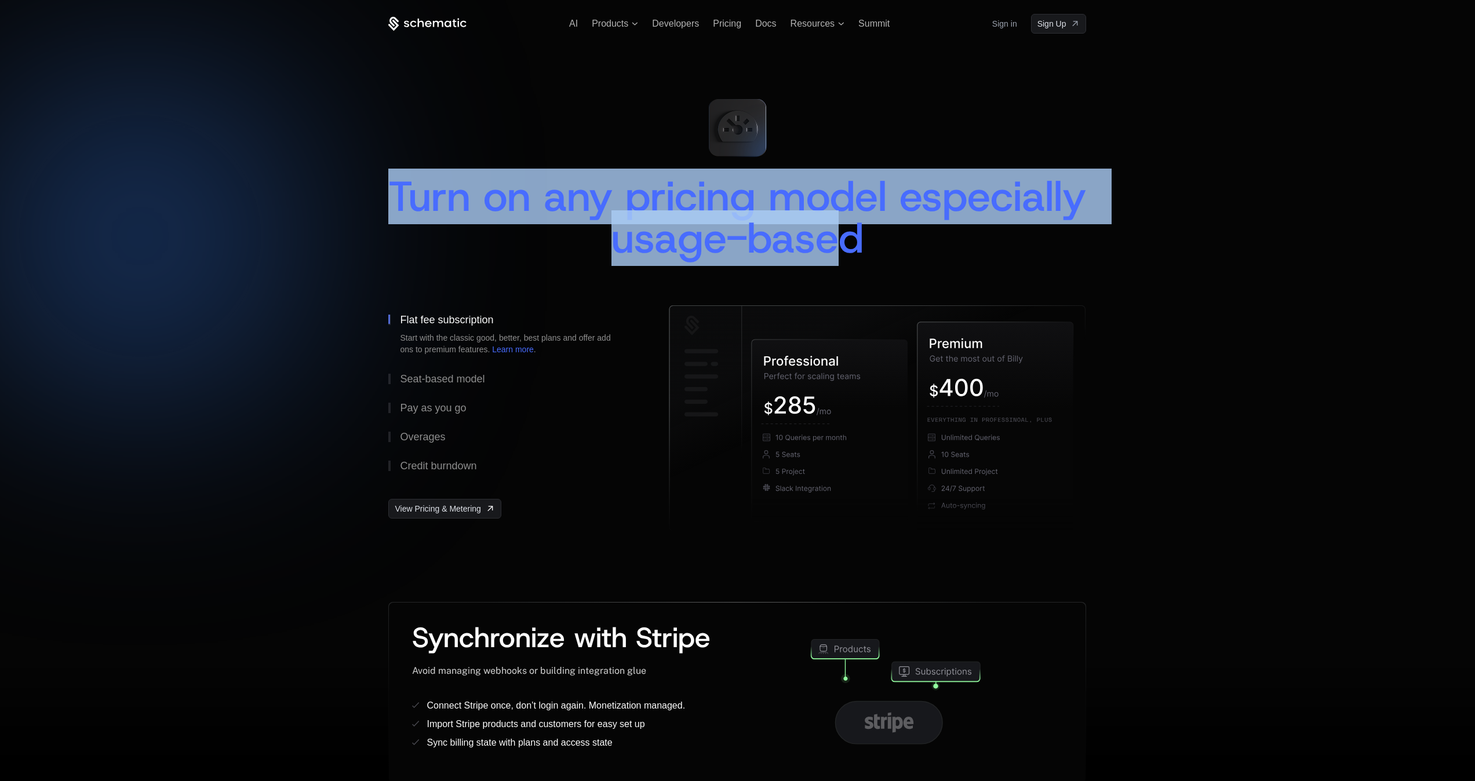
drag, startPoint x: 489, startPoint y: 192, endPoint x: 950, endPoint y: 231, distance: 462.8
click at [950, 231] on span "Turn on any pricing model especially usage-based" at bounding box center [743, 217] width 710 height 97
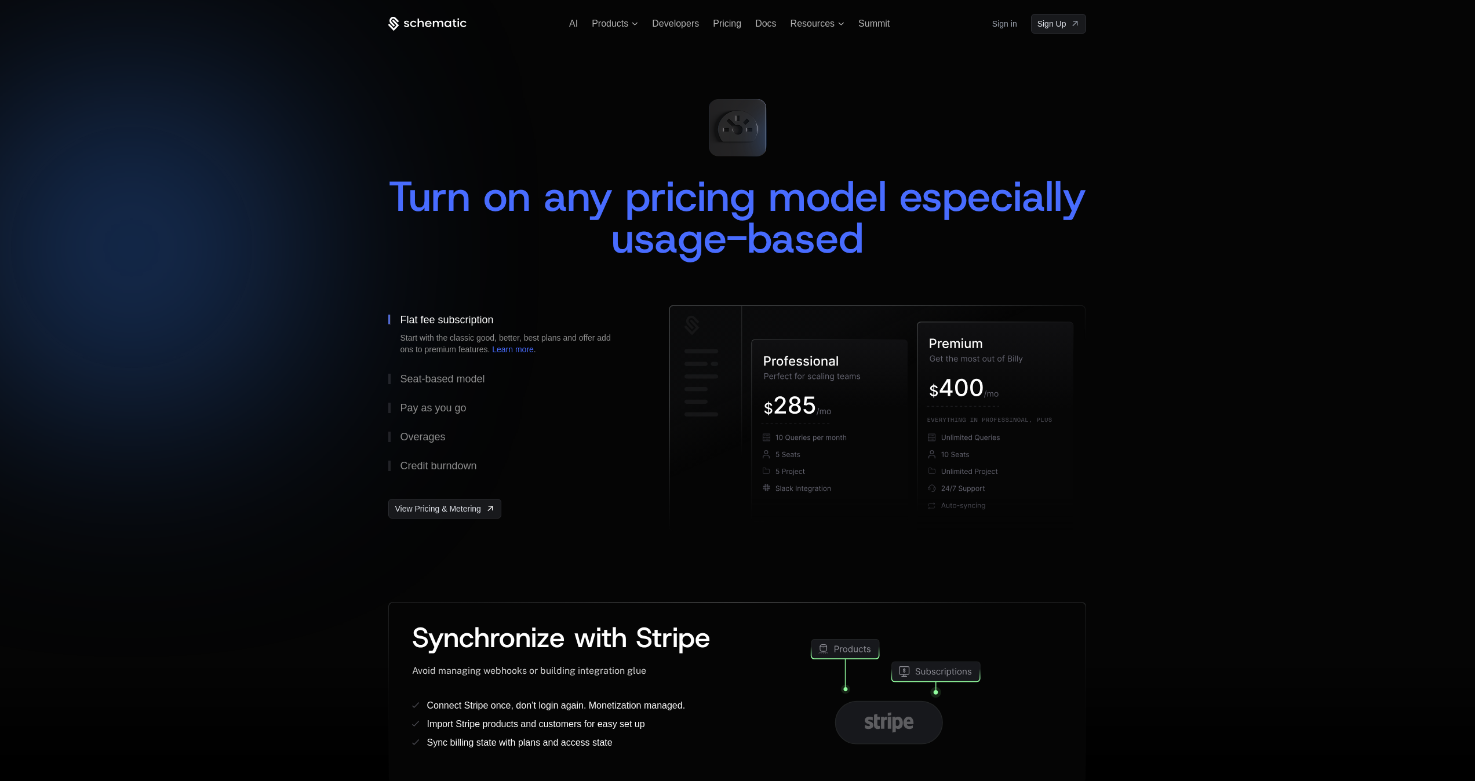
scroll to position [7, 0]
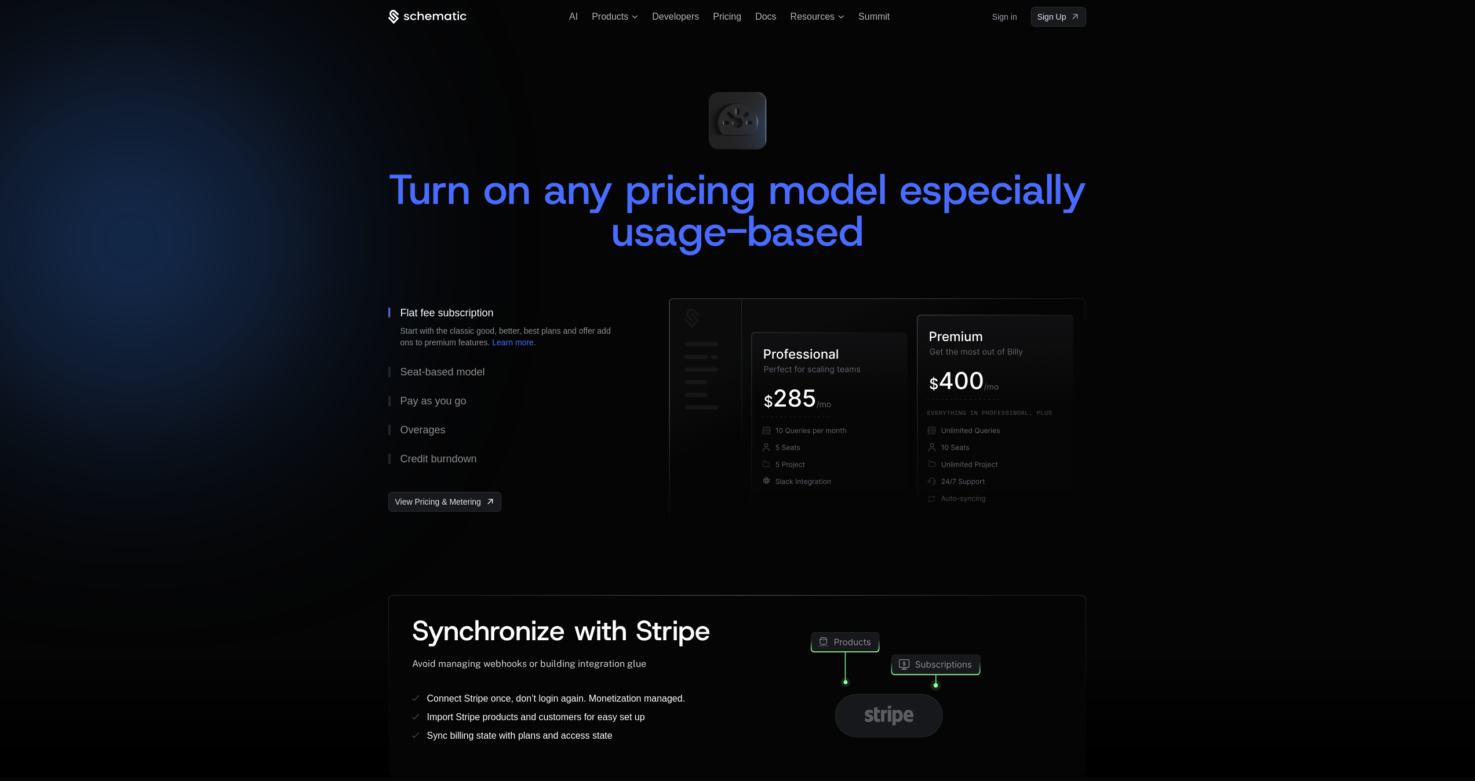
click at [1128, 201] on div at bounding box center [737, 382] width 1475 height 781
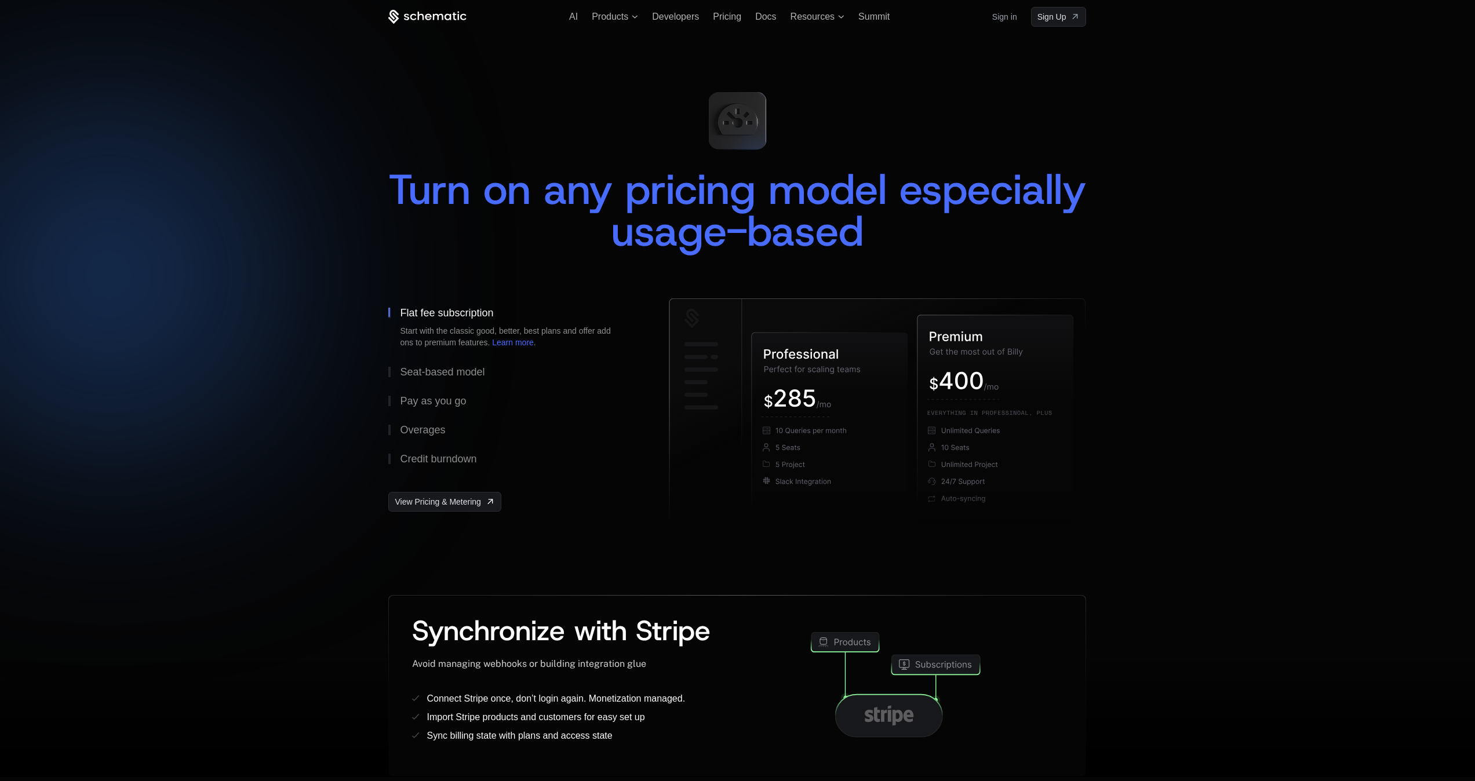
scroll to position [0, 0]
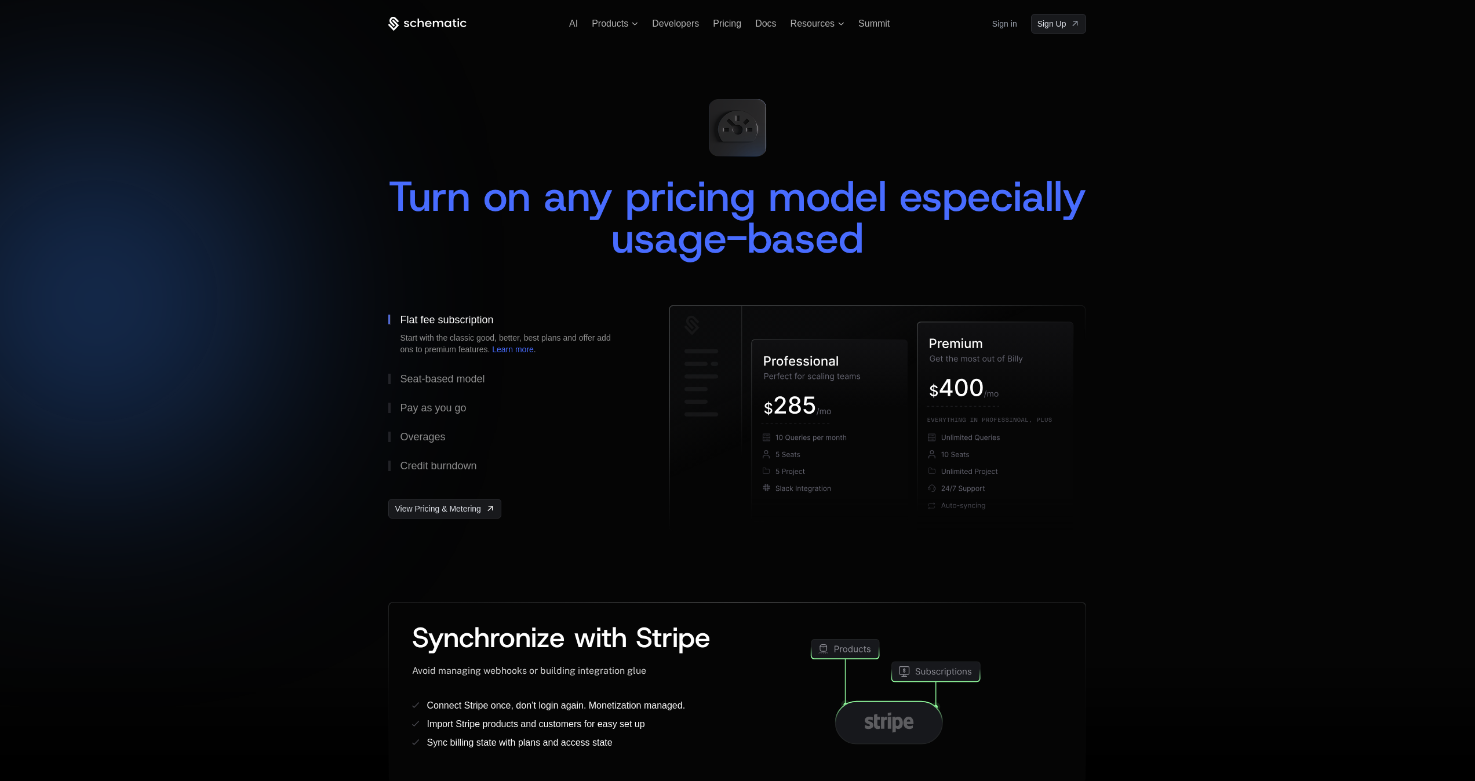
click at [637, 301] on div "Turn on any pricing model especially usage-based" at bounding box center [737, 197] width 698 height 216
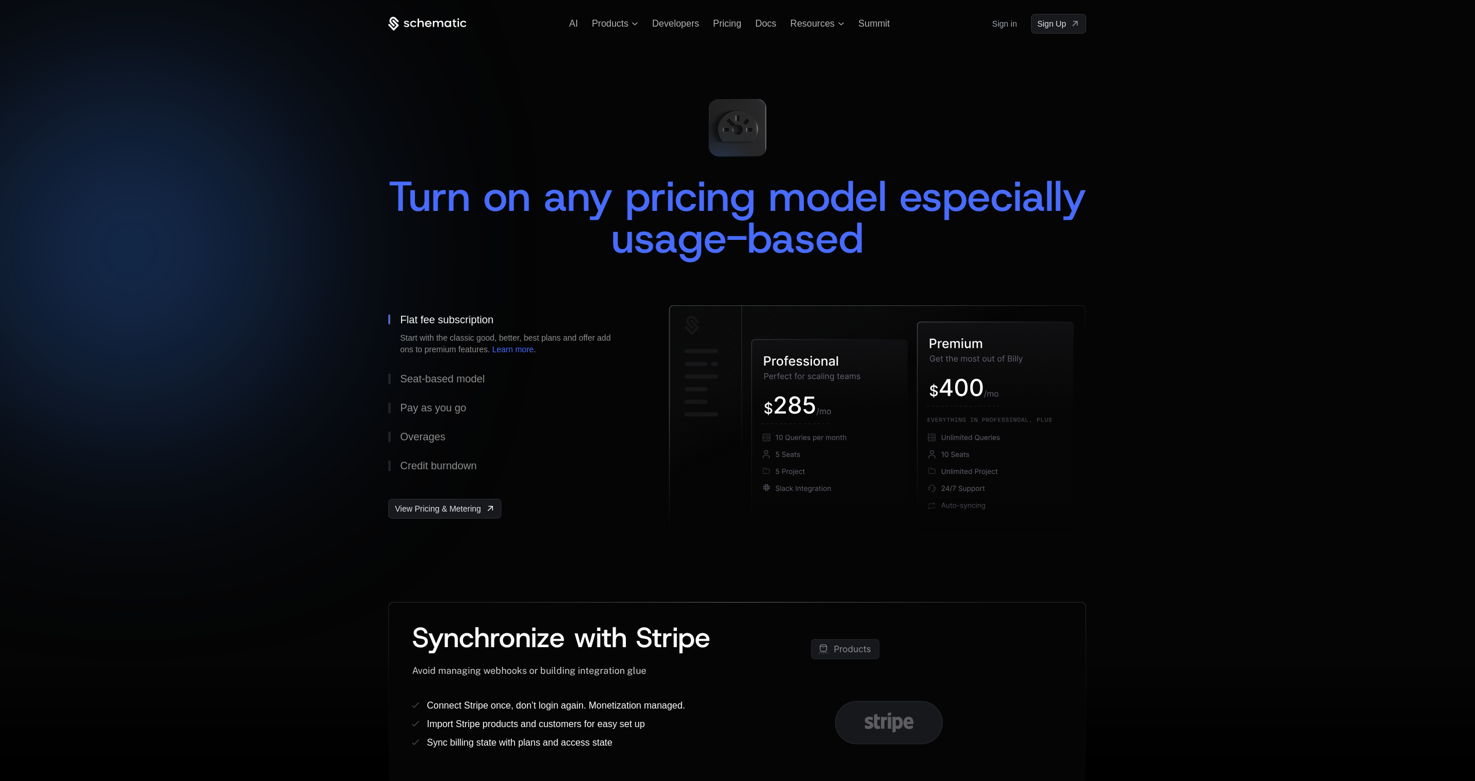
scroll to position [7, 0]
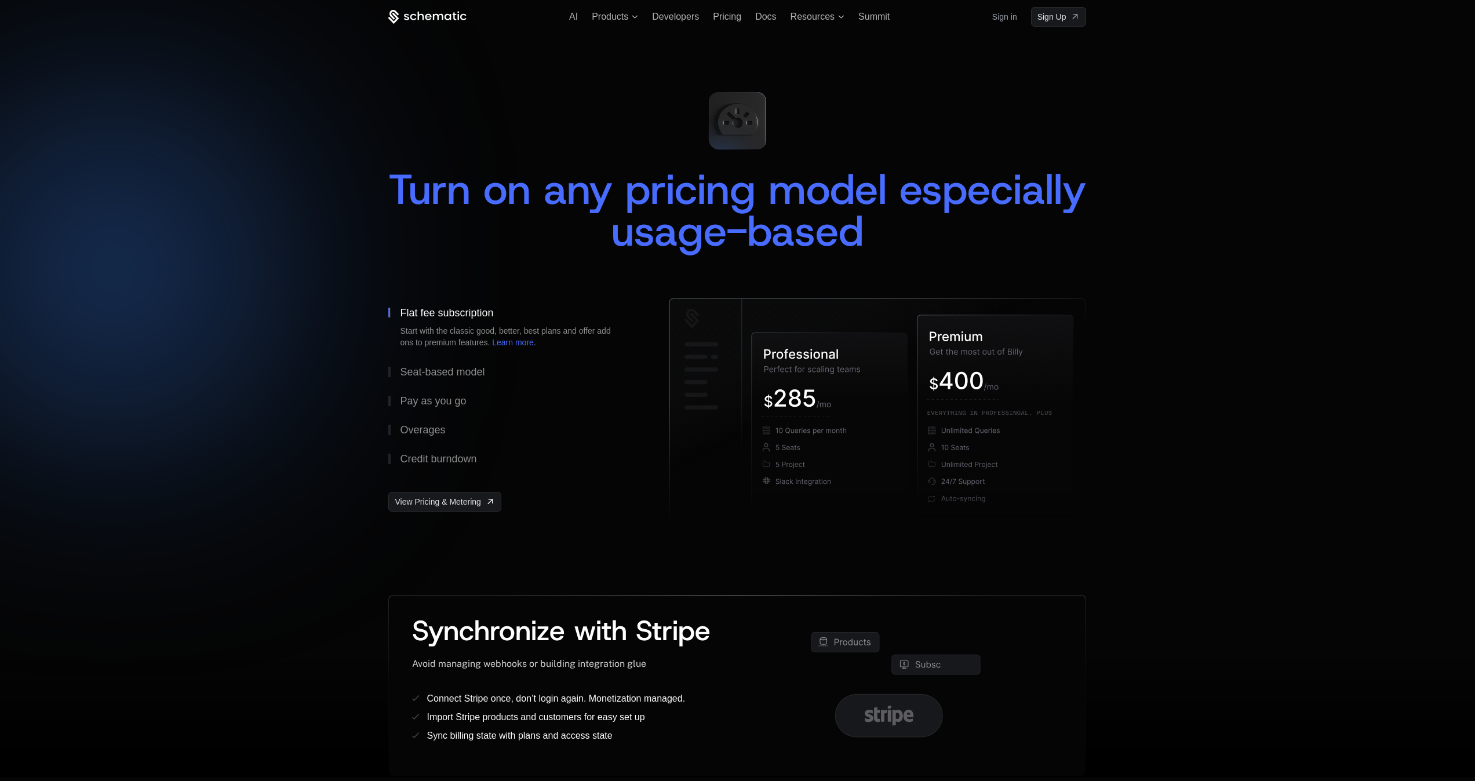
click at [397, 311] on button "Flat fee subscription Start with the classic good, better, best plans and offer…" at bounding box center [509, 327] width 243 height 59
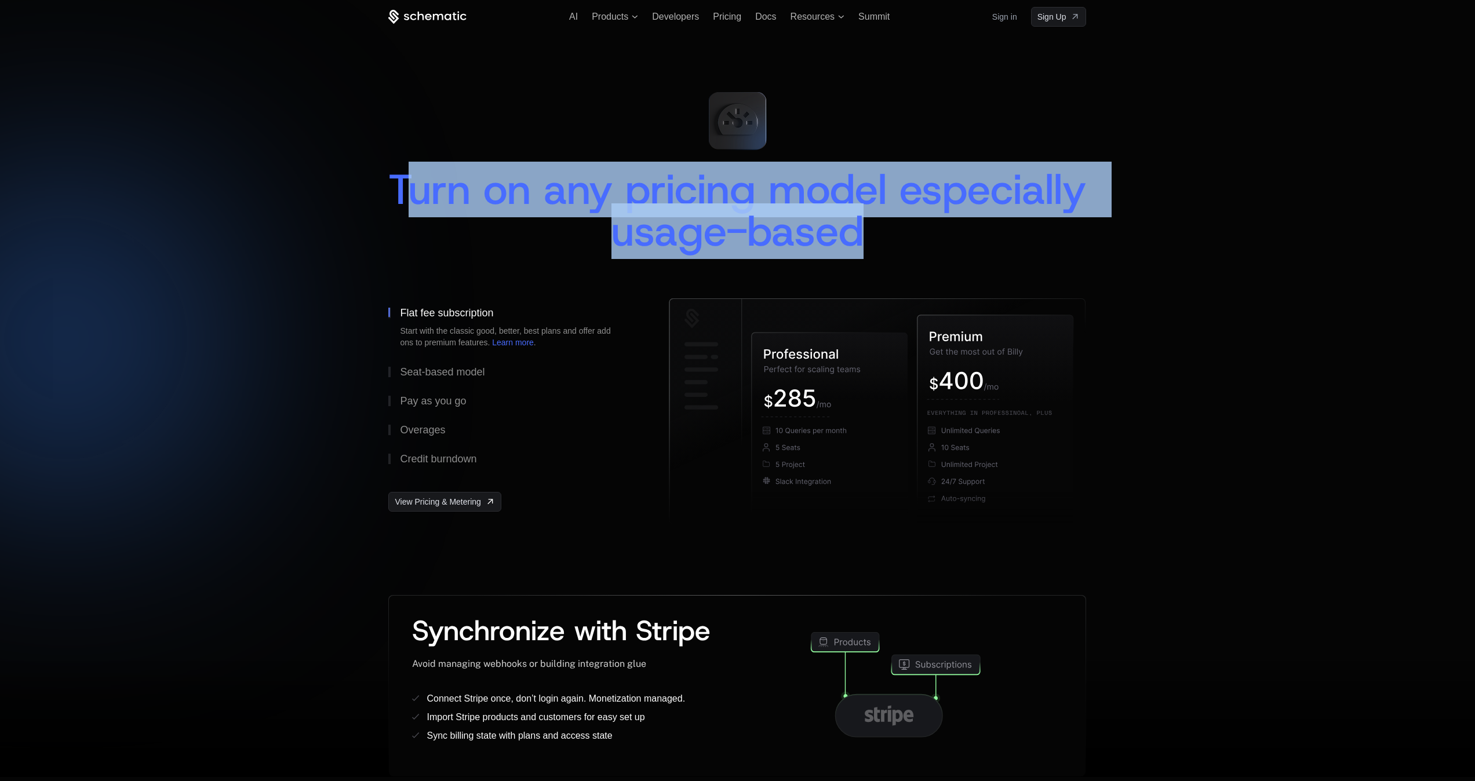
drag, startPoint x: 497, startPoint y: 189, endPoint x: 1005, endPoint y: 223, distance: 509.3
click at [1005, 223] on div "Turn on any pricing model especially usage-based" at bounding box center [737, 210] width 698 height 83
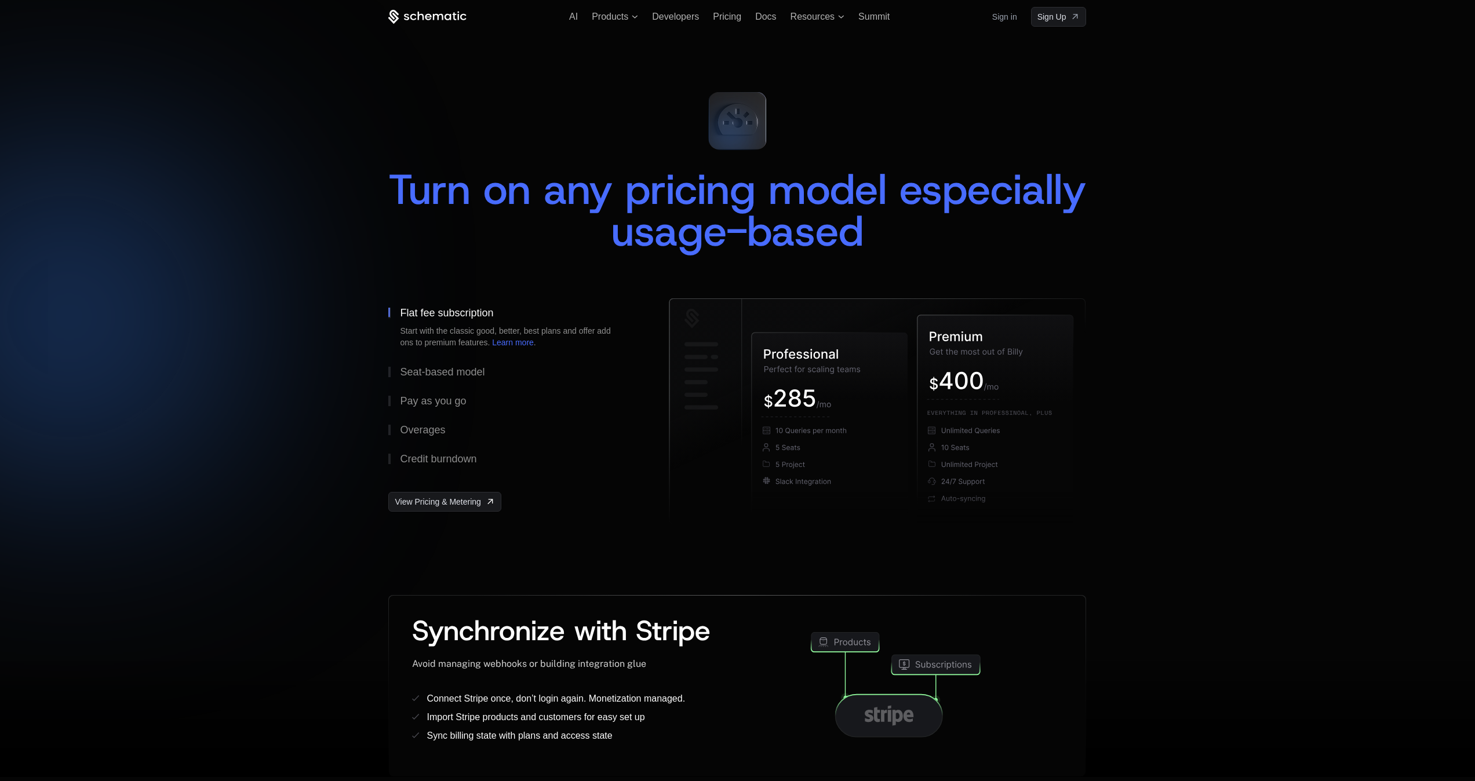
click at [621, 192] on span "Turn on any pricing model especially usage-based" at bounding box center [743, 210] width 710 height 97
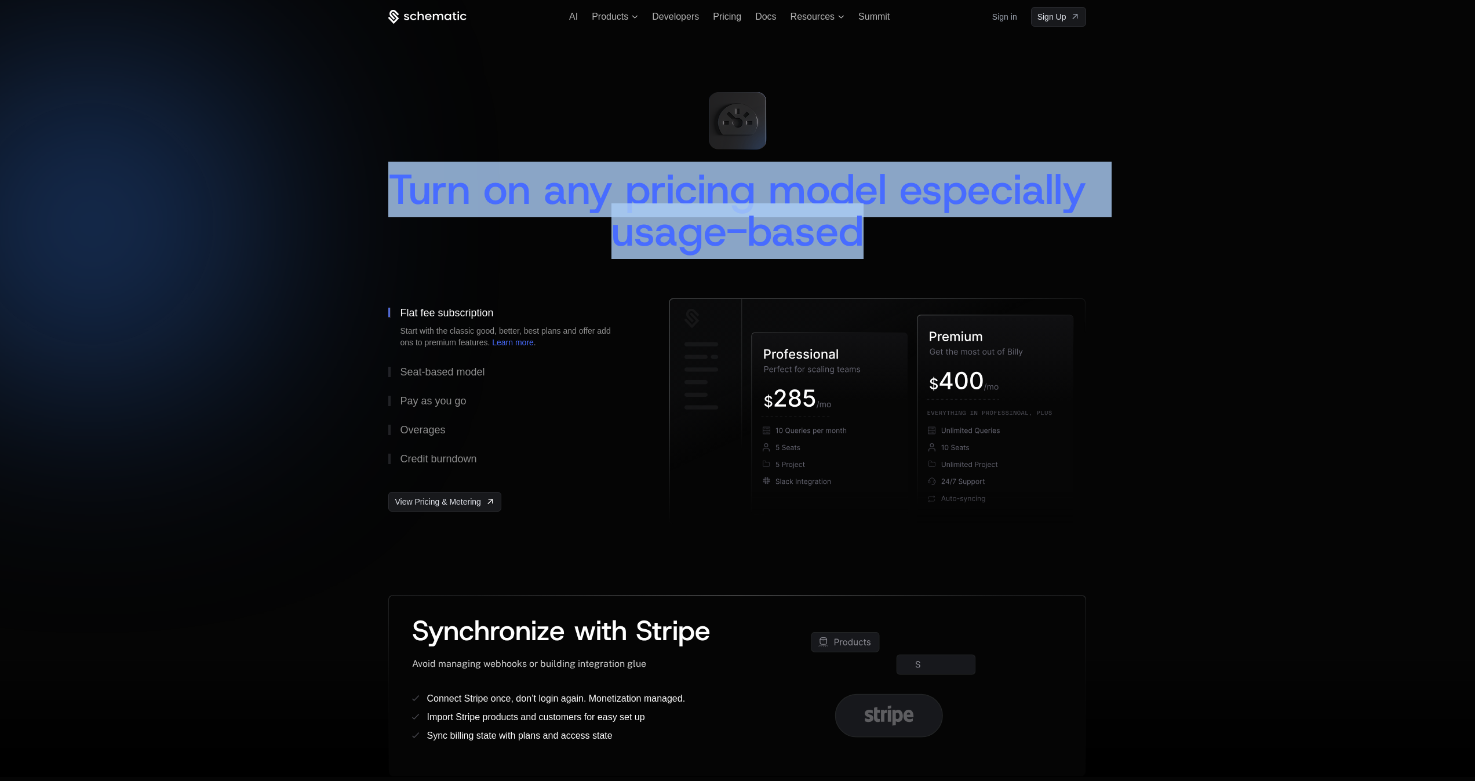
drag, startPoint x: 495, startPoint y: 183, endPoint x: 972, endPoint y: 244, distance: 480.7
click at [972, 244] on div "Turn on any pricing model especially usage-based" at bounding box center [737, 210] width 698 height 83
click at [590, 187] on span "Turn on any pricing model especially usage-based" at bounding box center [743, 210] width 710 height 97
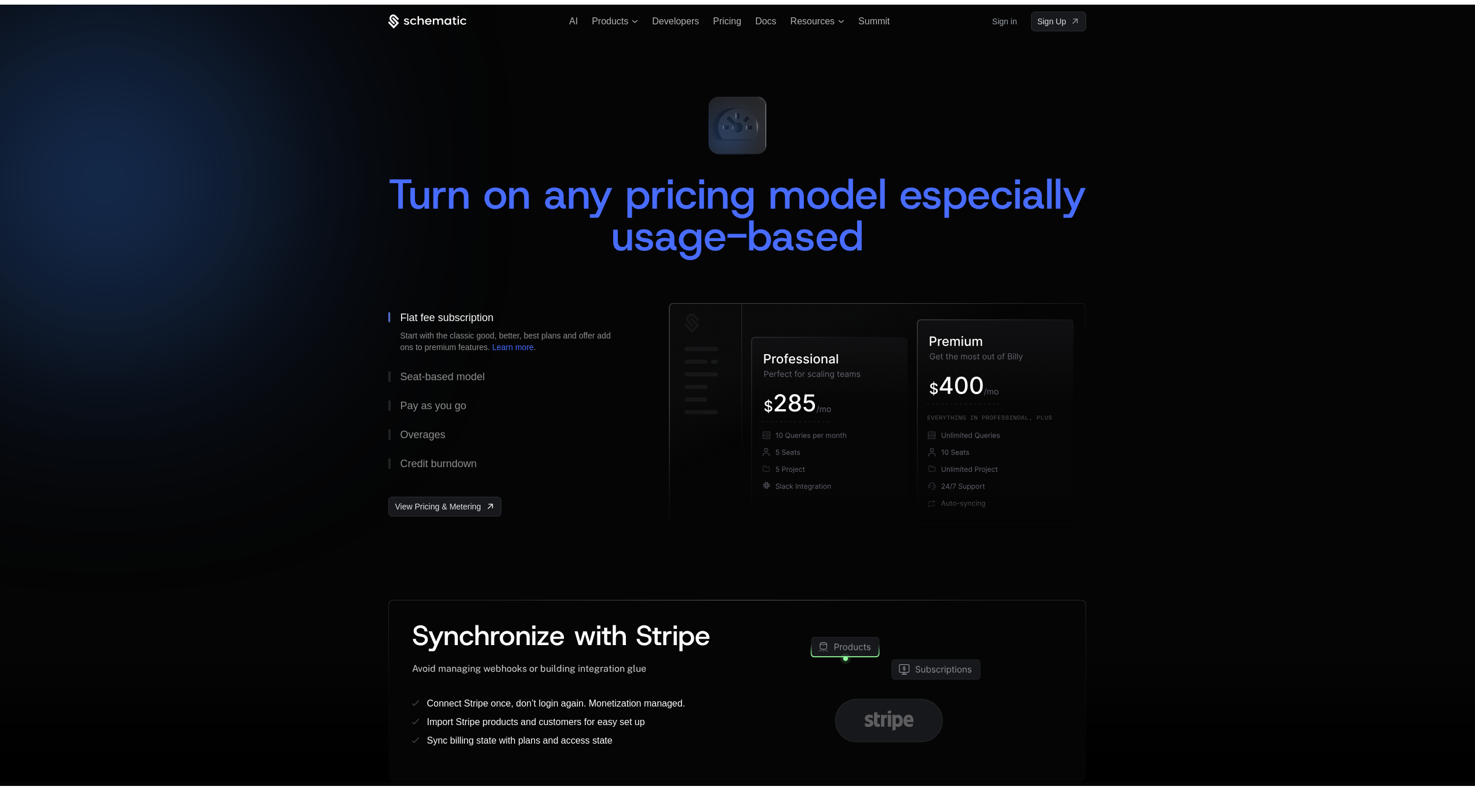
scroll to position [0, 0]
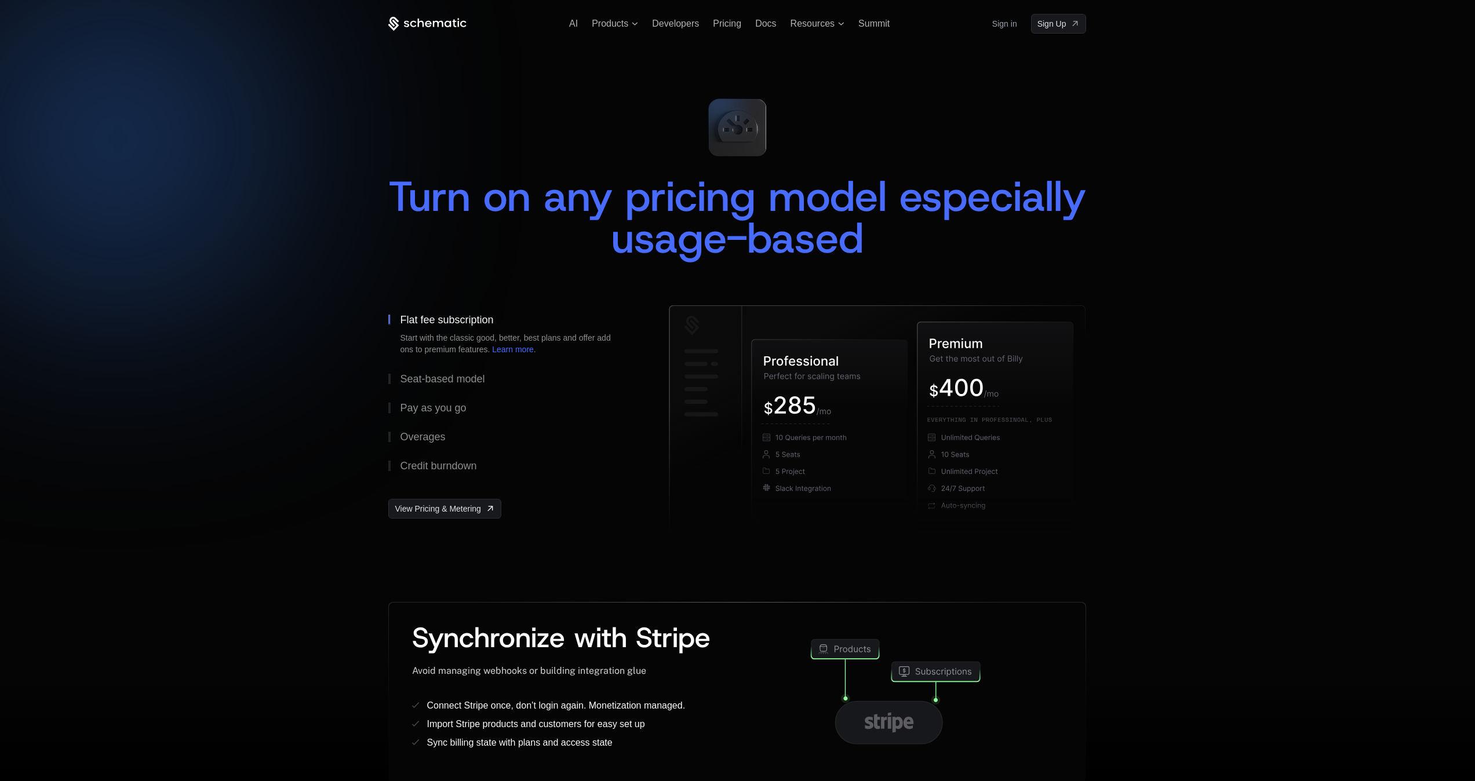
click at [432, 33] on div "AI Products Developers Pricing Docs Resources Summit Sign in Sign Up" at bounding box center [737, 24] width 698 height 20
click at [429, 26] on icon at bounding box center [428, 23] width 6 height 6
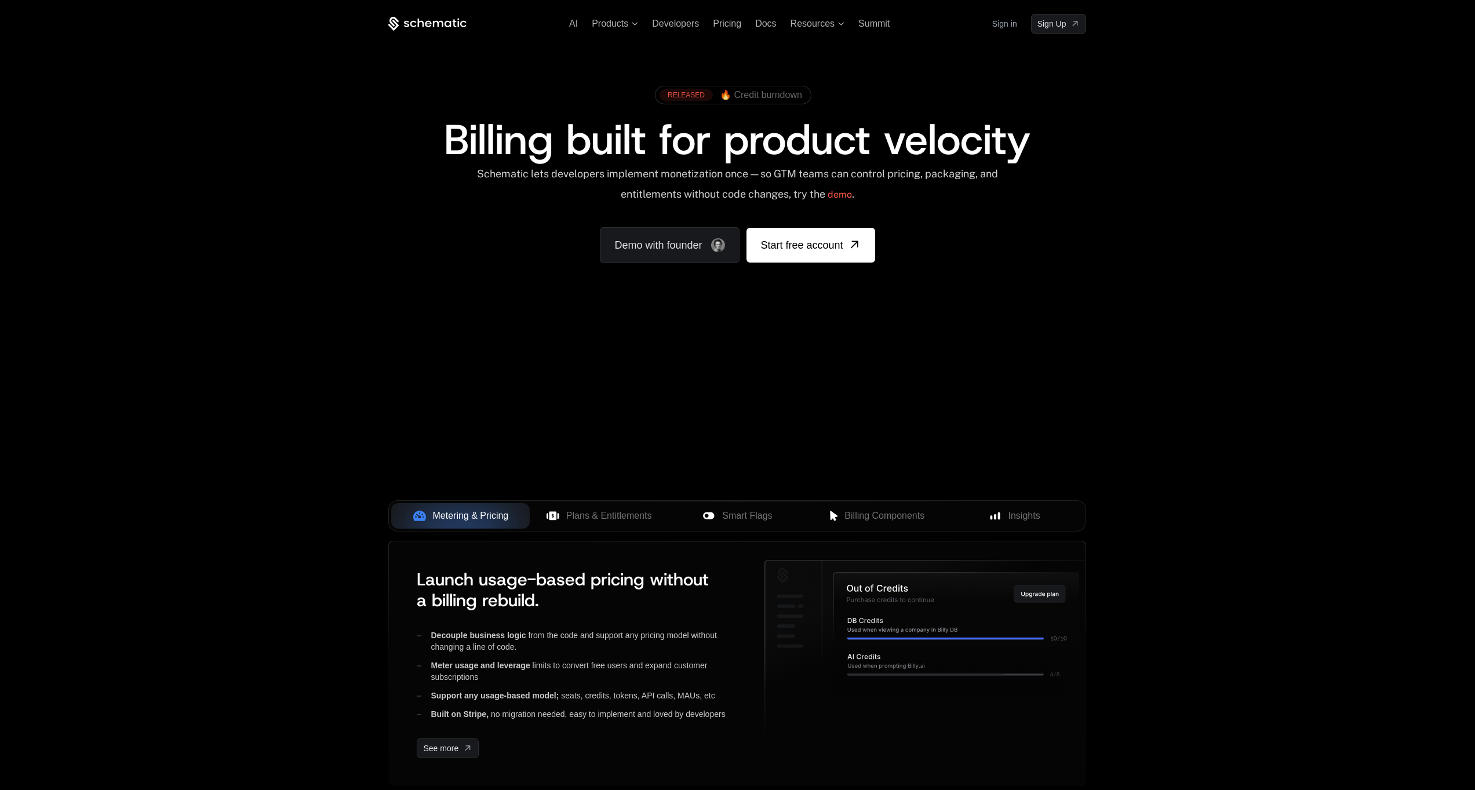
click at [754, 96] on span "🔥 Credit burndown" at bounding box center [761, 95] width 82 height 10
click at [621, 380] on div "Your browser does not support the video tag." at bounding box center [736, 342] width 753 height 488
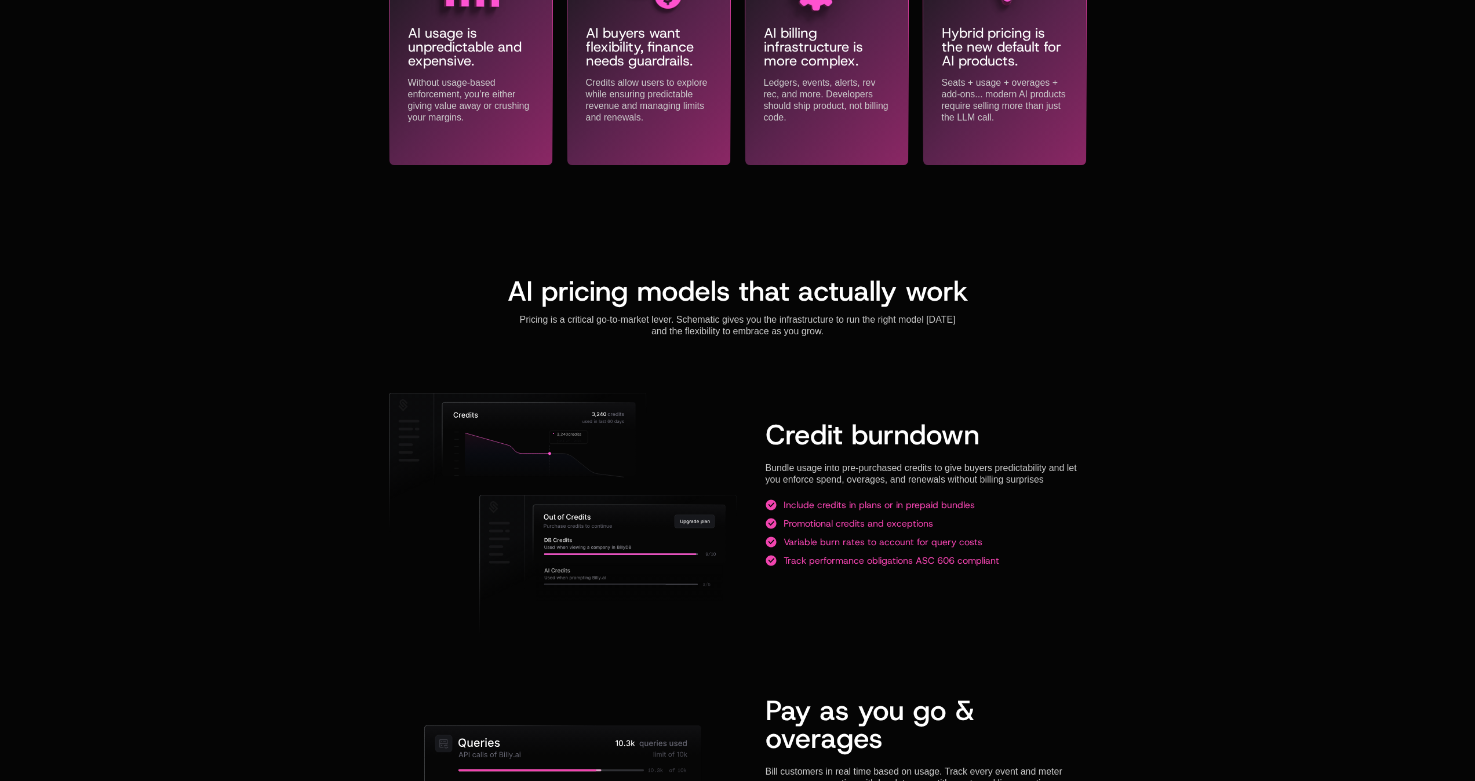
scroll to position [1072, 0]
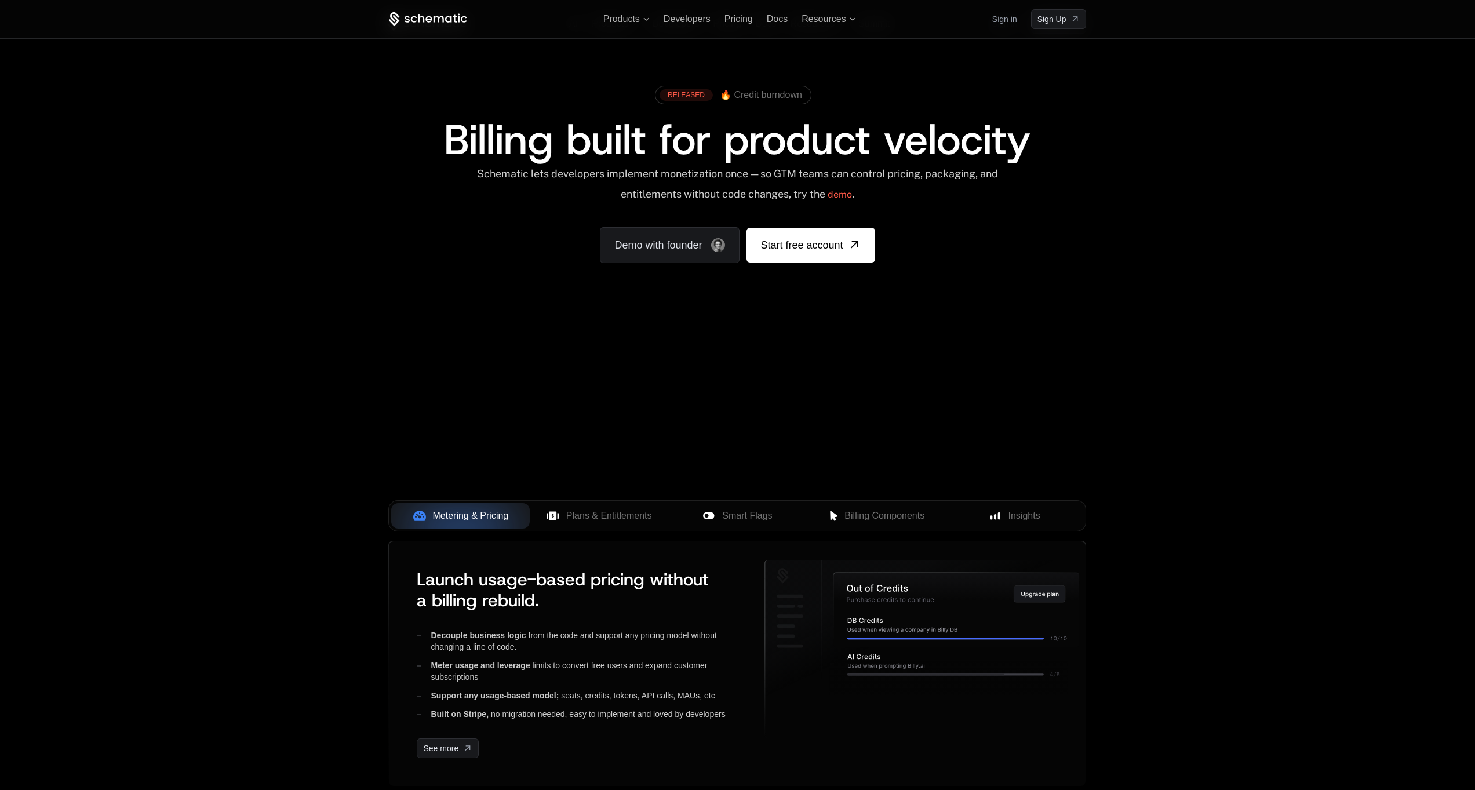
scroll to position [1151, 0]
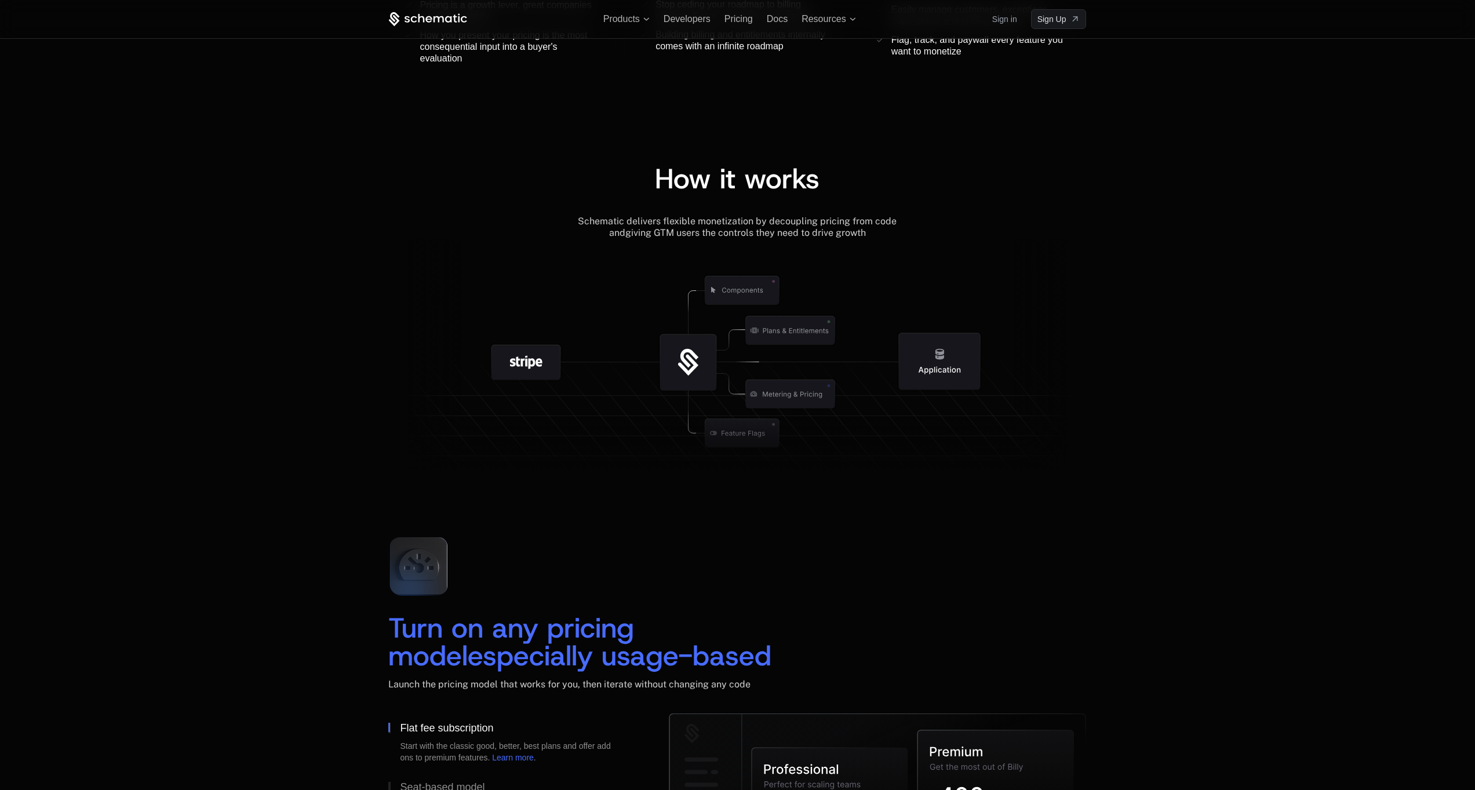
click at [823, 324] on icon at bounding box center [790, 330] width 89 height 28
click at [831, 327] on icon at bounding box center [790, 330] width 89 height 28
click at [826, 389] on icon at bounding box center [790, 330] width 121 height 121
drag, startPoint x: 752, startPoint y: 426, endPoint x: 728, endPoint y: 435, distance: 25.3
click at [728, 435] on icon at bounding box center [737, 447] width 698 height 67
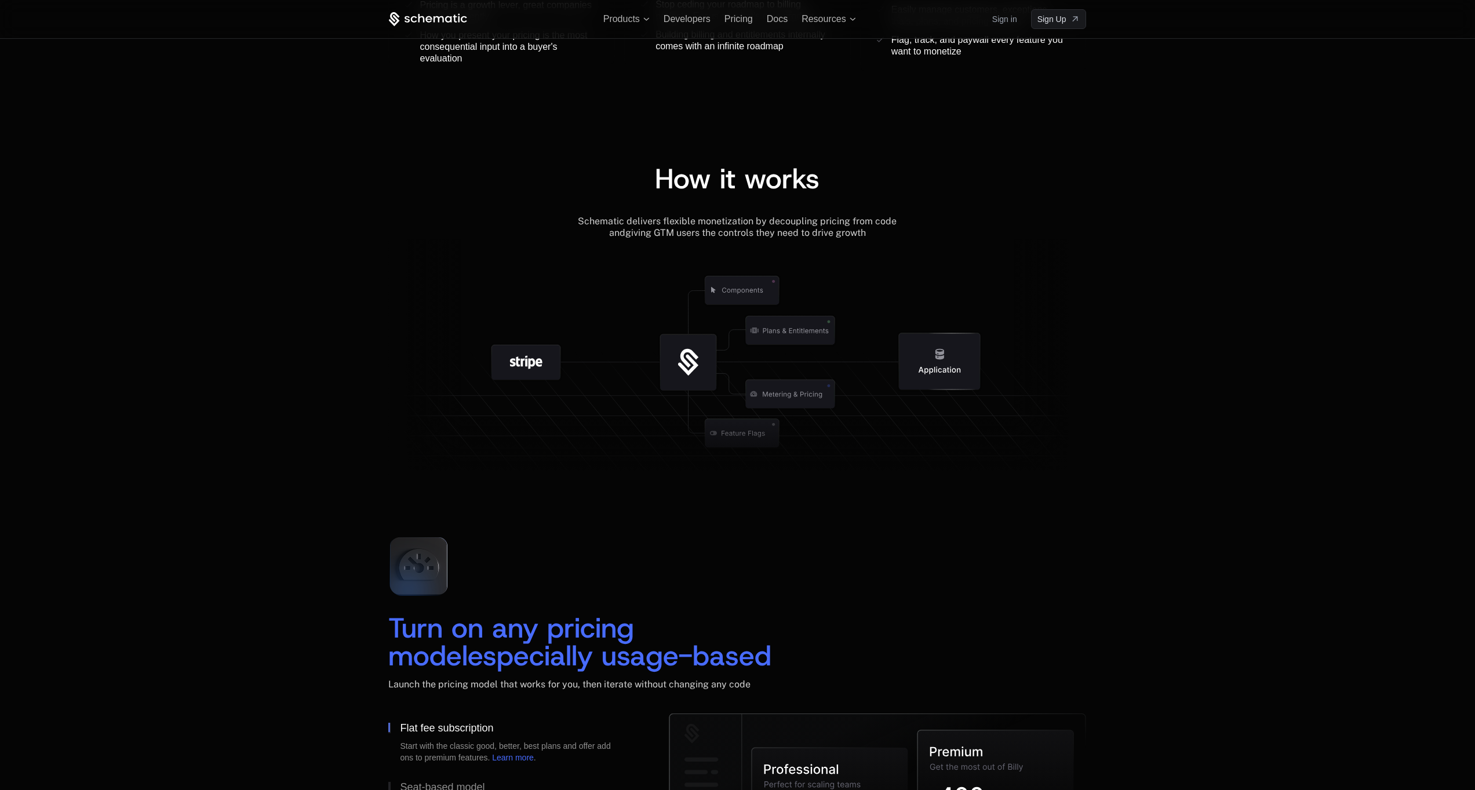
click at [678, 483] on div "Turn on any pricing model especially usage-based Launch the pricing model that …" at bounding box center [737, 736] width 1475 height 510
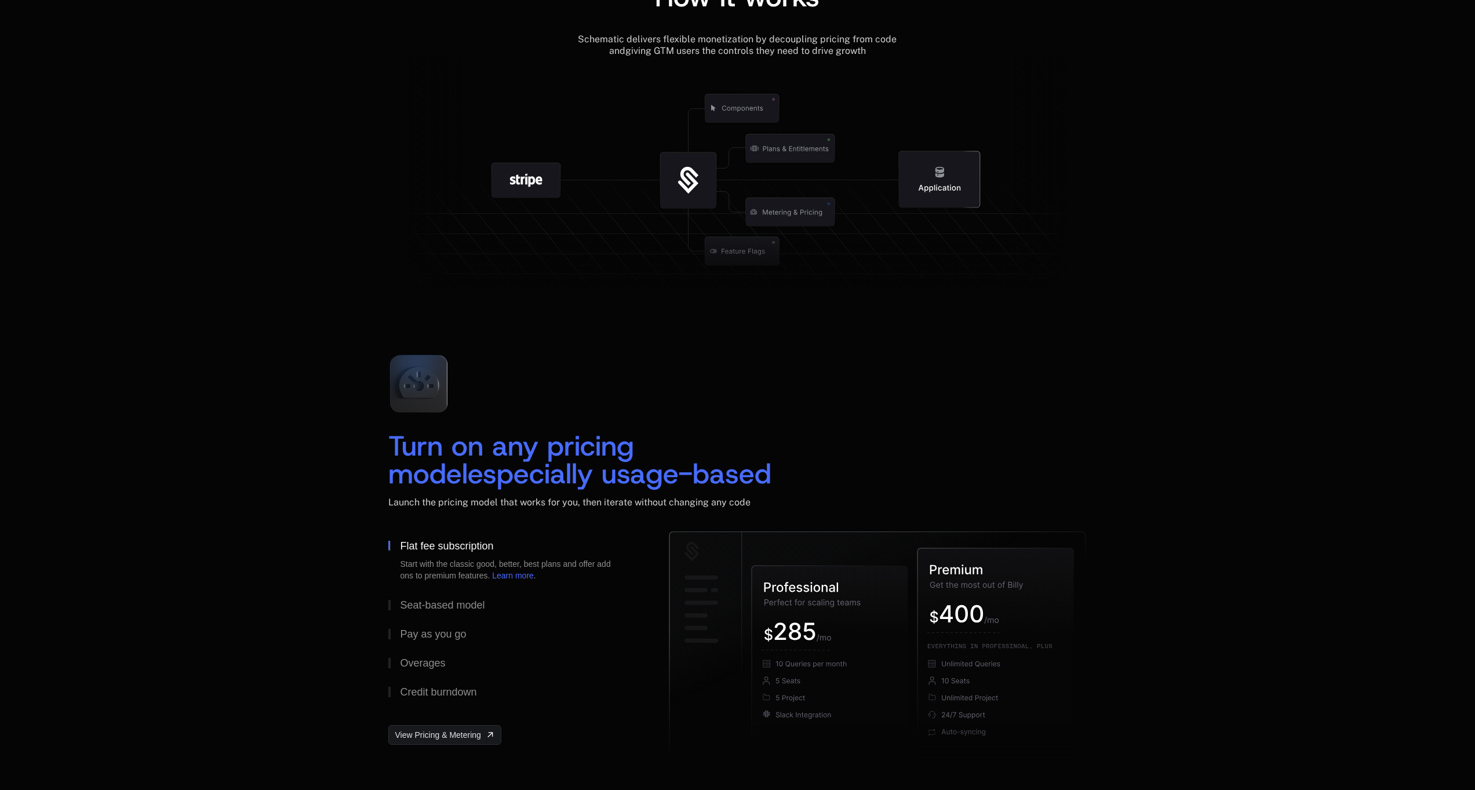
scroll to position [1644, 0]
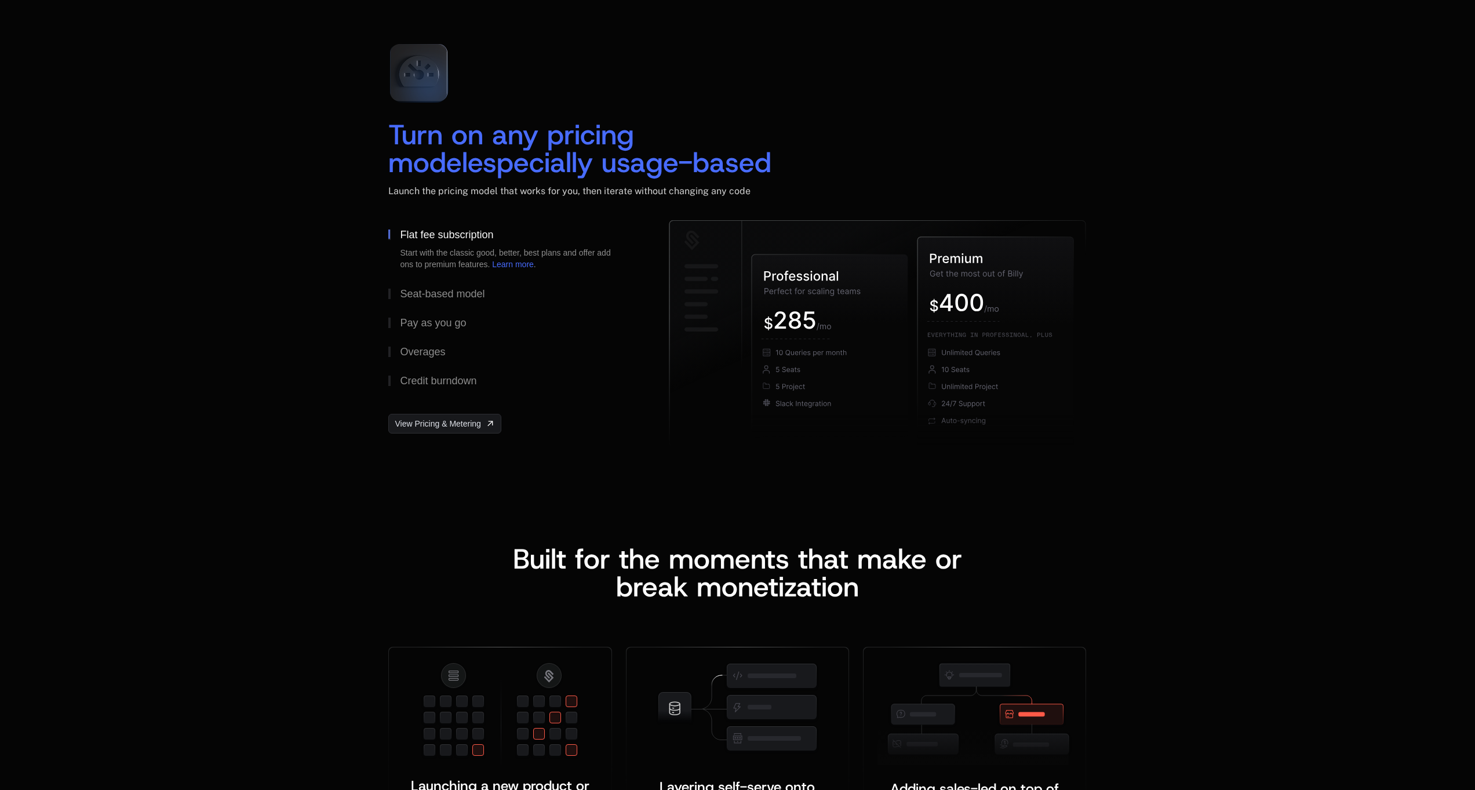
drag, startPoint x: 379, startPoint y: 128, endPoint x: 697, endPoint y: 163, distance: 320.0
click at [697, 163] on div "Turn on any pricing model especially usage-based Launch the pricing model that …" at bounding box center [736, 243] width 753 height 418
click at [697, 163] on div "Turn on any pricing model especially usage-based" at bounding box center [580, 149] width 385 height 56
drag, startPoint x: 697, startPoint y: 163, endPoint x: 383, endPoint y: 141, distance: 314.8
click at [383, 141] on div "Turn on any pricing model especially usage-based Launch the pricing model that …" at bounding box center [736, 243] width 753 height 418
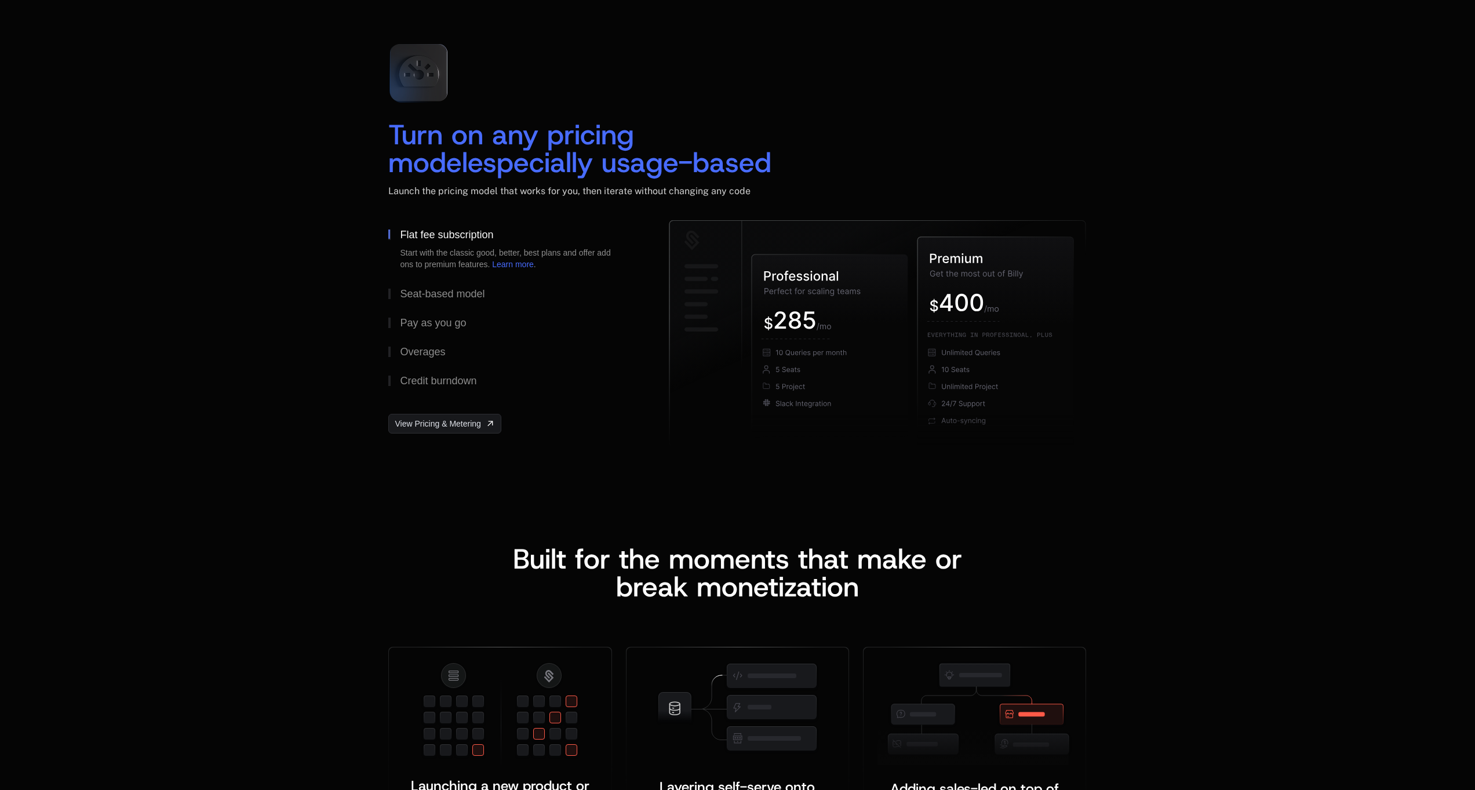
click at [383, 141] on div "Turn on any pricing model especially usage-based Launch the pricing model that …" at bounding box center [736, 243] width 753 height 418
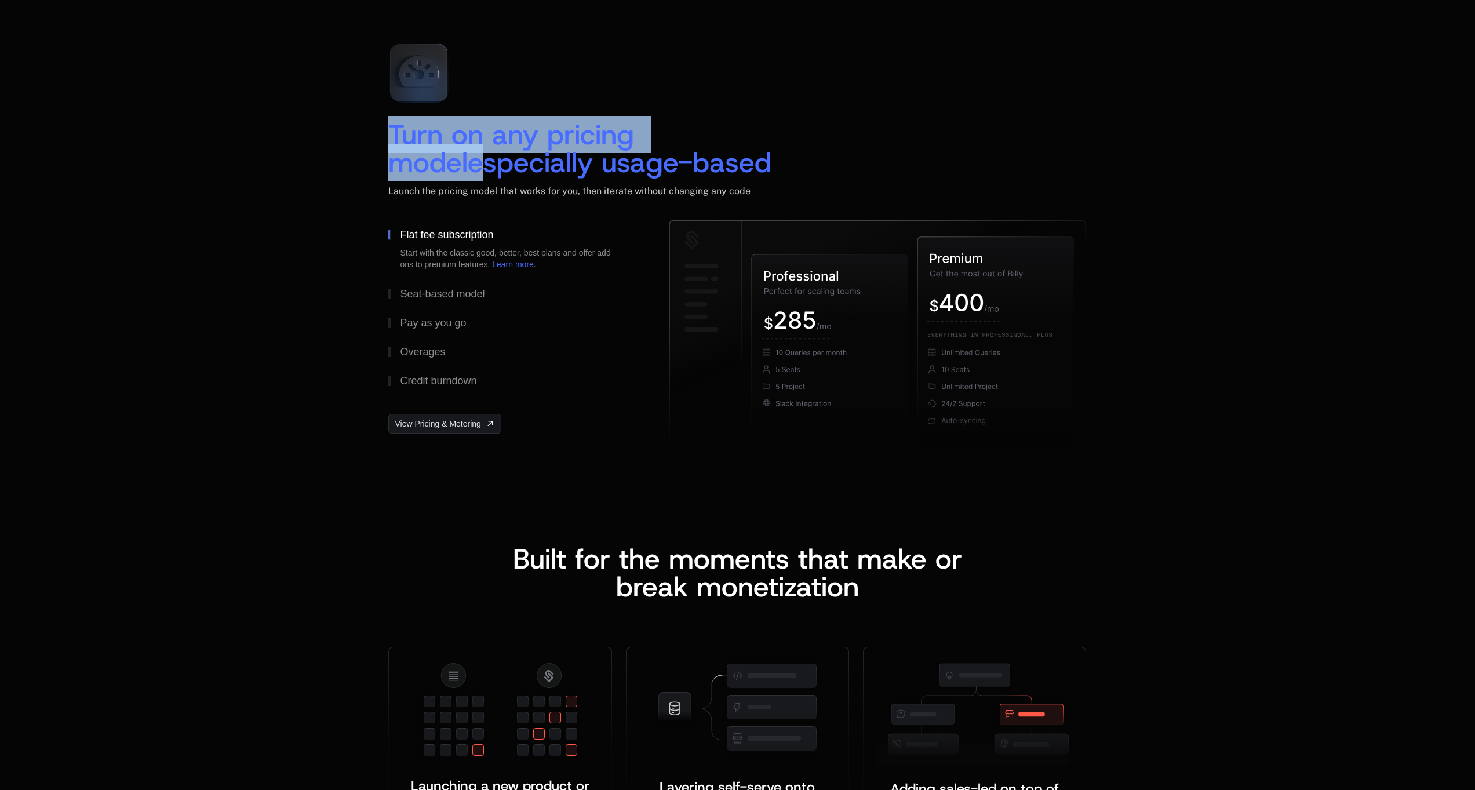
scroll to position [0, 0]
drag, startPoint x: 388, startPoint y: 133, endPoint x: 697, endPoint y: 166, distance: 311.2
click at [697, 166] on div "Turn on any pricing model especially usage-based Launch the pricing model that …" at bounding box center [736, 243] width 753 height 418
click at [697, 166] on div "Turn on any pricing model especially usage-based" at bounding box center [580, 149] width 385 height 56
